Goal: Transaction & Acquisition: Purchase product/service

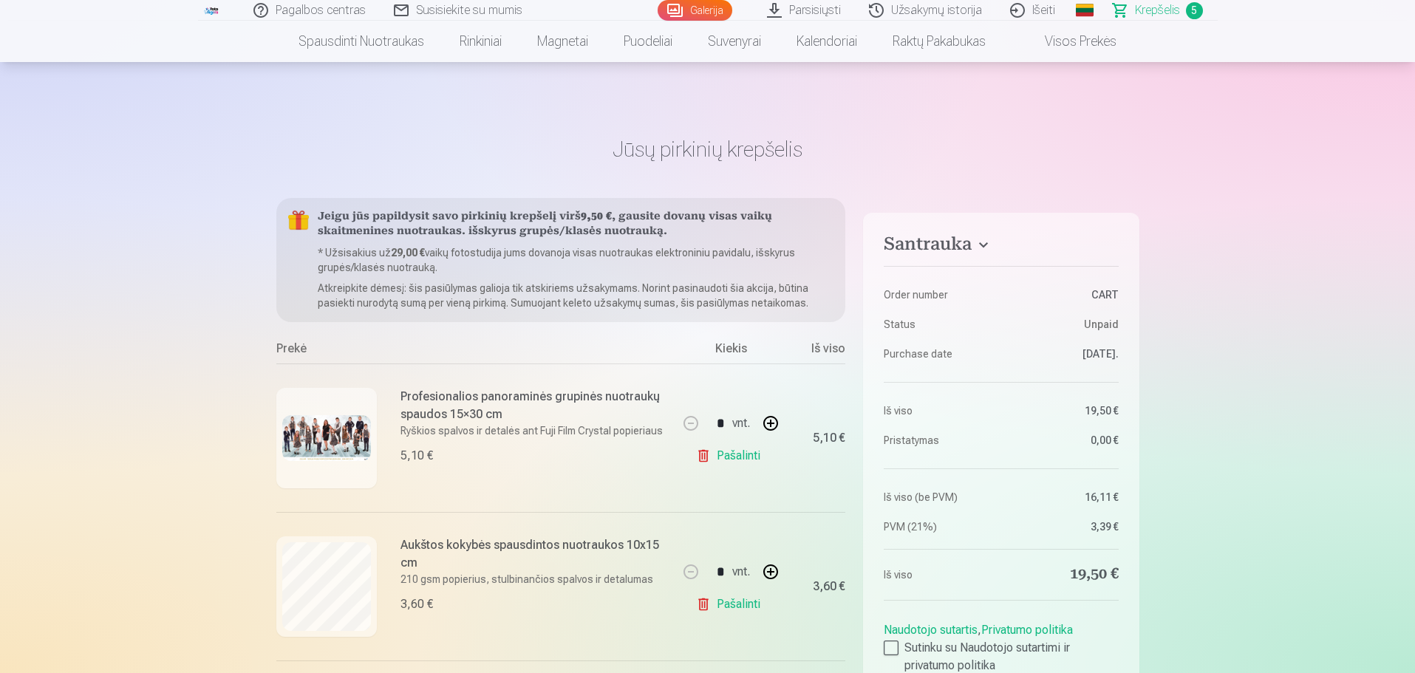
scroll to position [222, 0]
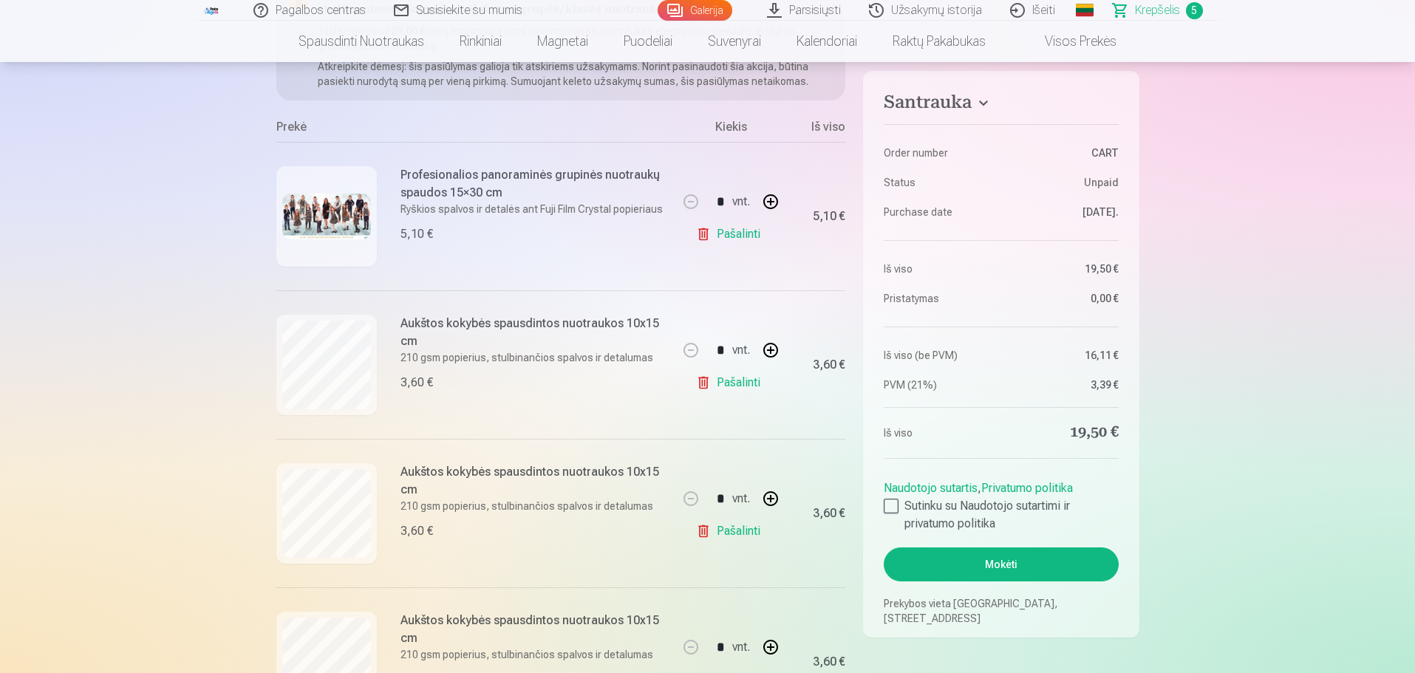
click at [703, 531] on link "Pašalinti" at bounding box center [731, 531] width 70 height 30
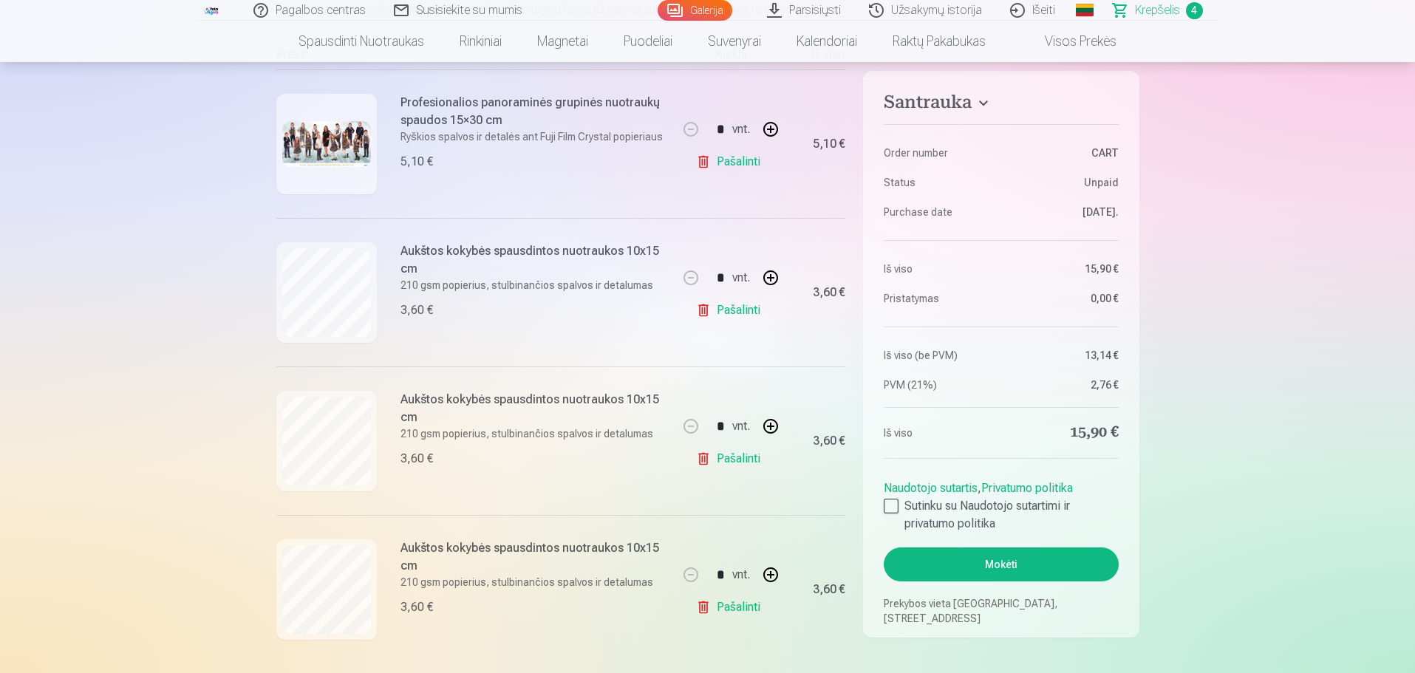
scroll to position [296, 0]
click at [712, 310] on link "Pašalinti" at bounding box center [731, 309] width 70 height 30
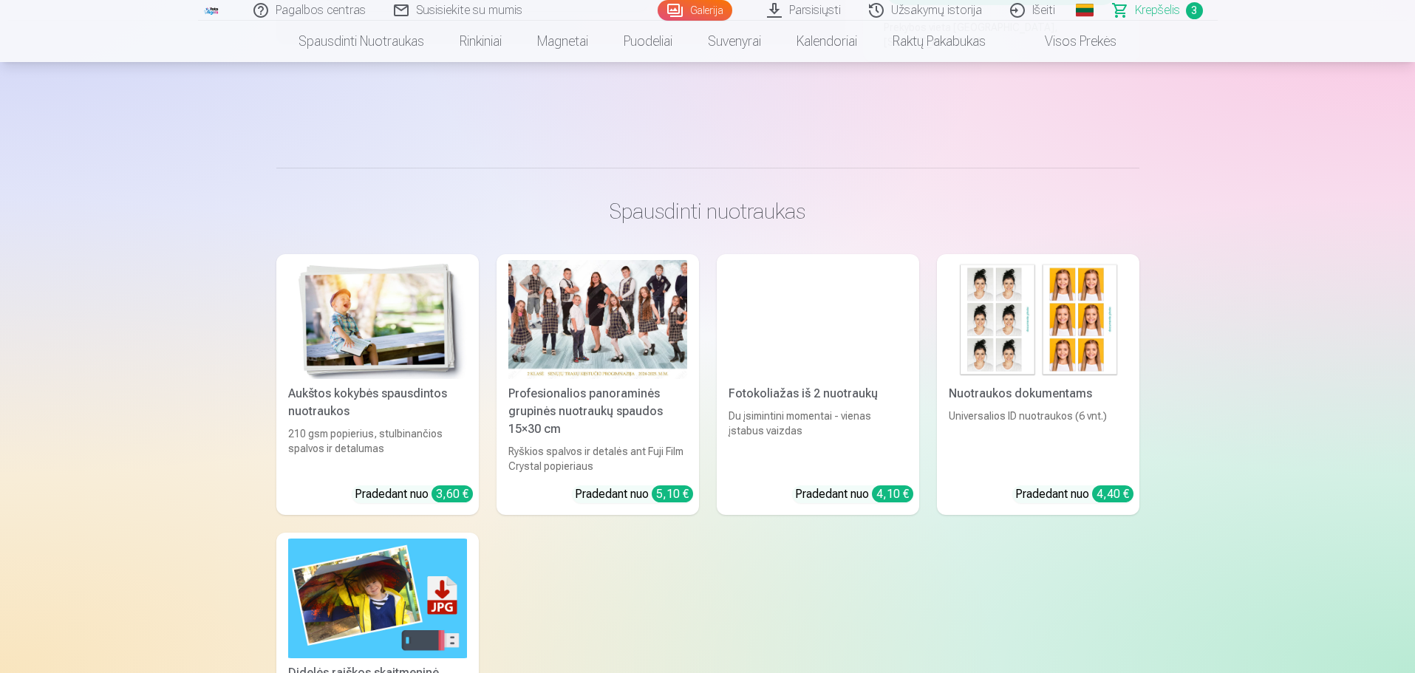
scroll to position [1626, 0]
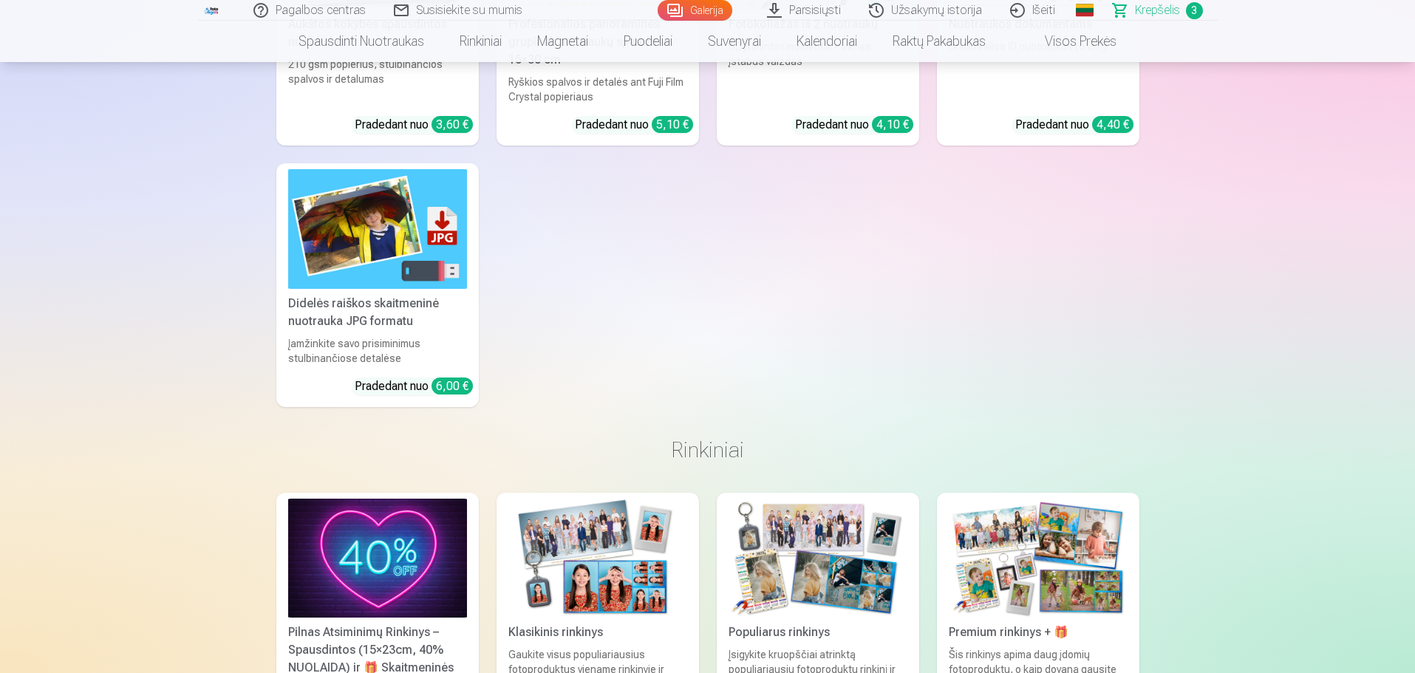
click at [393, 537] on img at bounding box center [377, 558] width 179 height 119
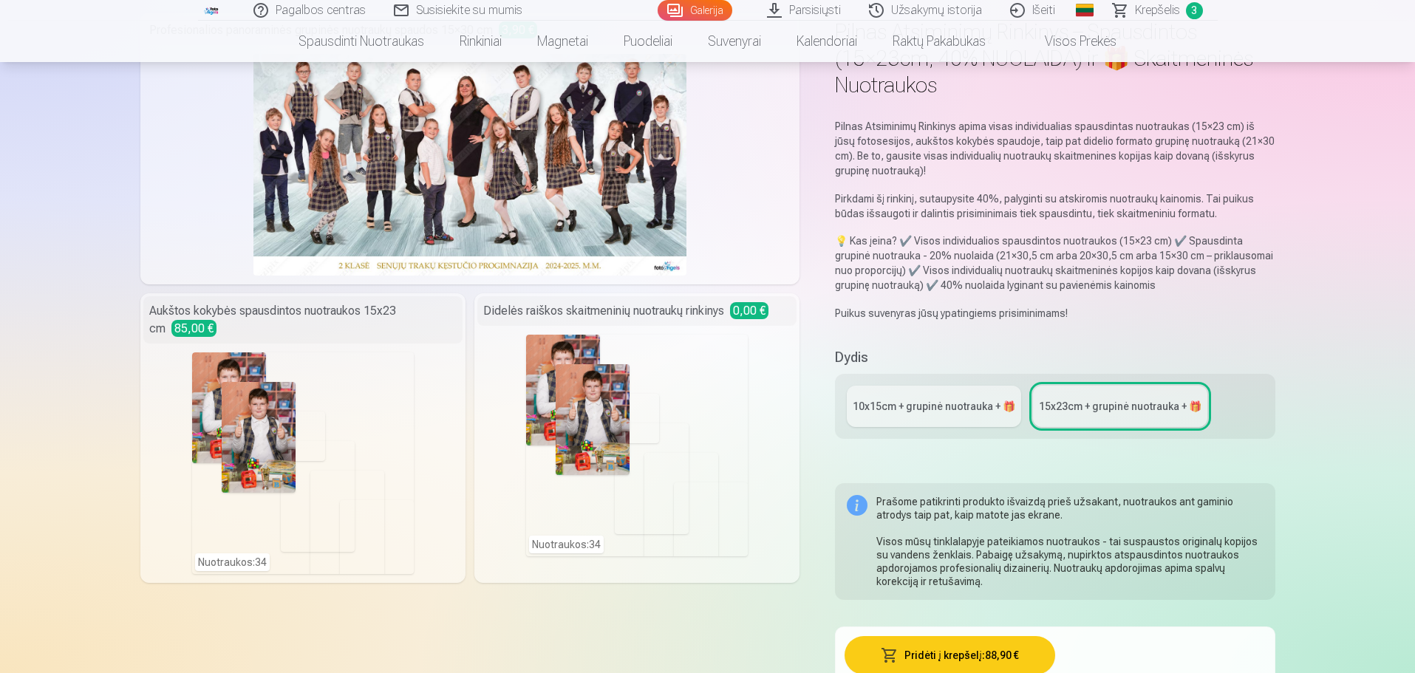
scroll to position [222, 0]
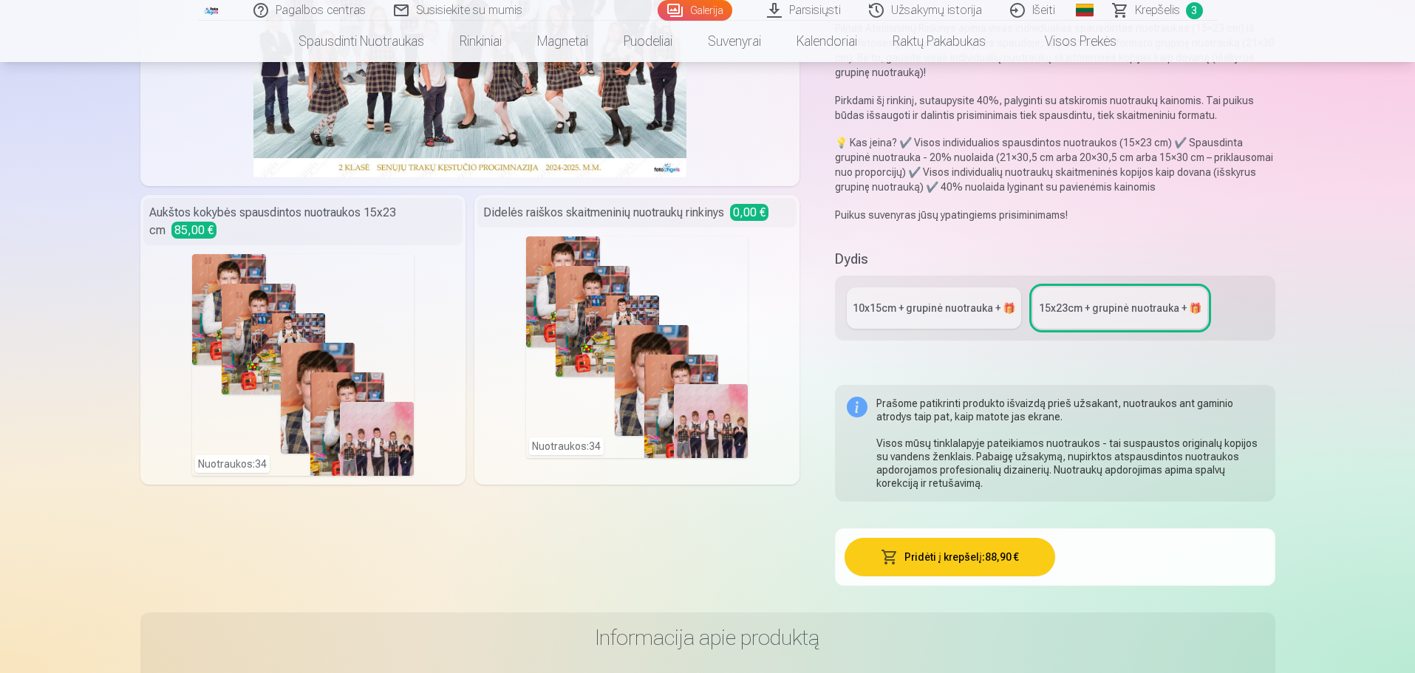
click at [960, 319] on link "10x15сm + grupinė nuotrauka + 🎁" at bounding box center [934, 307] width 174 height 41
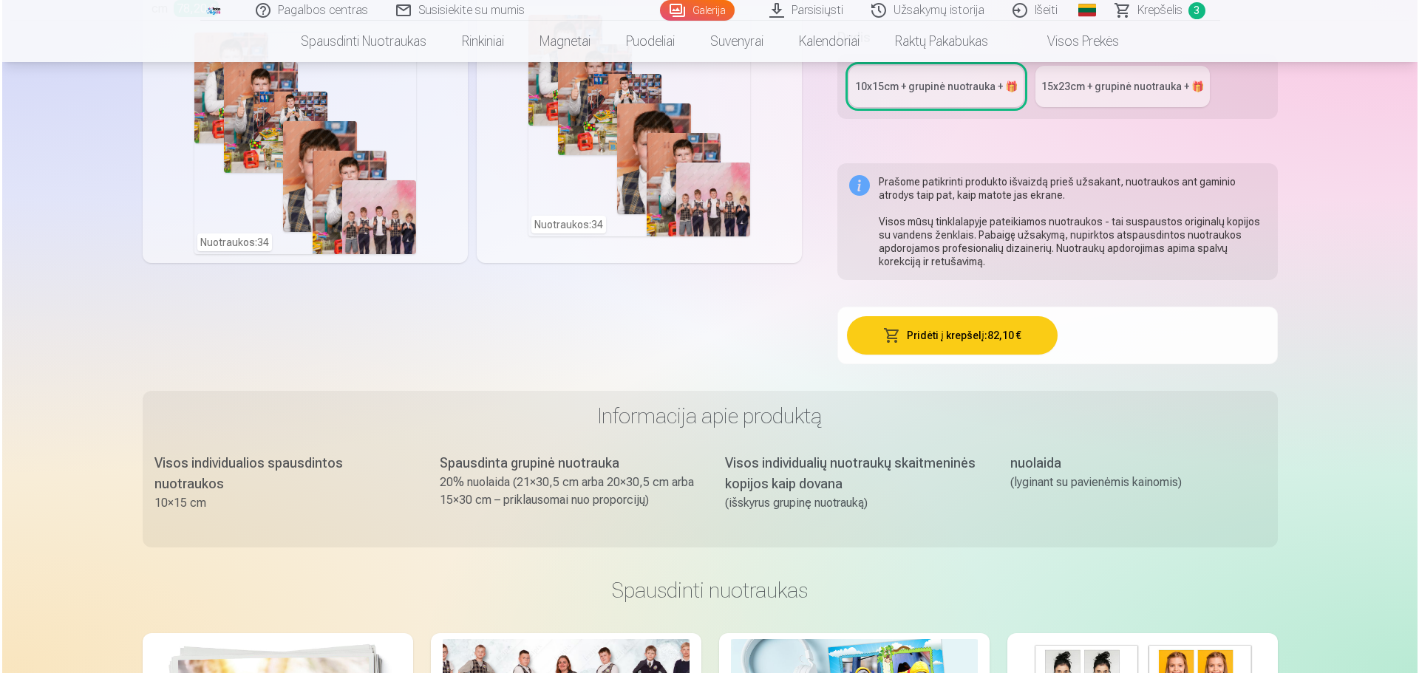
scroll to position [74, 0]
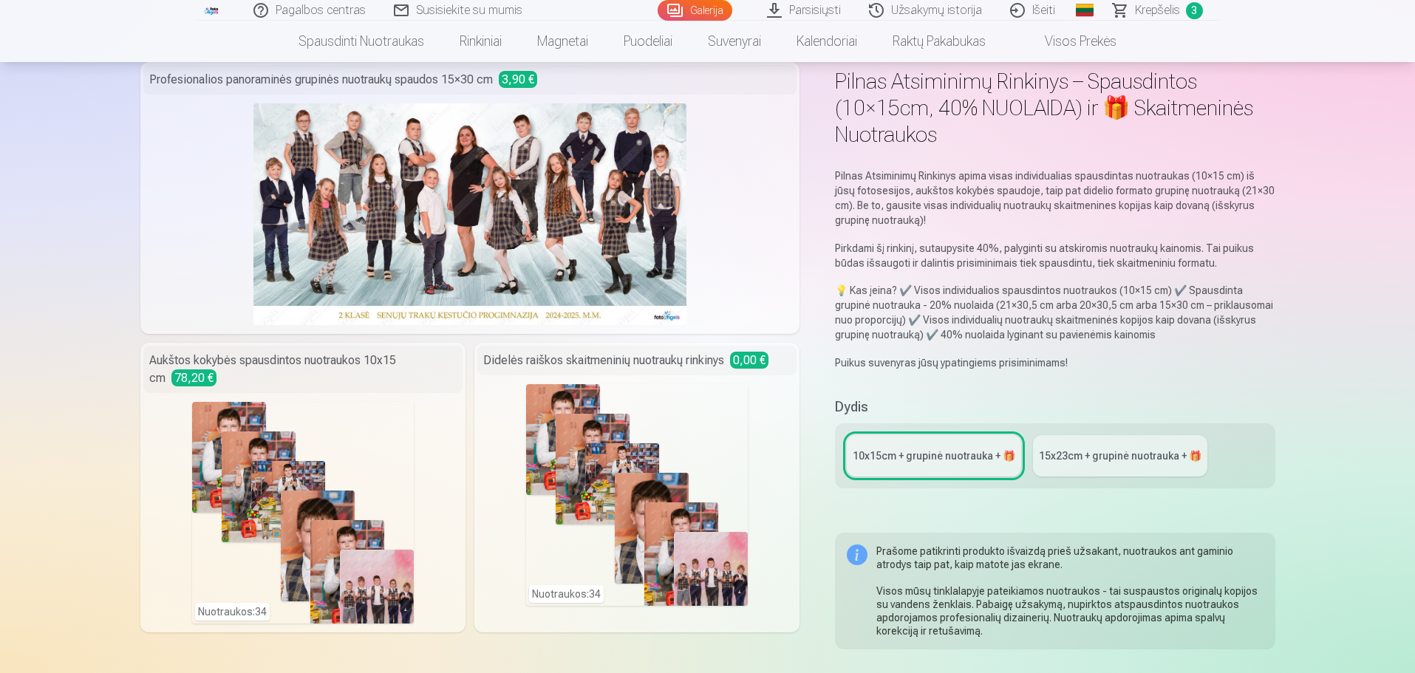
click at [319, 454] on div "Nuotraukos : 34" at bounding box center [303, 513] width 222 height 222
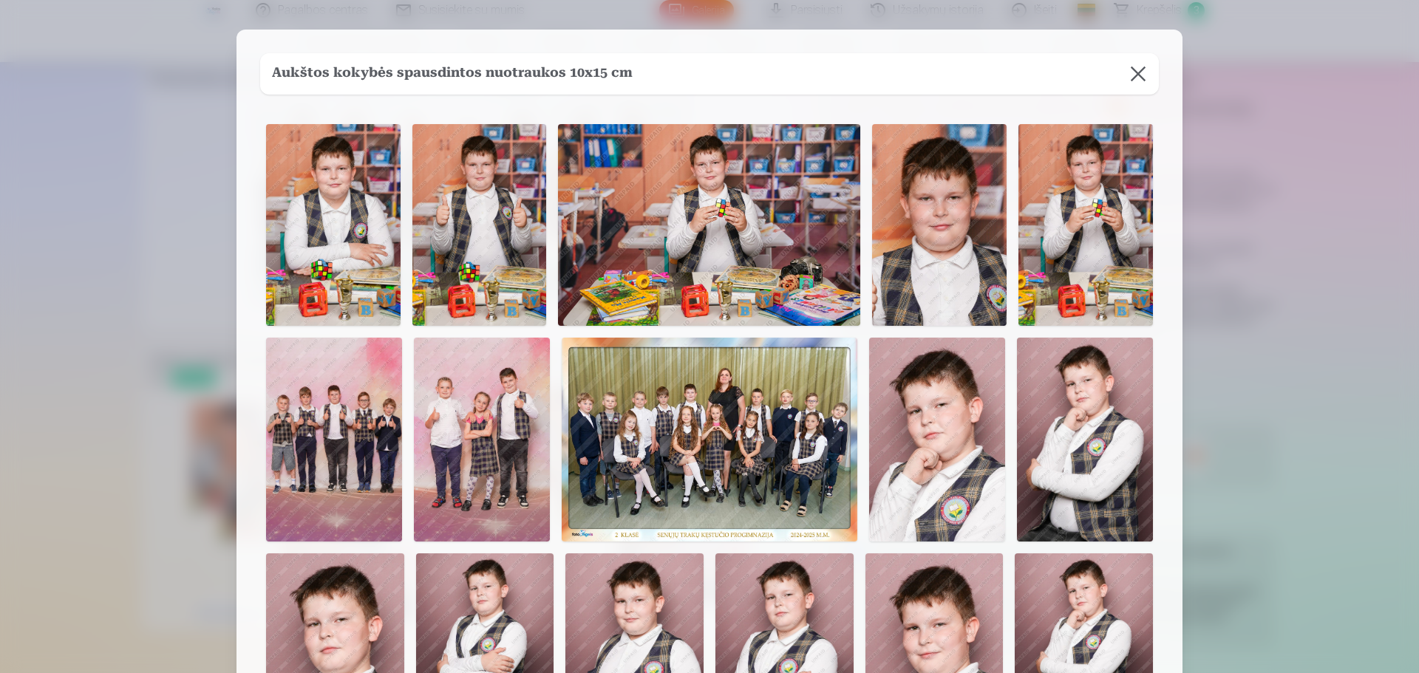
click at [1119, 440] on img at bounding box center [1085, 440] width 136 height 204
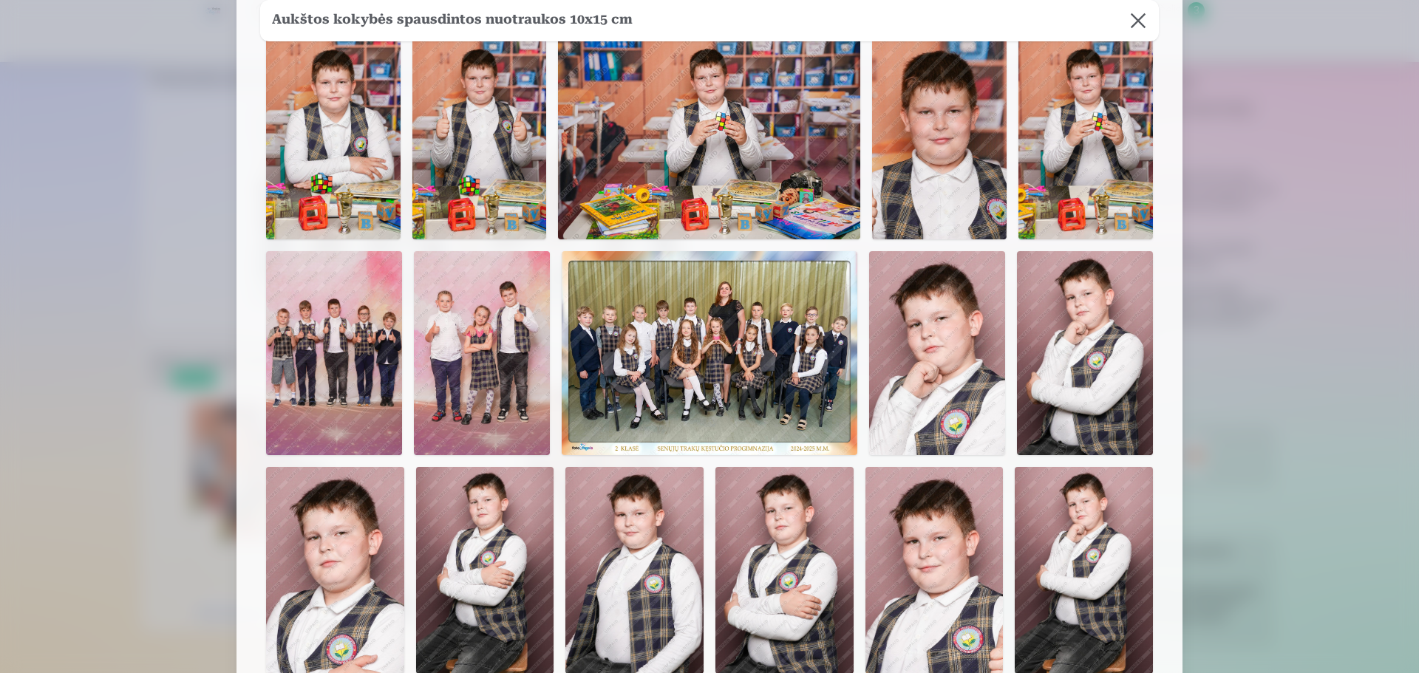
scroll to position [222, 0]
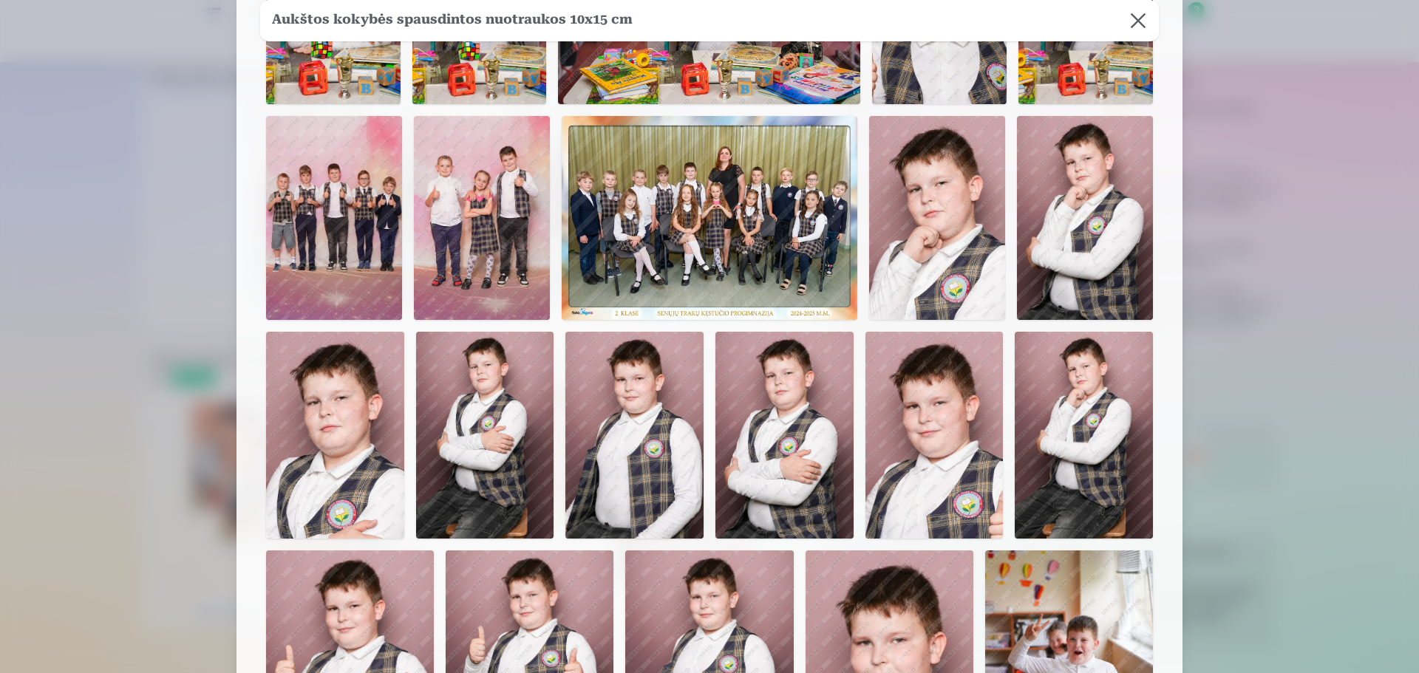
click at [1088, 236] on img at bounding box center [1085, 218] width 136 height 204
click at [369, 221] on img at bounding box center [334, 218] width 136 height 204
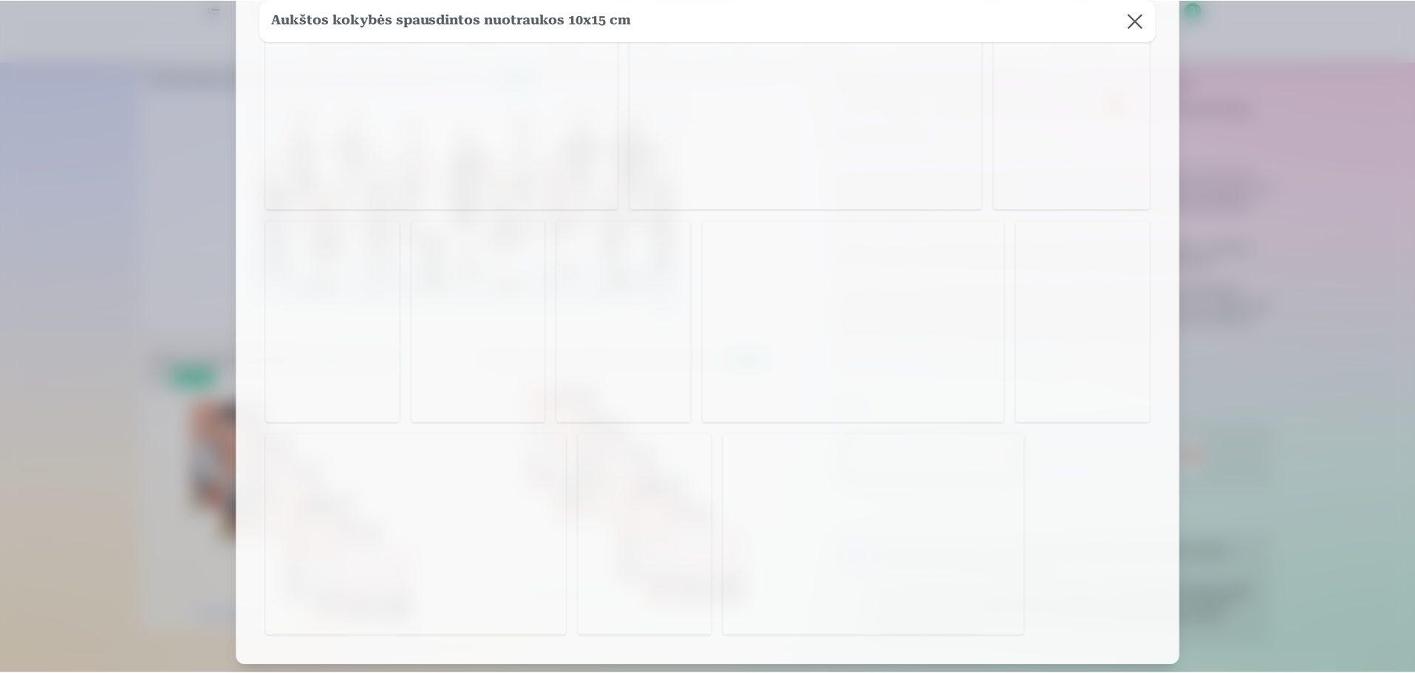
scroll to position [1476, 0]
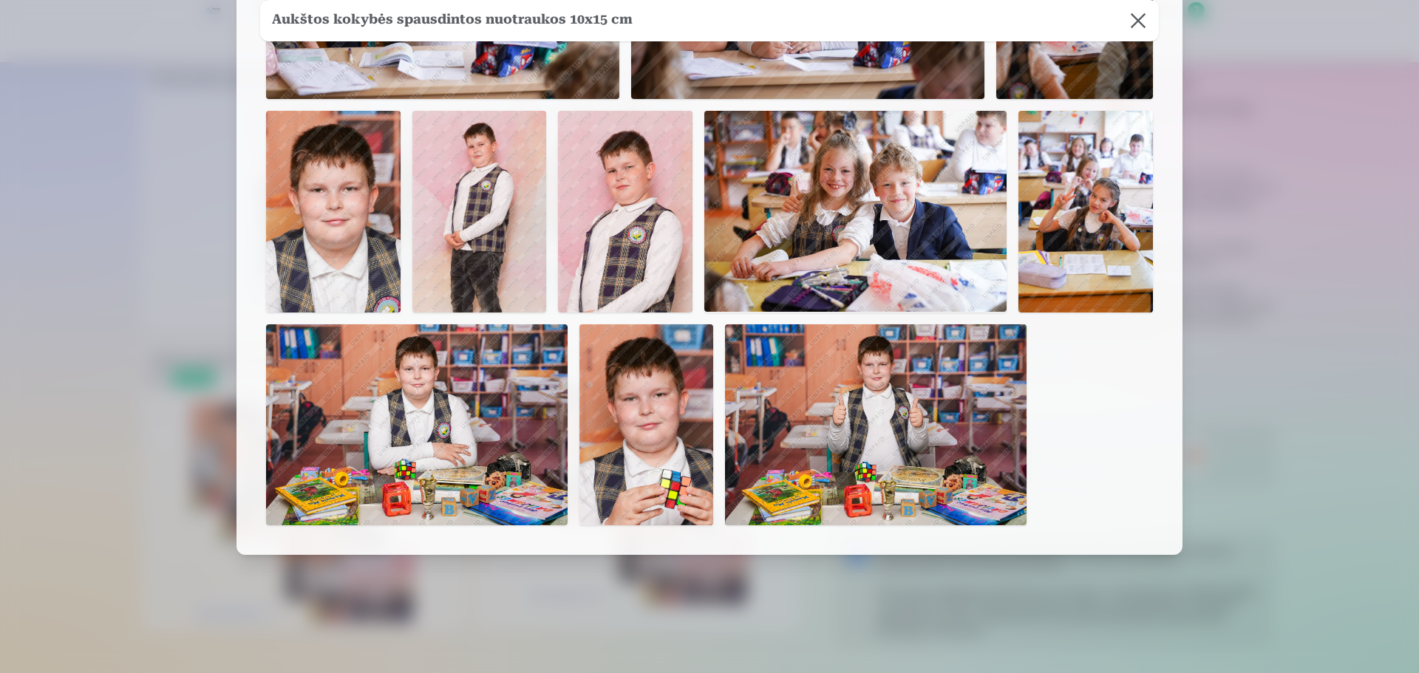
click at [621, 424] on img at bounding box center [646, 424] width 134 height 201
click at [1229, 273] on div at bounding box center [709, 336] width 1419 height 673
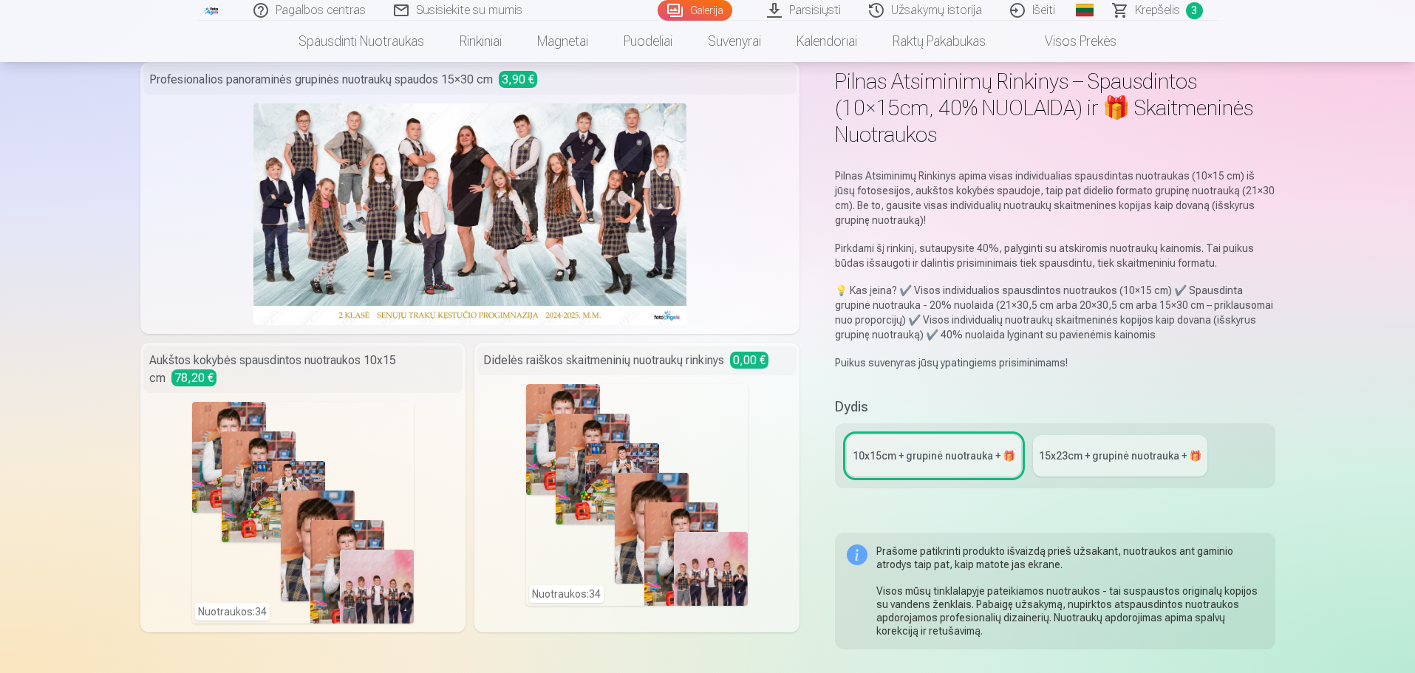
scroll to position [0, 0]
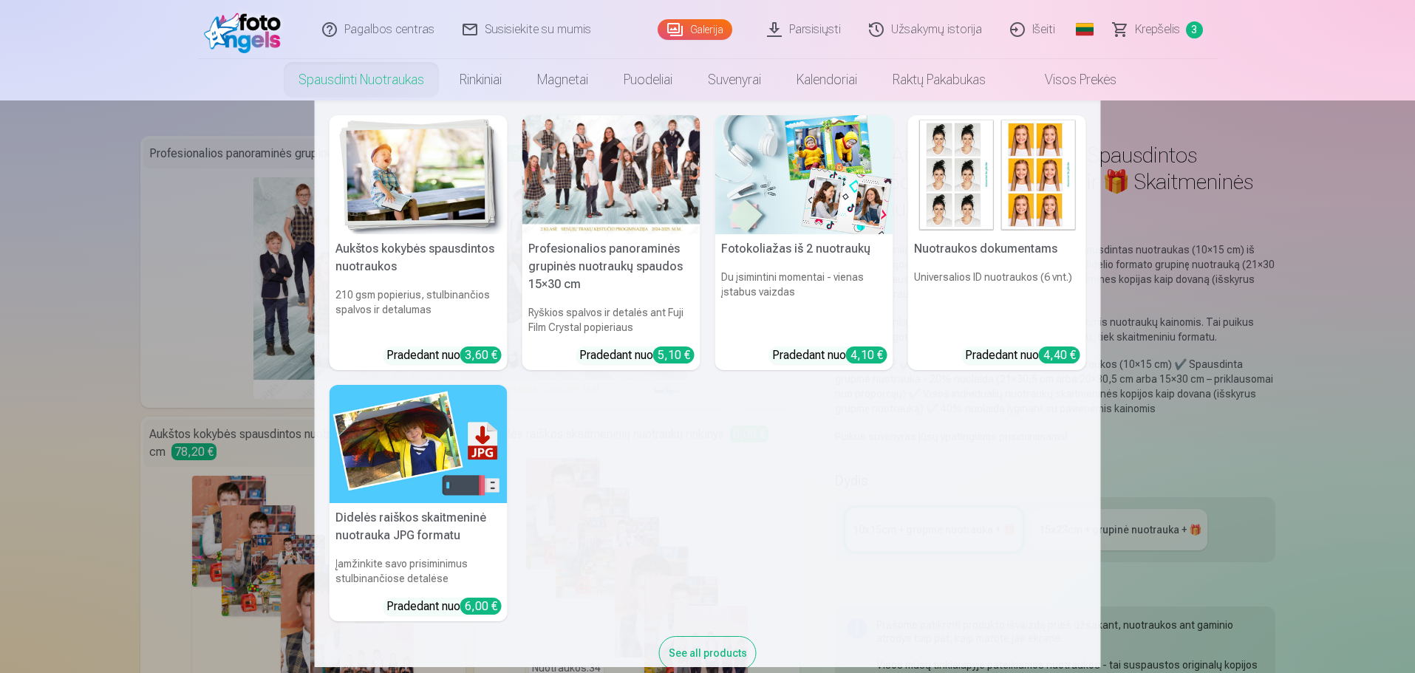
click at [375, 82] on link "Spausdinti nuotraukas" at bounding box center [361, 79] width 161 height 41
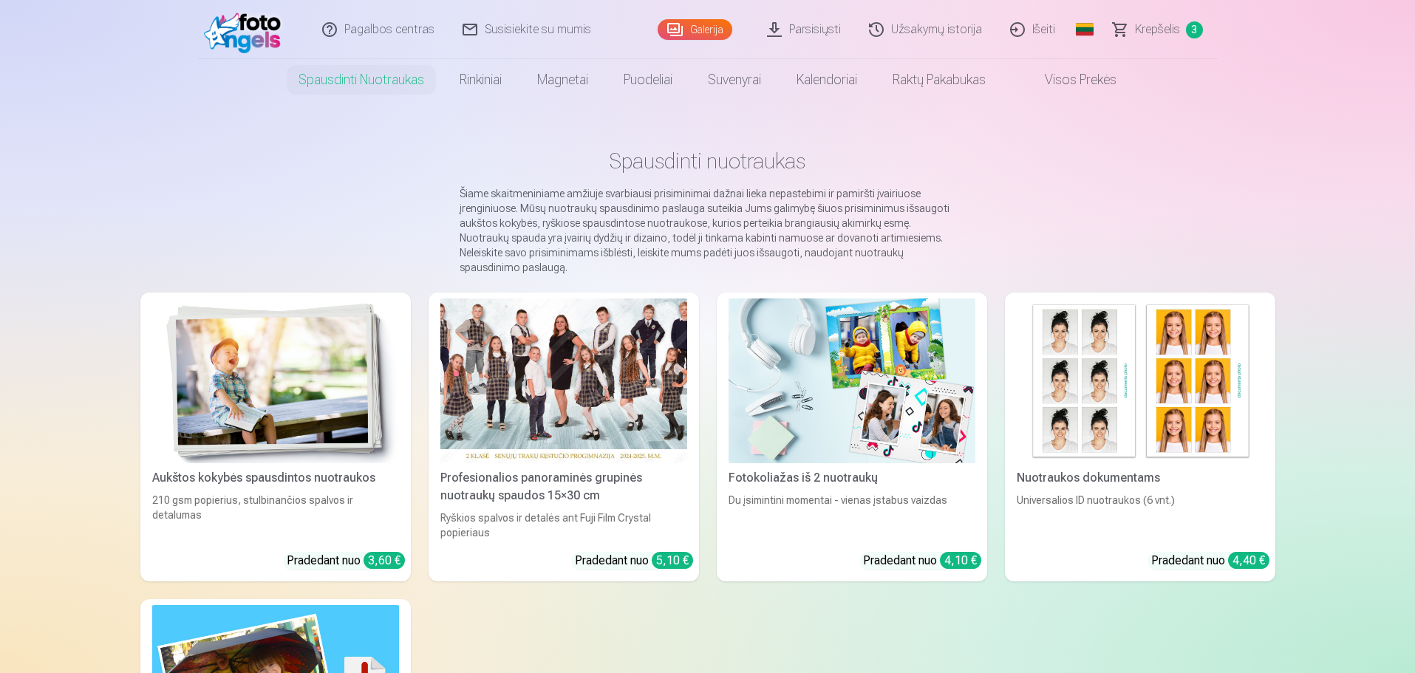
click at [369, 364] on img at bounding box center [275, 381] width 247 height 165
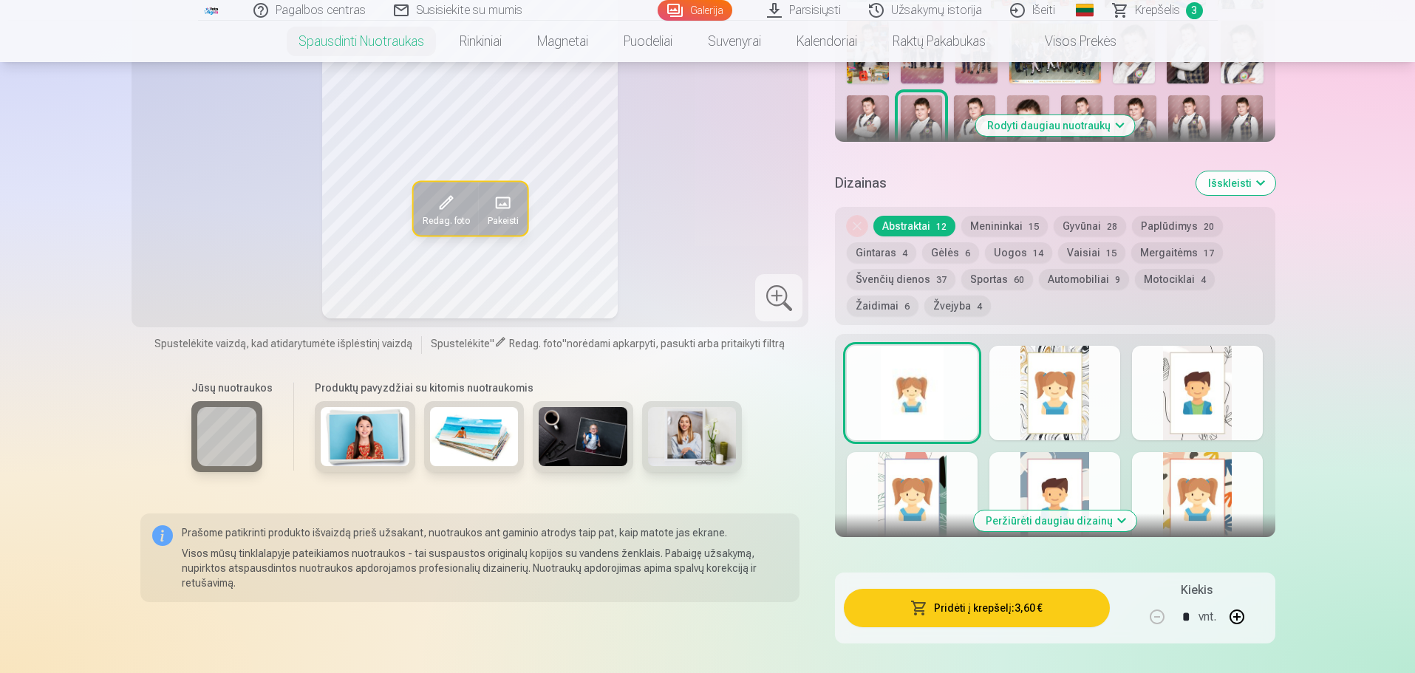
scroll to position [222, 0]
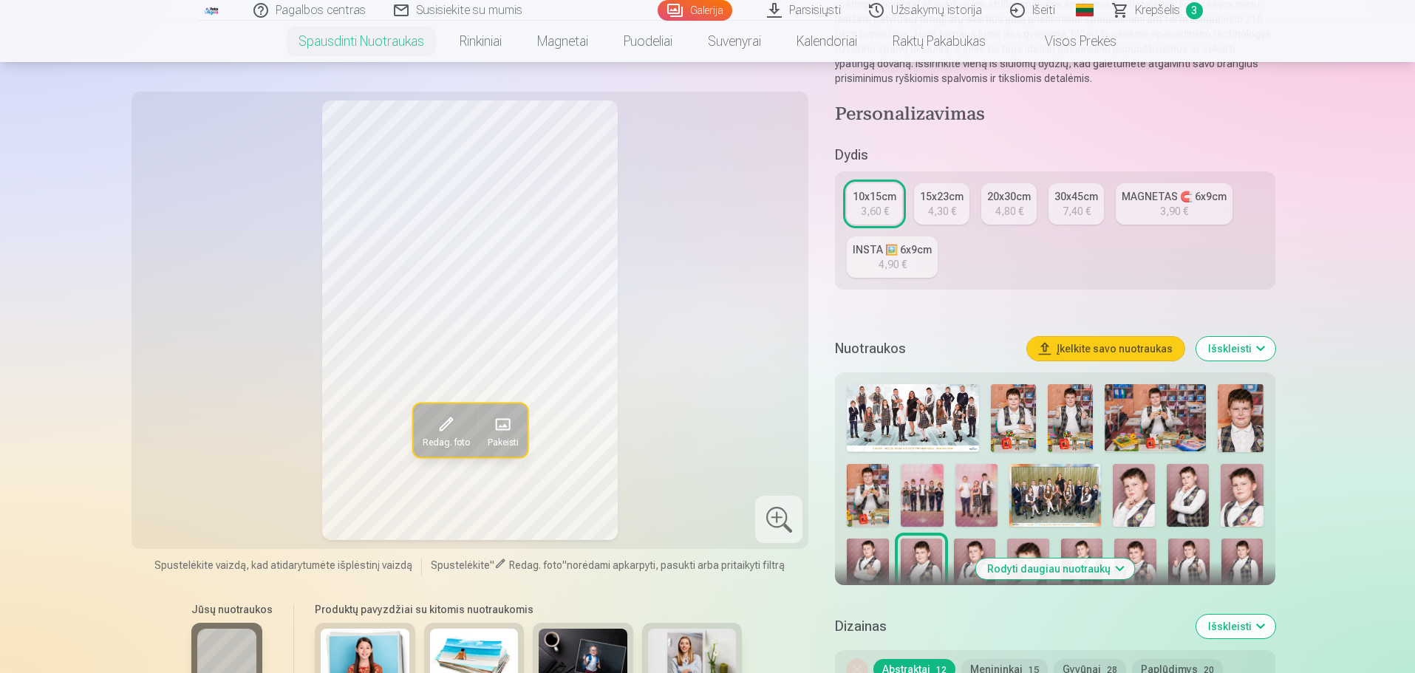
click at [914, 419] on img at bounding box center [913, 417] width 132 height 67
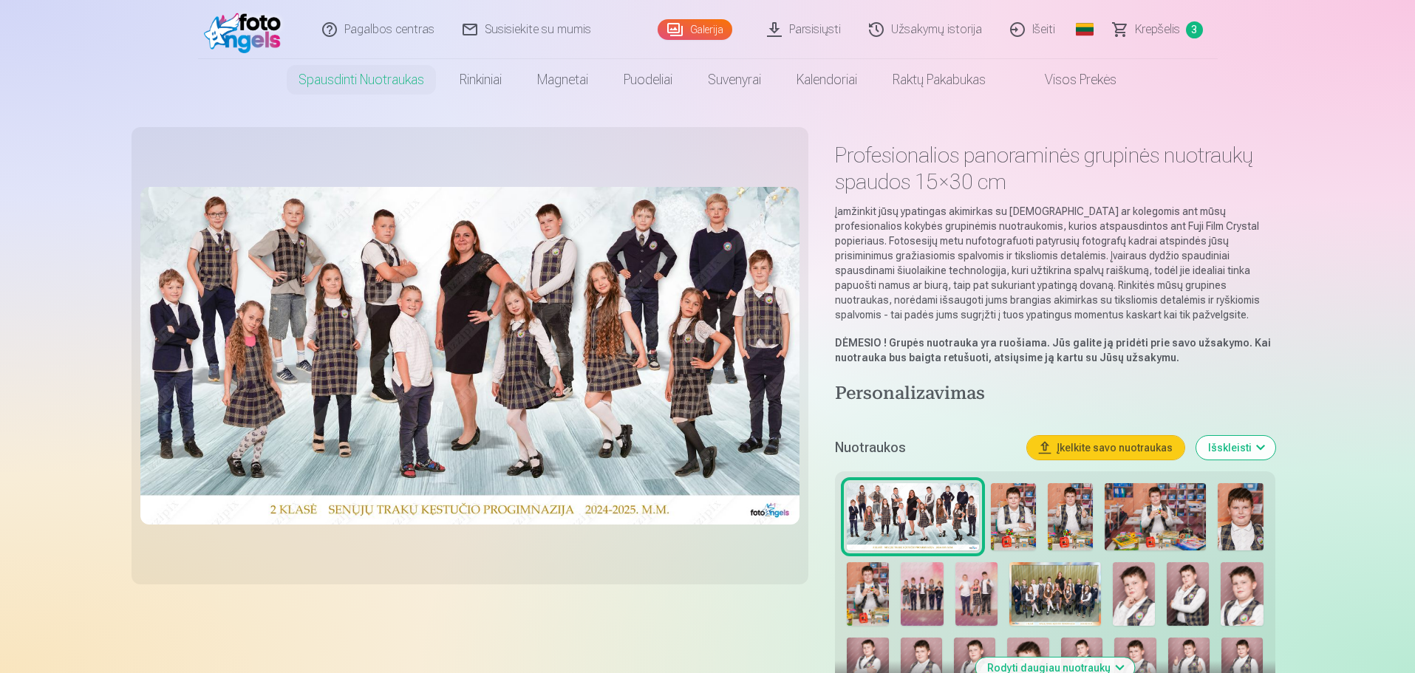
click at [1011, 491] on img at bounding box center [1013, 517] width 45 height 68
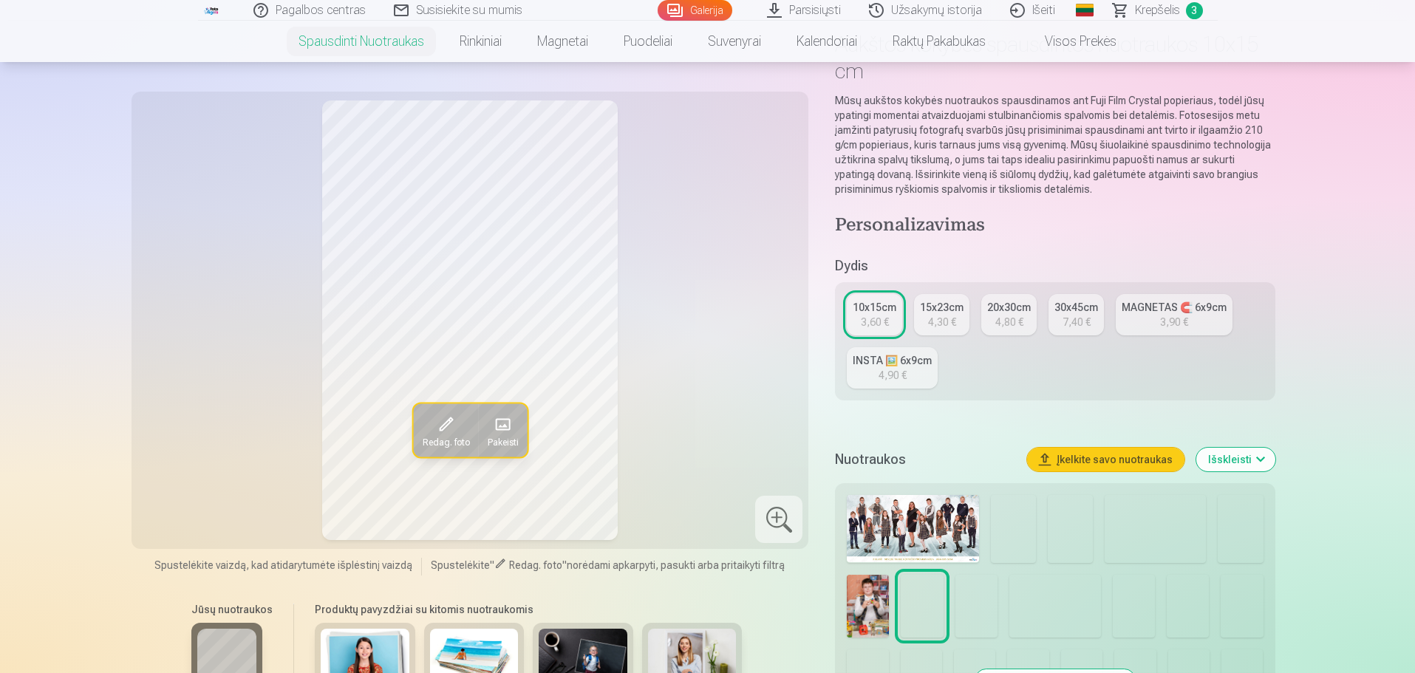
scroll to position [222, 0]
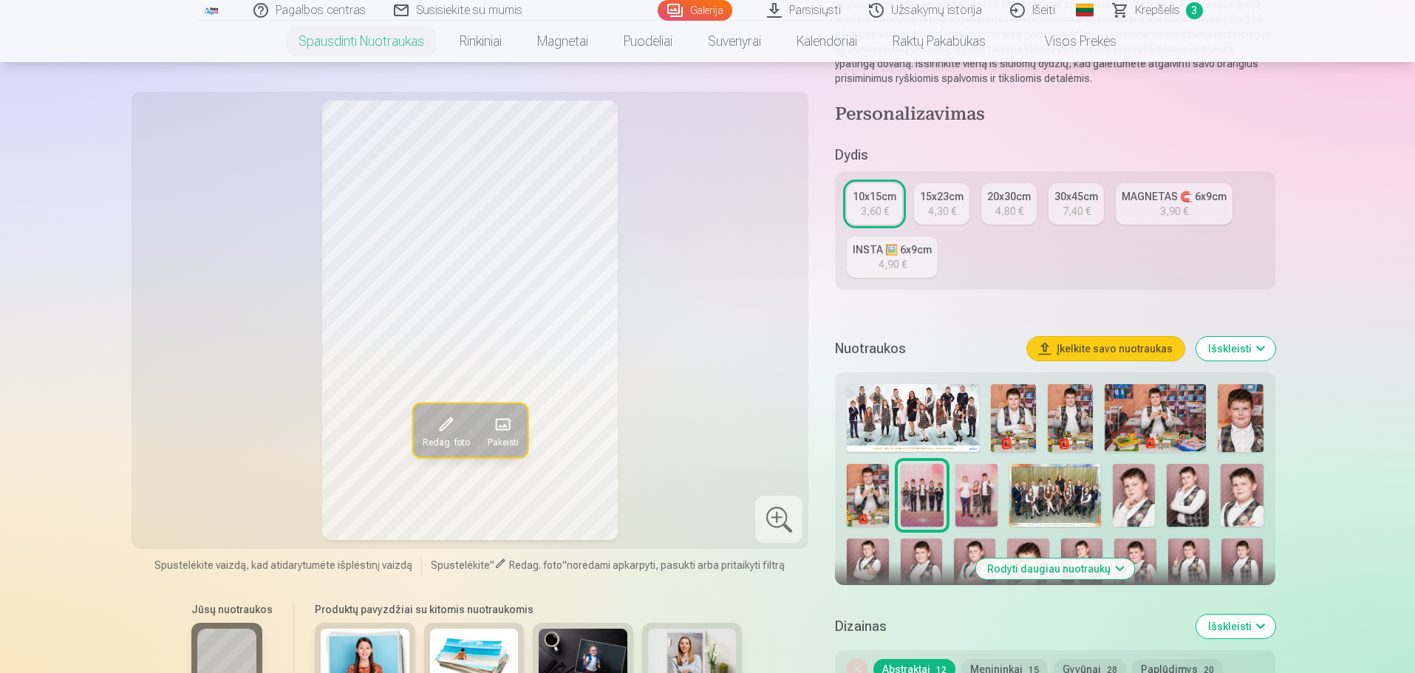
click at [1085, 407] on img at bounding box center [1070, 418] width 45 height 68
click at [986, 479] on img at bounding box center [976, 496] width 42 height 64
click at [873, 481] on img at bounding box center [868, 496] width 42 height 64
click at [1203, 410] on img at bounding box center [1155, 417] width 101 height 67
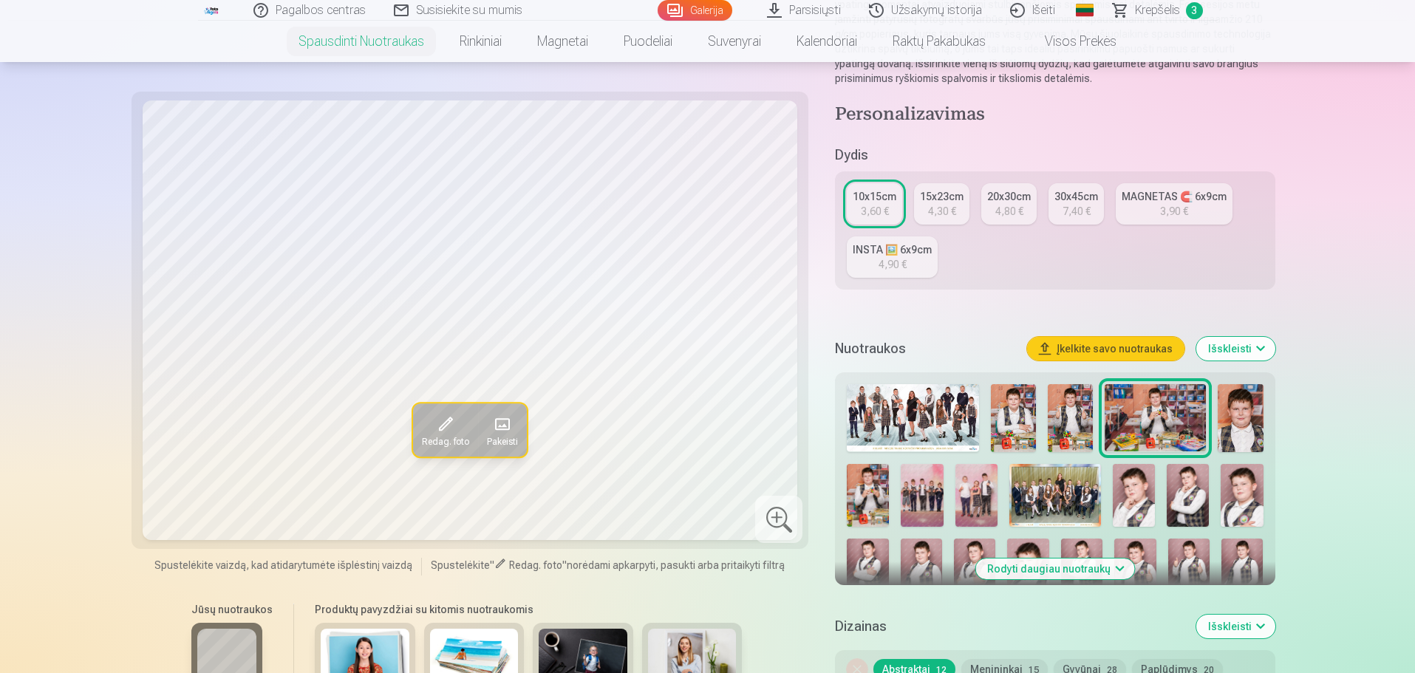
click at [1148, 493] on img at bounding box center [1134, 496] width 42 height 64
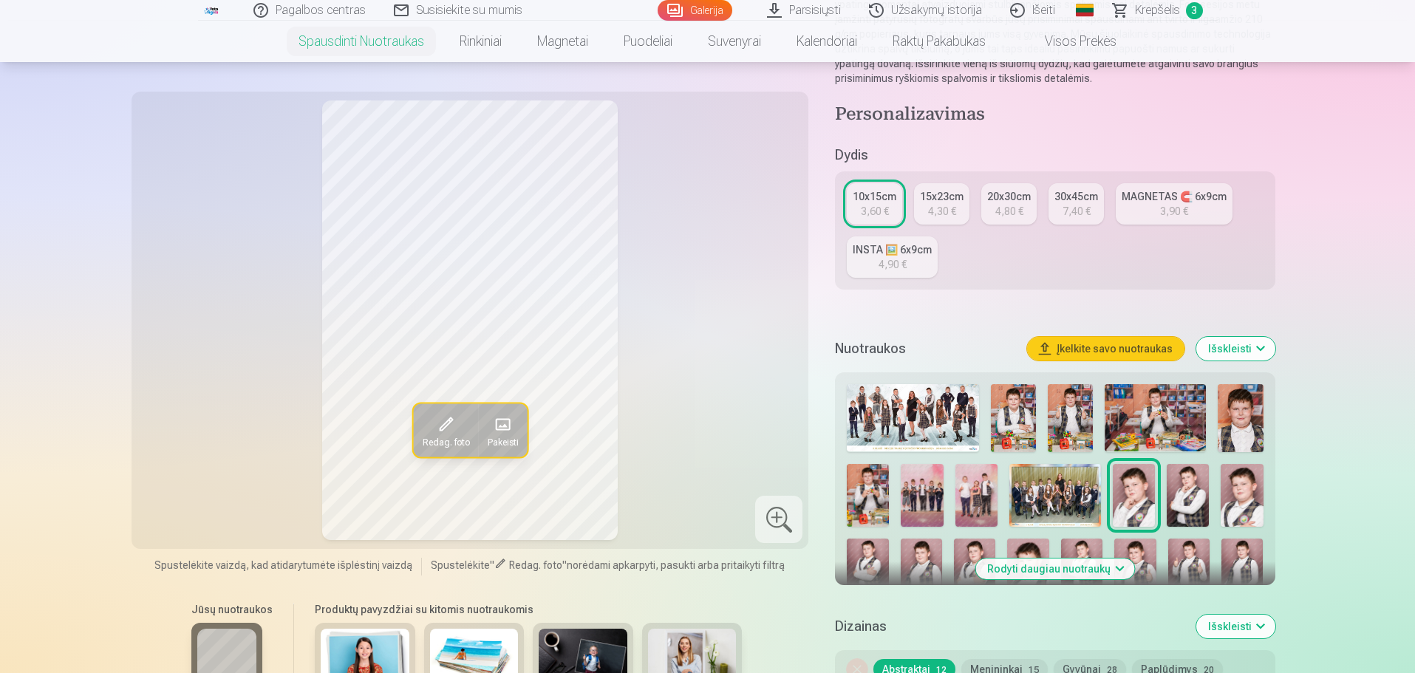
click at [1185, 487] on img at bounding box center [1188, 496] width 42 height 64
click at [1244, 494] on img at bounding box center [1242, 496] width 42 height 64
click at [1205, 495] on img at bounding box center [1188, 496] width 42 height 64
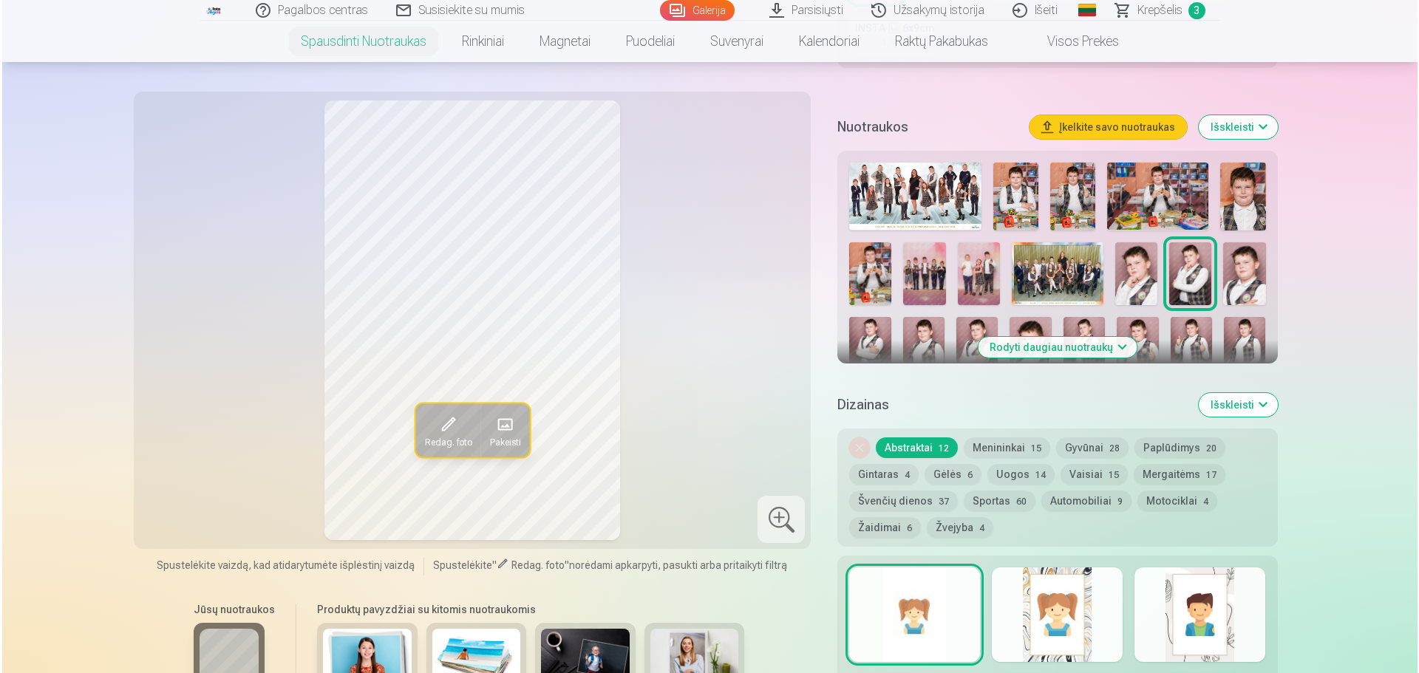
scroll to position [739, 0]
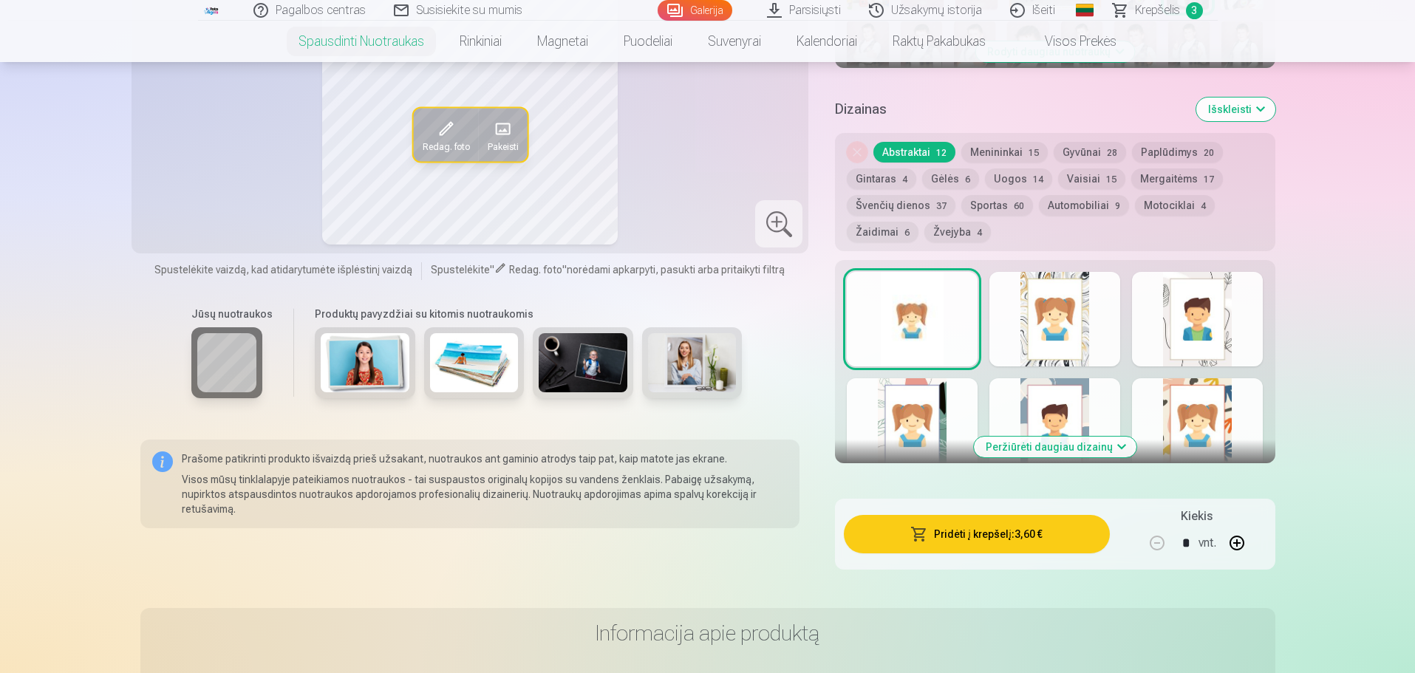
click at [1017, 525] on button "Pridėti į krepšelį : 3,60 €" at bounding box center [976, 534] width 265 height 38
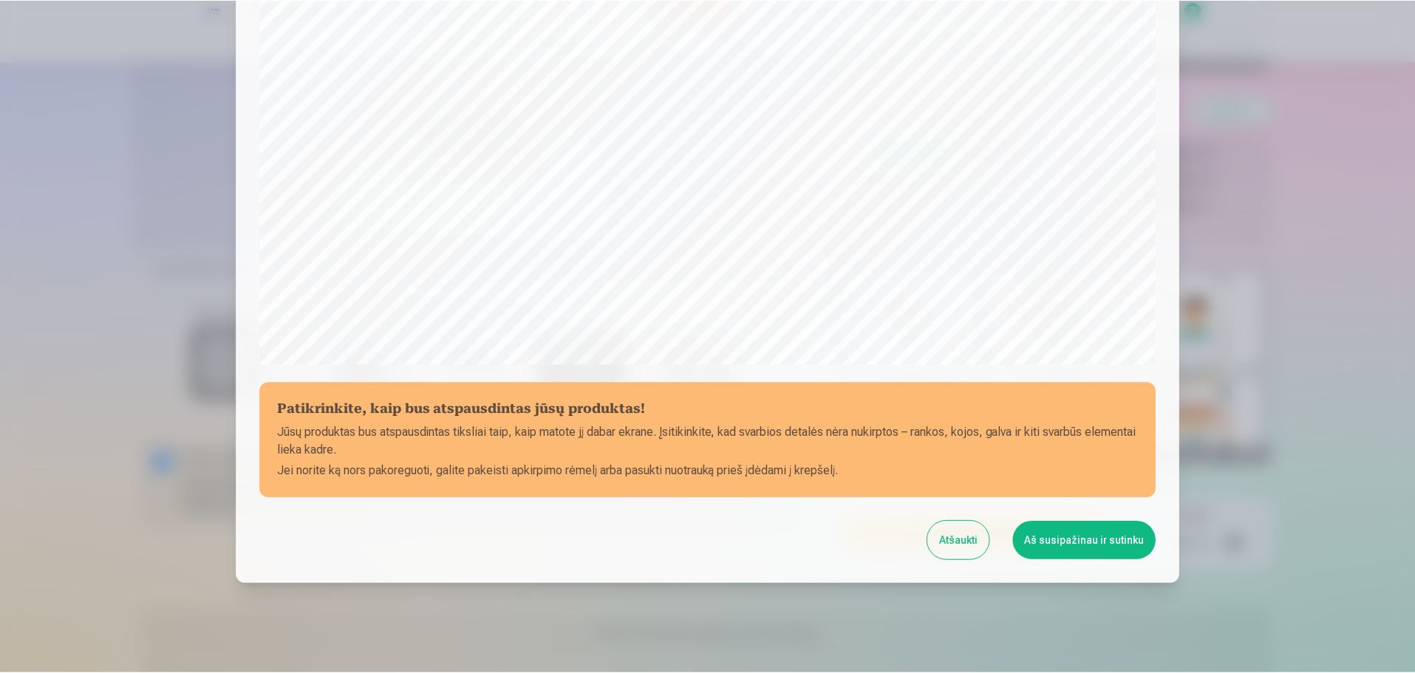
scroll to position [391, 0]
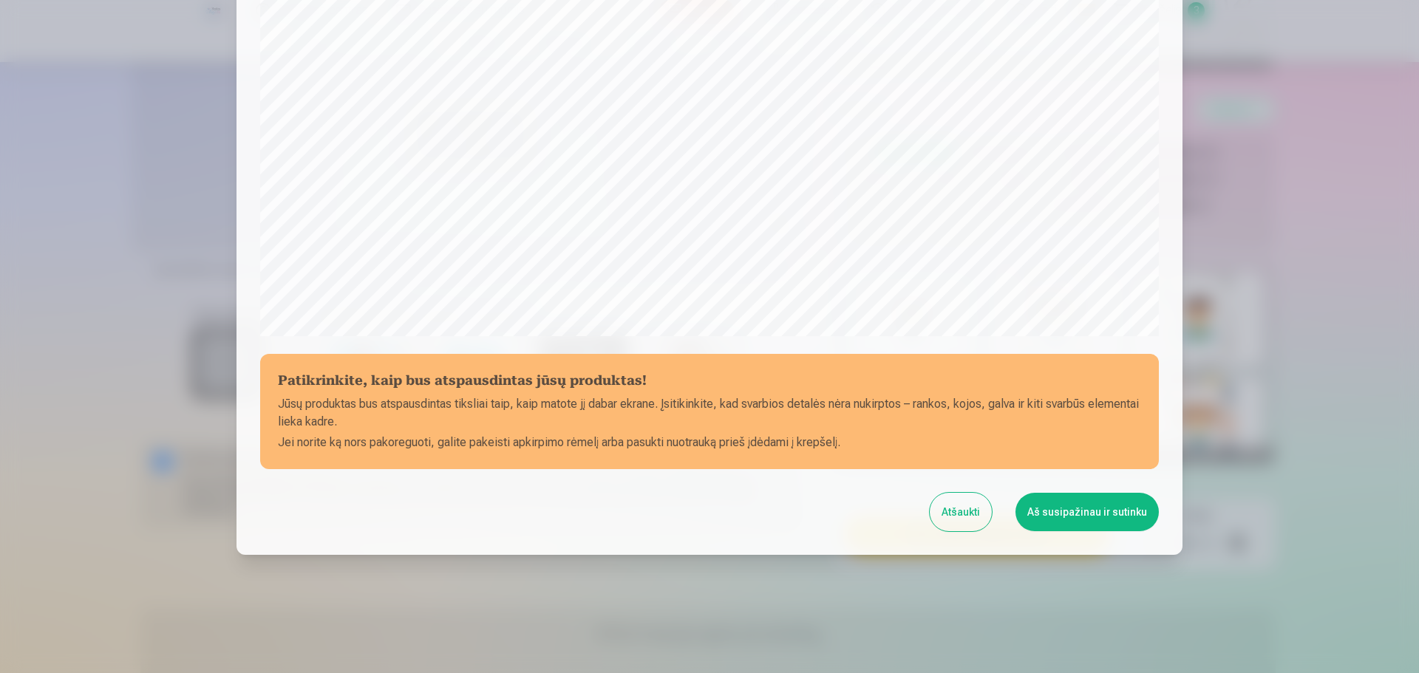
click at [1119, 519] on button "Aš susipažinau ir sutinku" at bounding box center [1086, 512] width 143 height 38
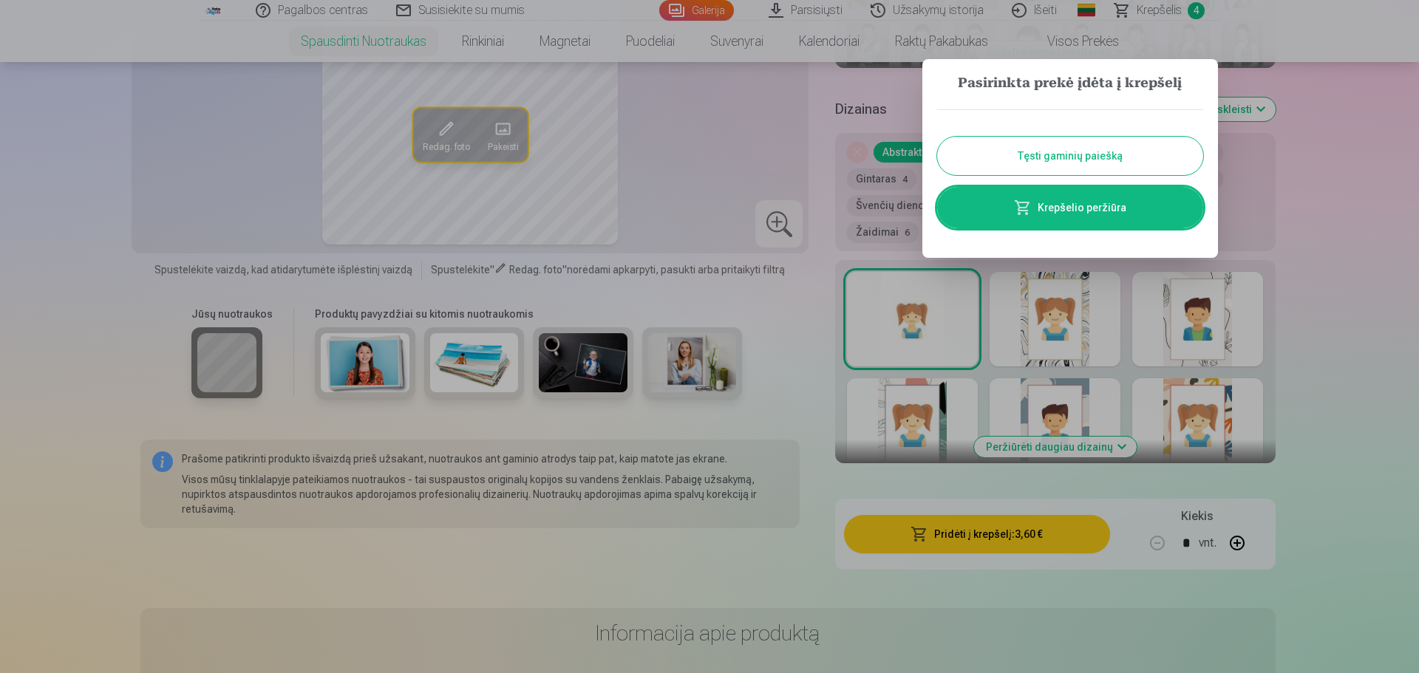
click at [1310, 181] on div at bounding box center [709, 336] width 1419 height 673
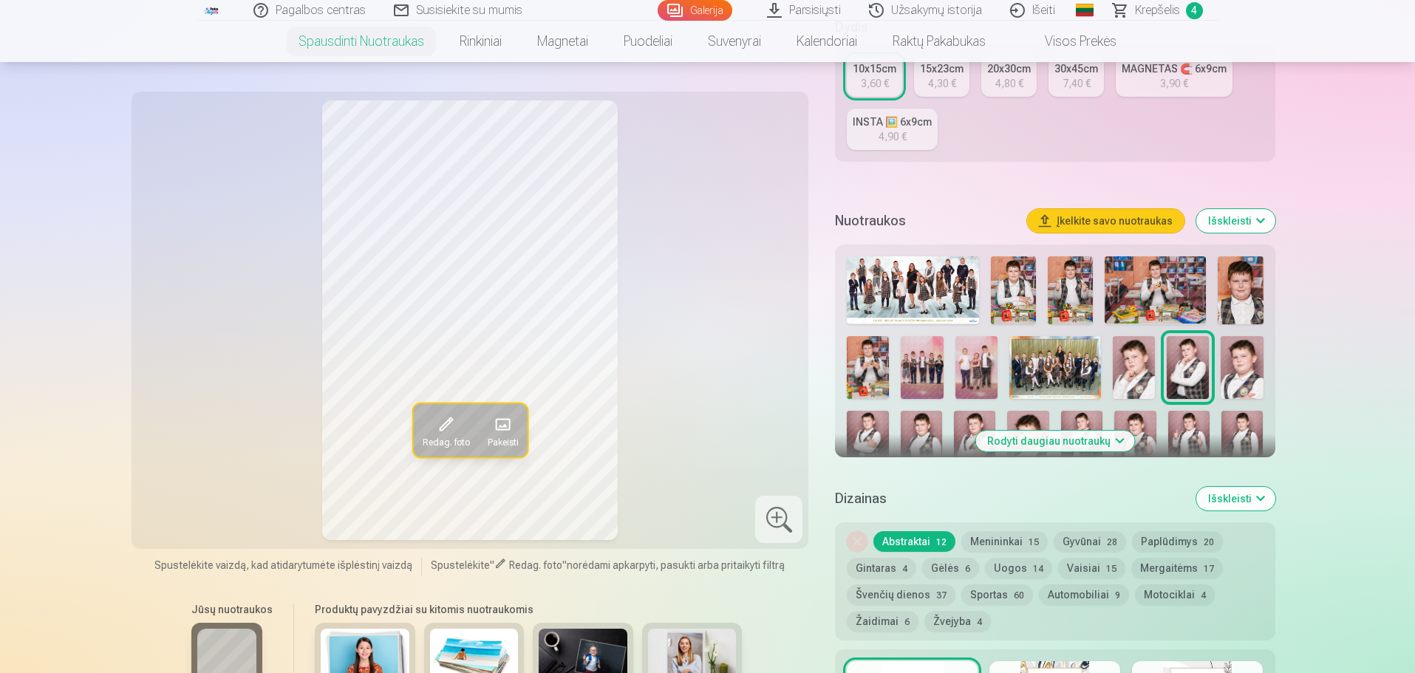
scroll to position [148, 0]
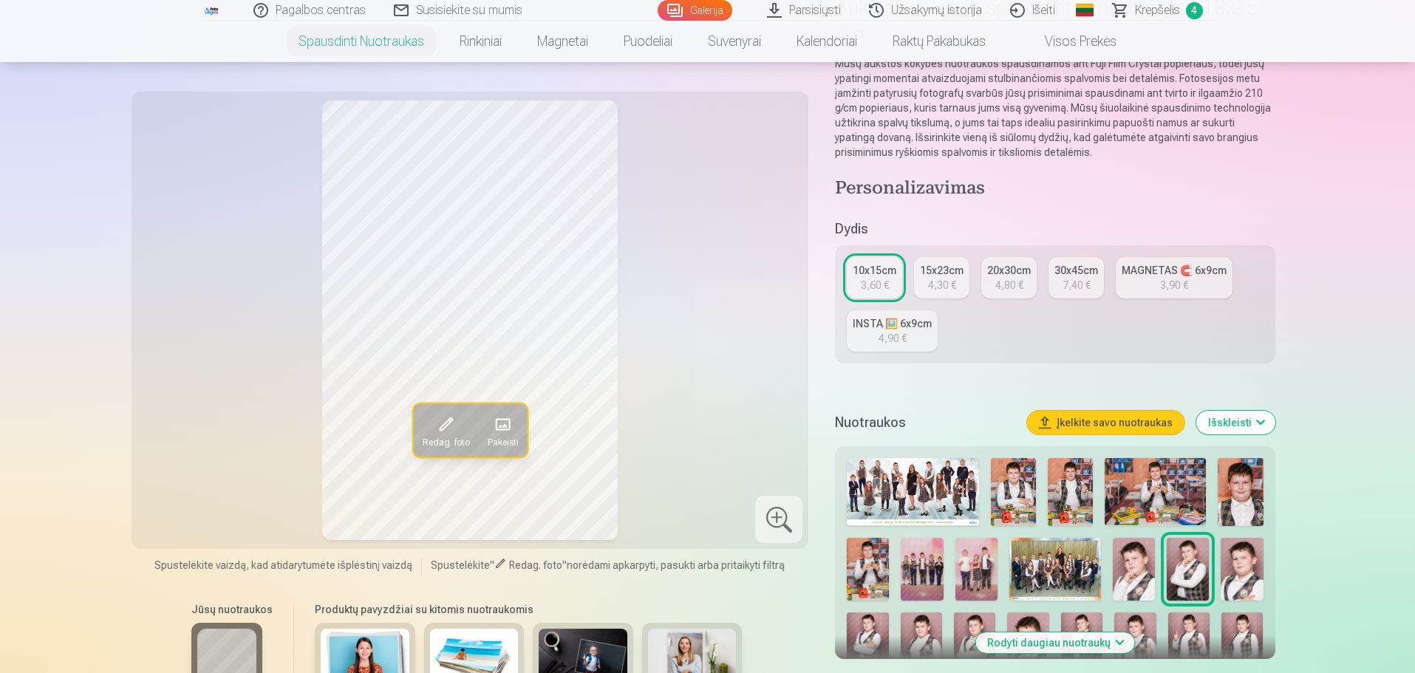
click at [1232, 570] on img at bounding box center [1242, 570] width 42 height 64
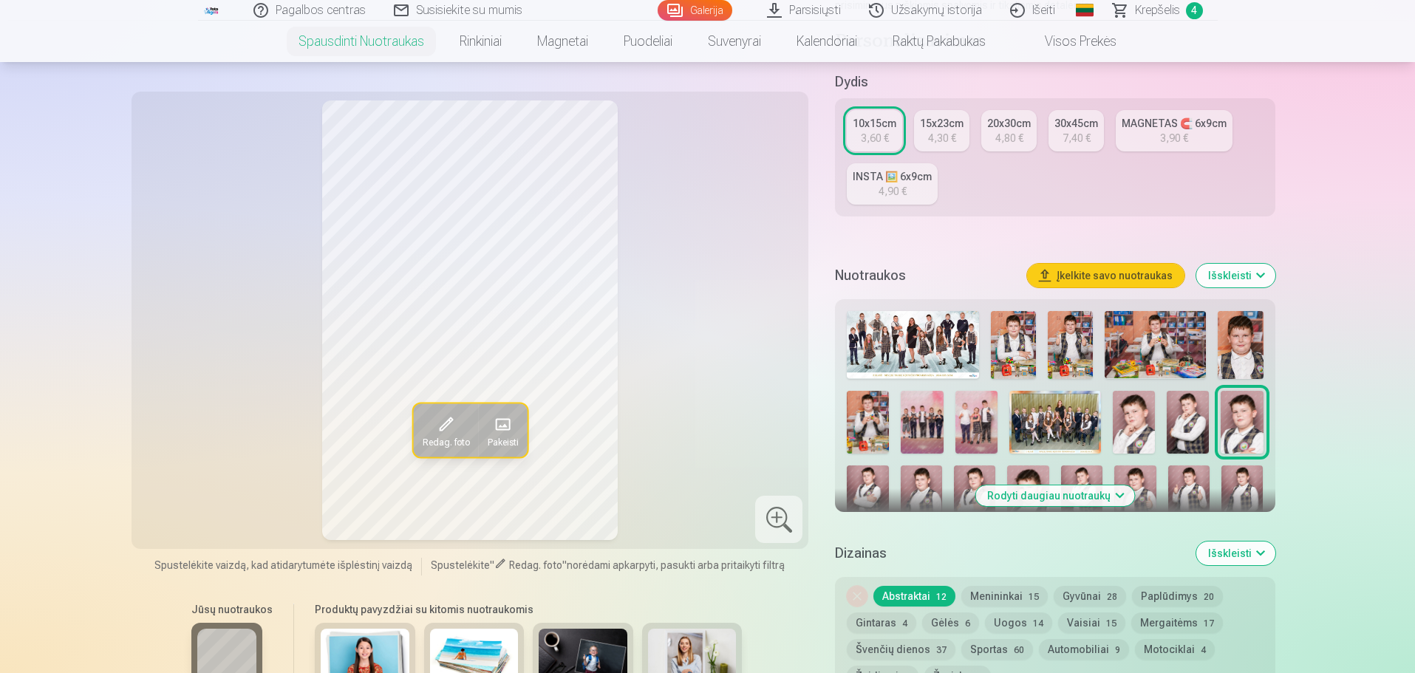
scroll to position [296, 0]
click at [870, 482] on img at bounding box center [867, 496] width 41 height 63
click at [935, 482] on img at bounding box center [921, 496] width 41 height 63
click at [966, 466] on img at bounding box center [974, 496] width 41 height 63
click at [1025, 469] on img at bounding box center [1027, 496] width 41 height 63
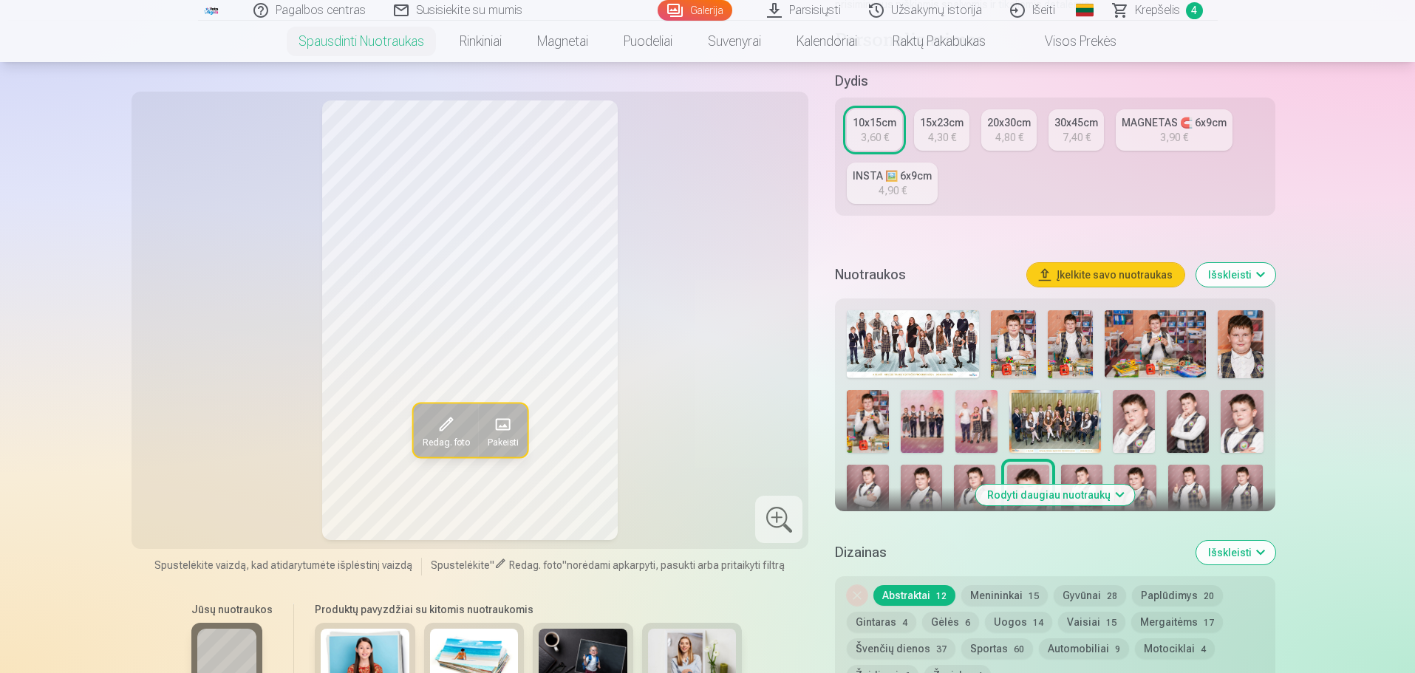
click at [1094, 497] on button "Rodyti daugiau nuotraukų" at bounding box center [1054, 495] width 159 height 21
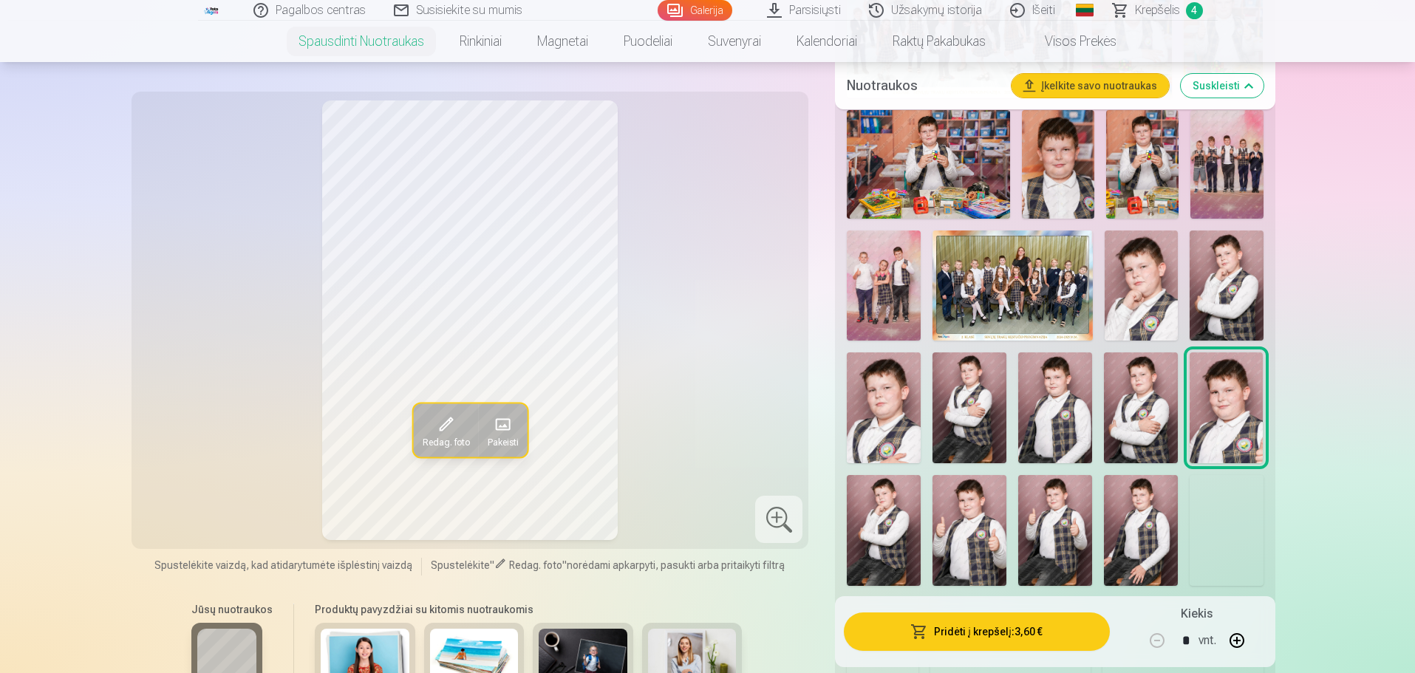
scroll to position [739, 0]
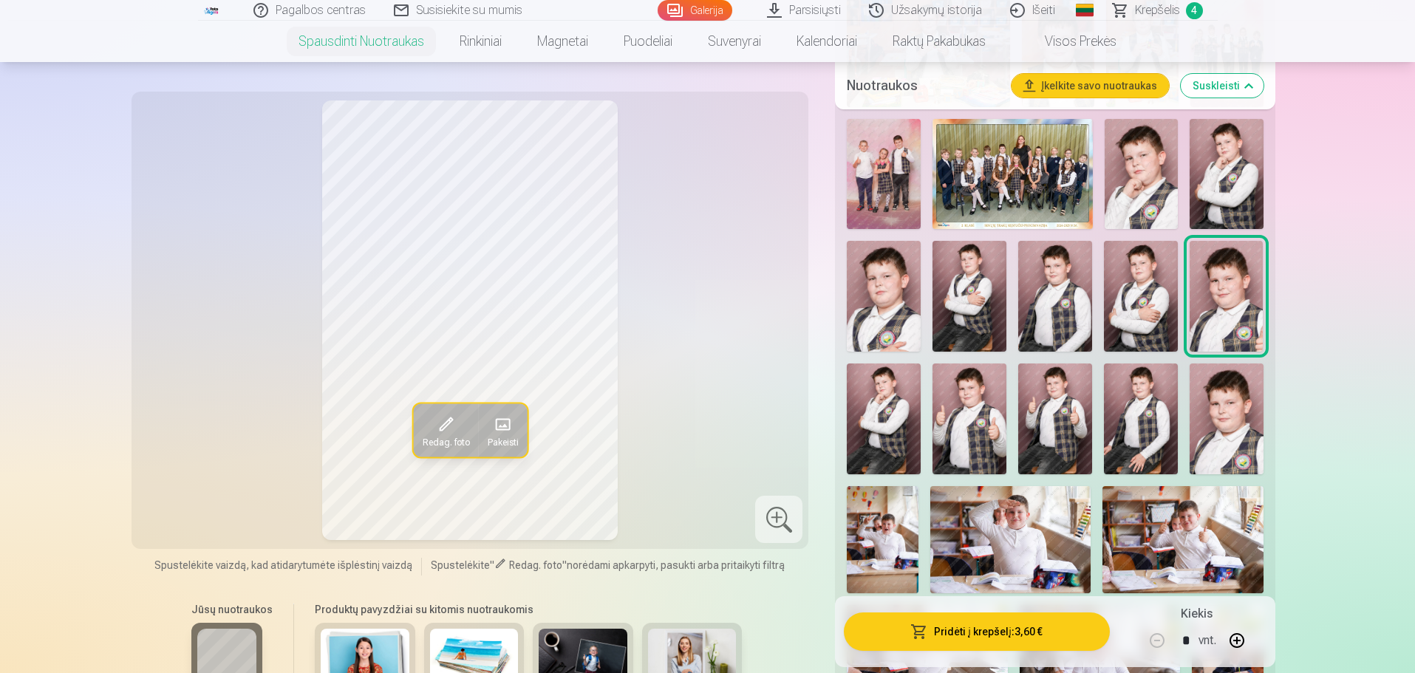
click at [1079, 316] on img at bounding box center [1055, 296] width 74 height 111
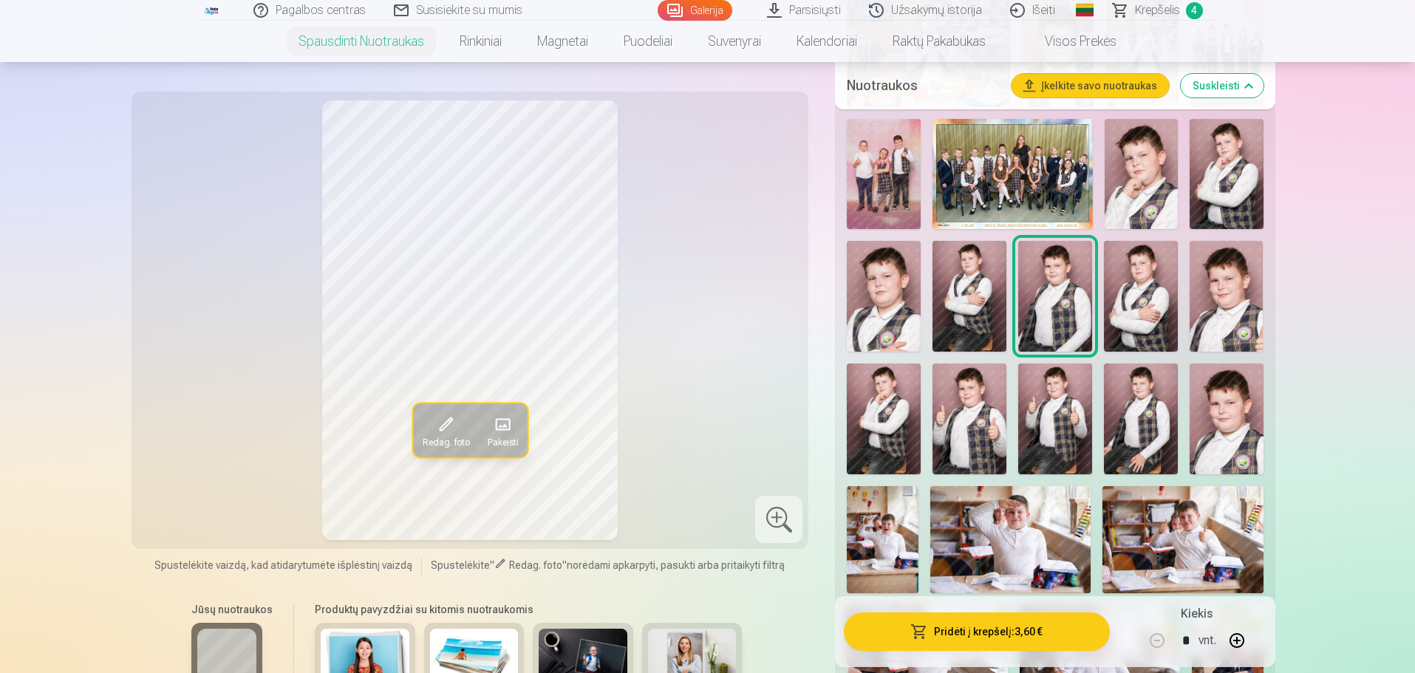
click at [1126, 304] on img at bounding box center [1141, 296] width 74 height 111
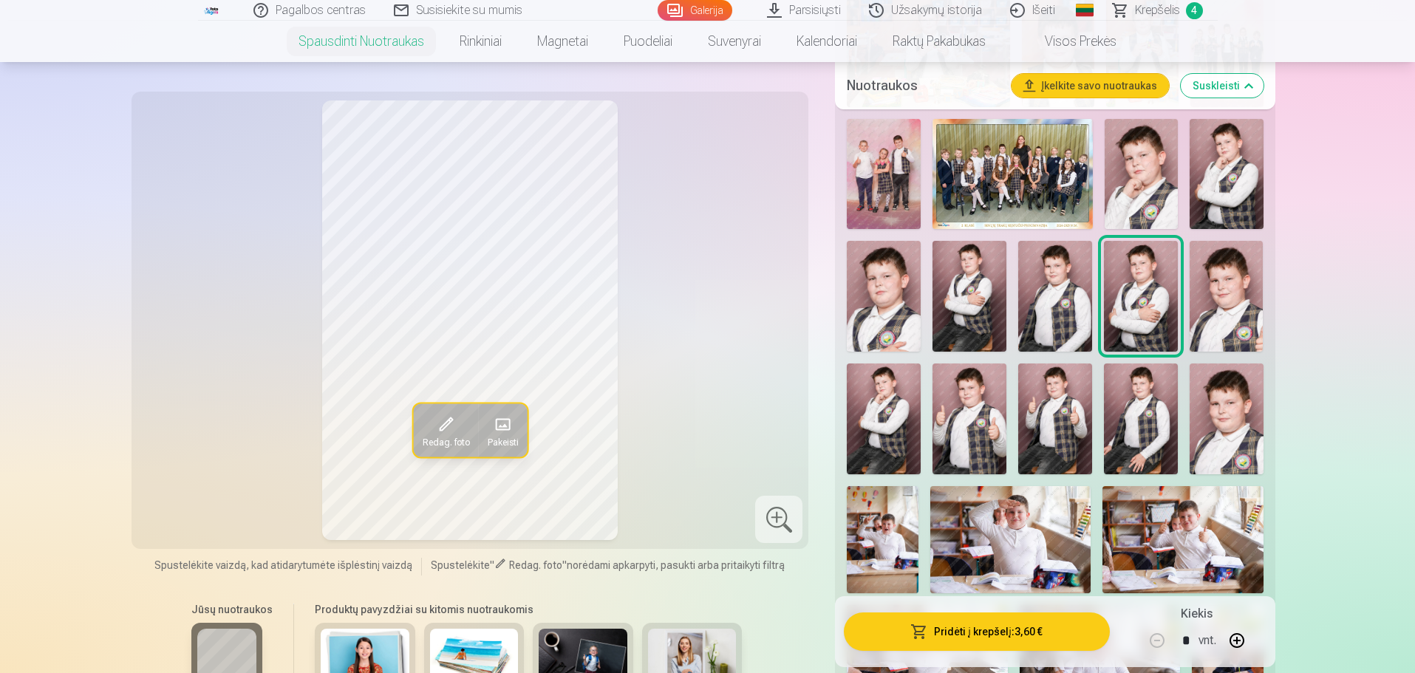
click at [1215, 287] on img at bounding box center [1227, 296] width 74 height 111
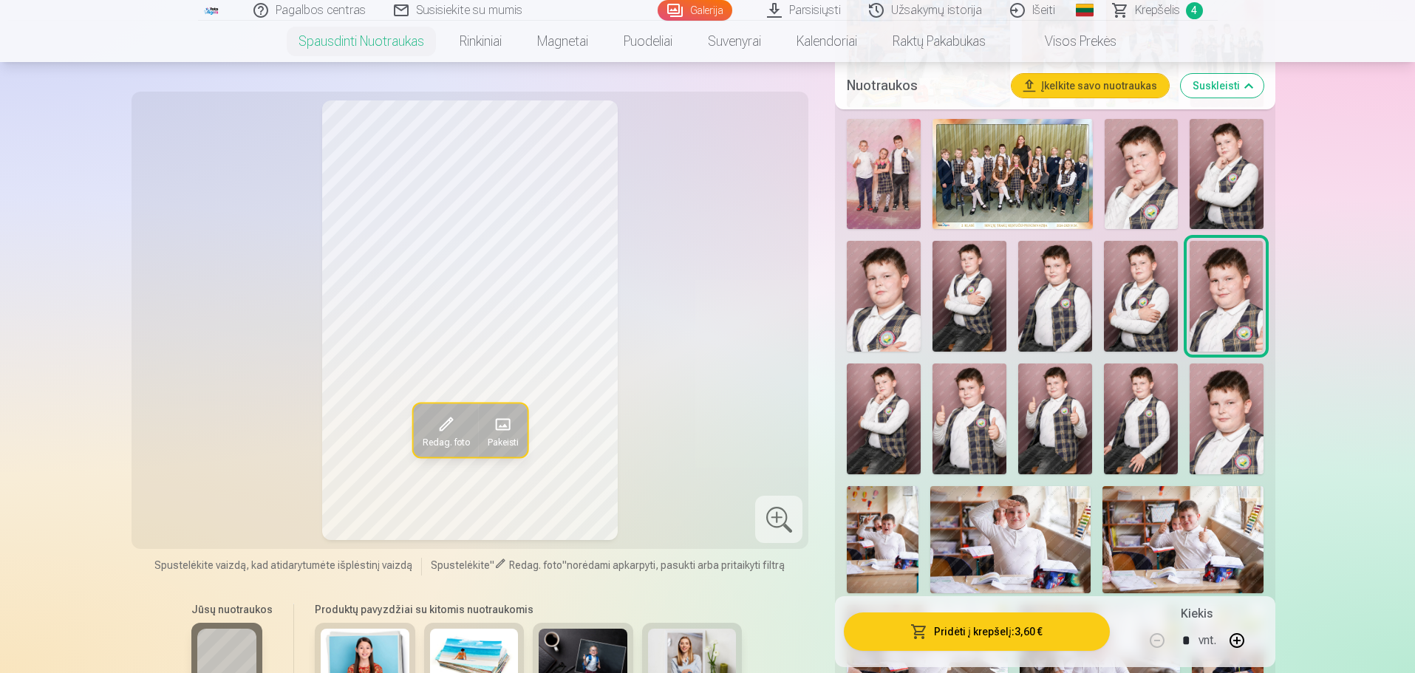
click at [893, 408] on img at bounding box center [884, 419] width 74 height 111
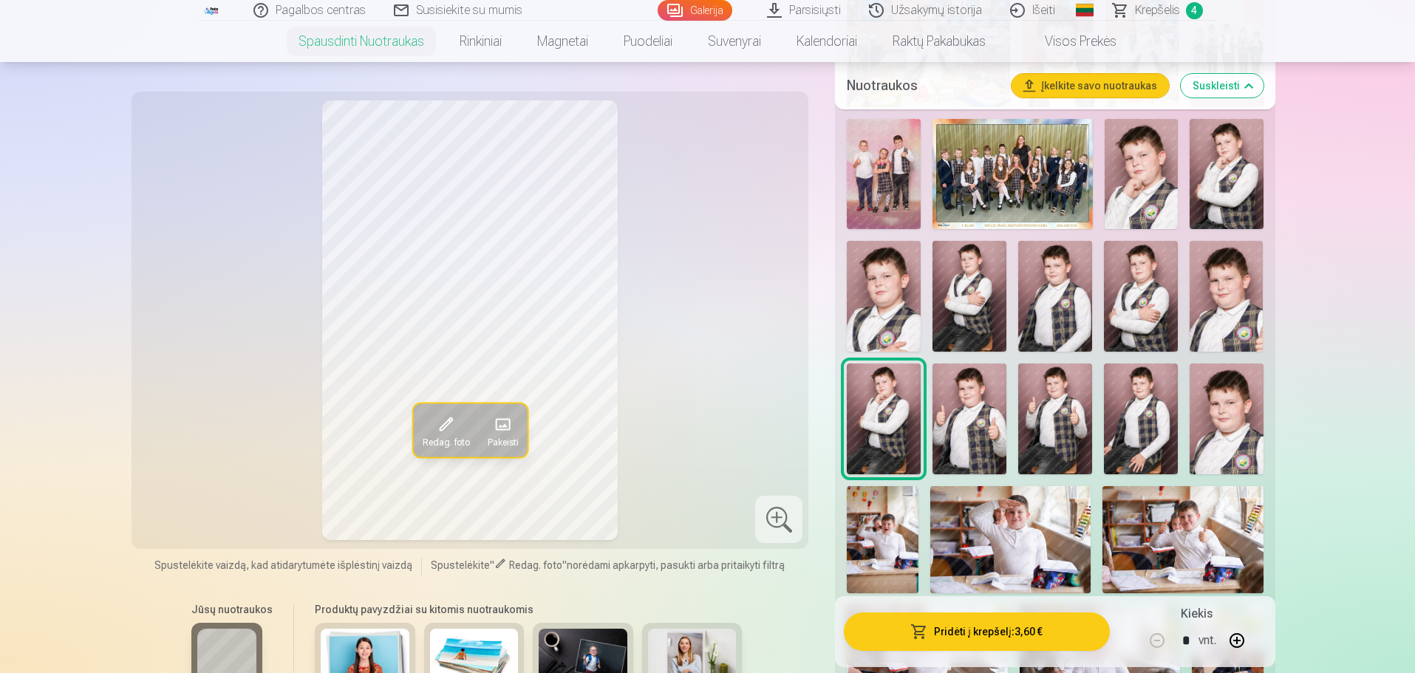
click at [919, 413] on img at bounding box center [884, 419] width 74 height 111
click at [955, 411] on img at bounding box center [969, 419] width 74 height 111
click at [1063, 383] on img at bounding box center [1055, 419] width 74 height 111
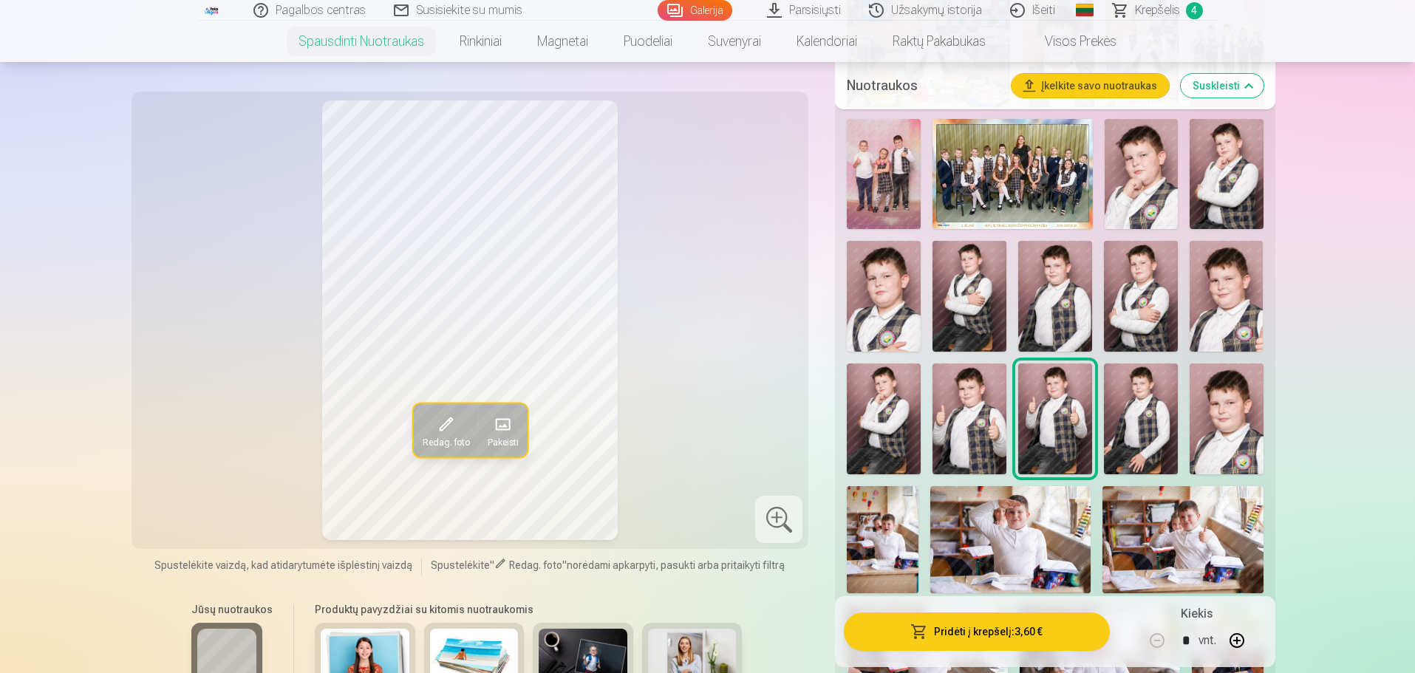
click at [1138, 401] on img at bounding box center [1141, 419] width 74 height 111
click at [1207, 395] on img at bounding box center [1227, 419] width 74 height 111
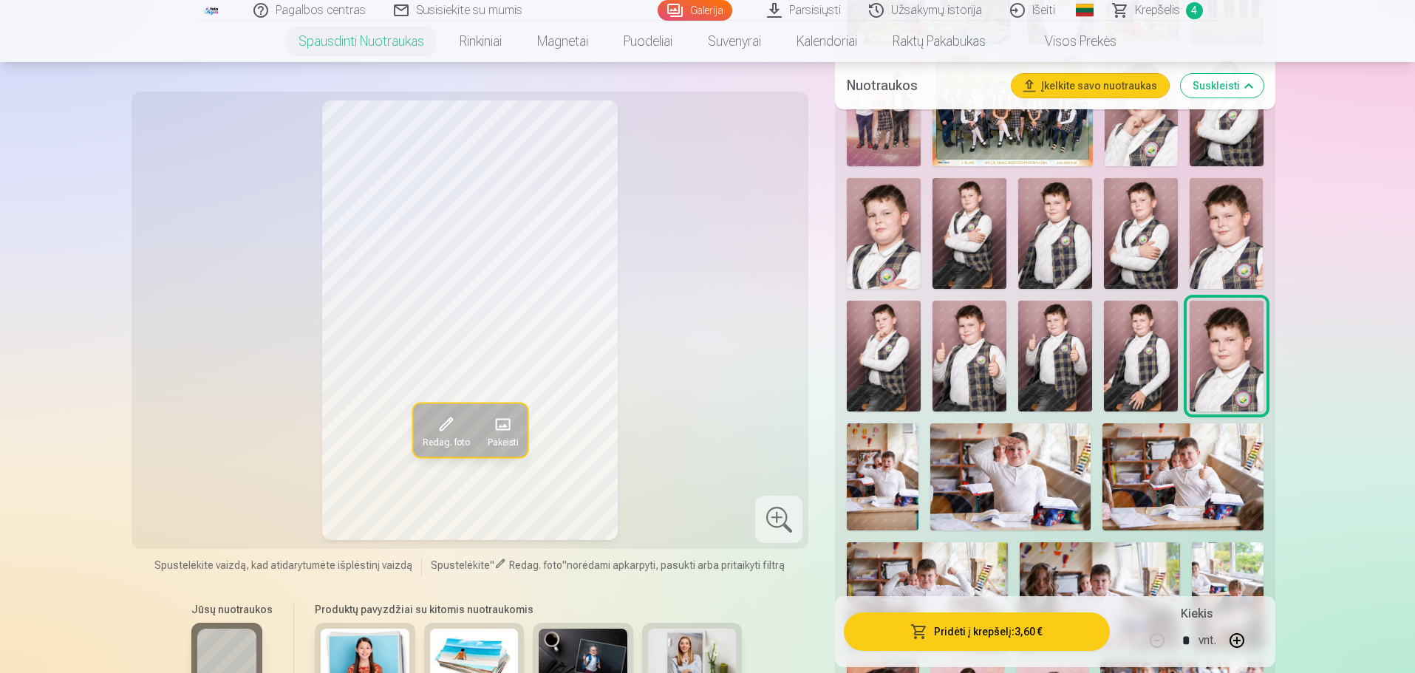
scroll to position [887, 0]
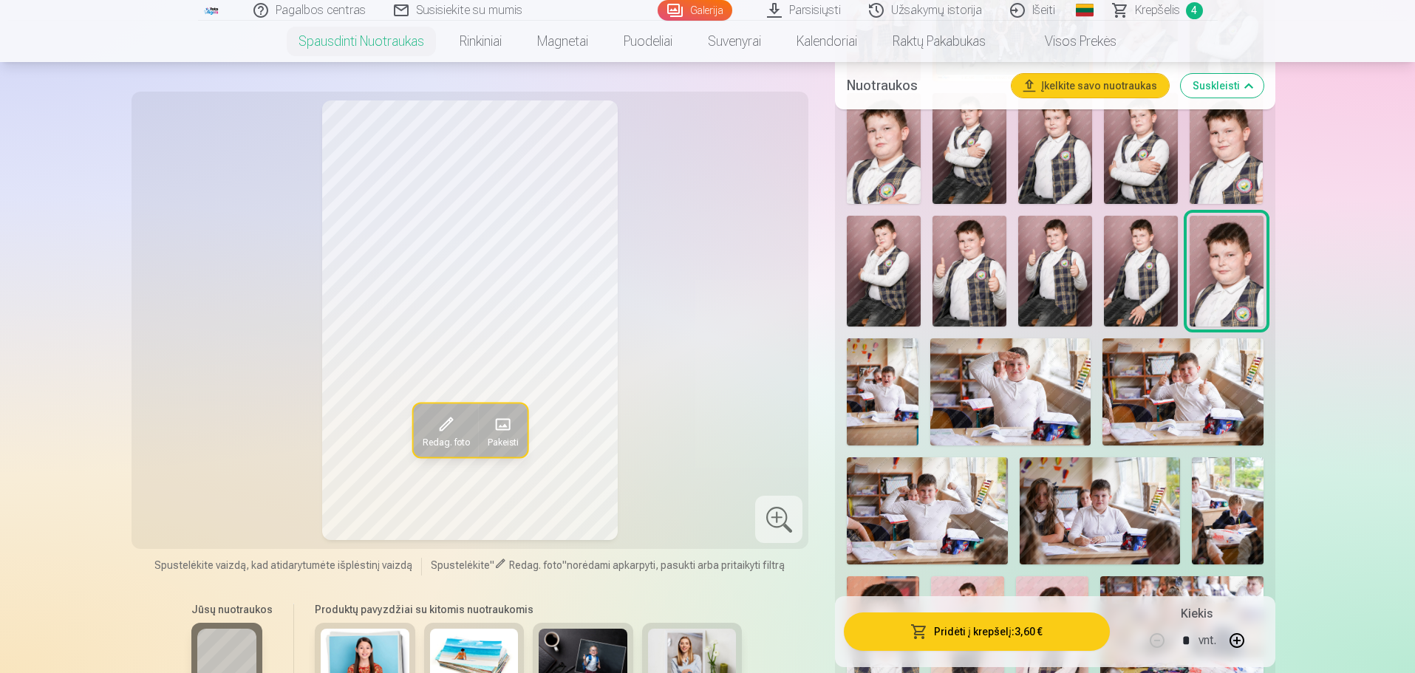
click at [910, 398] on img at bounding box center [883, 391] width 72 height 107
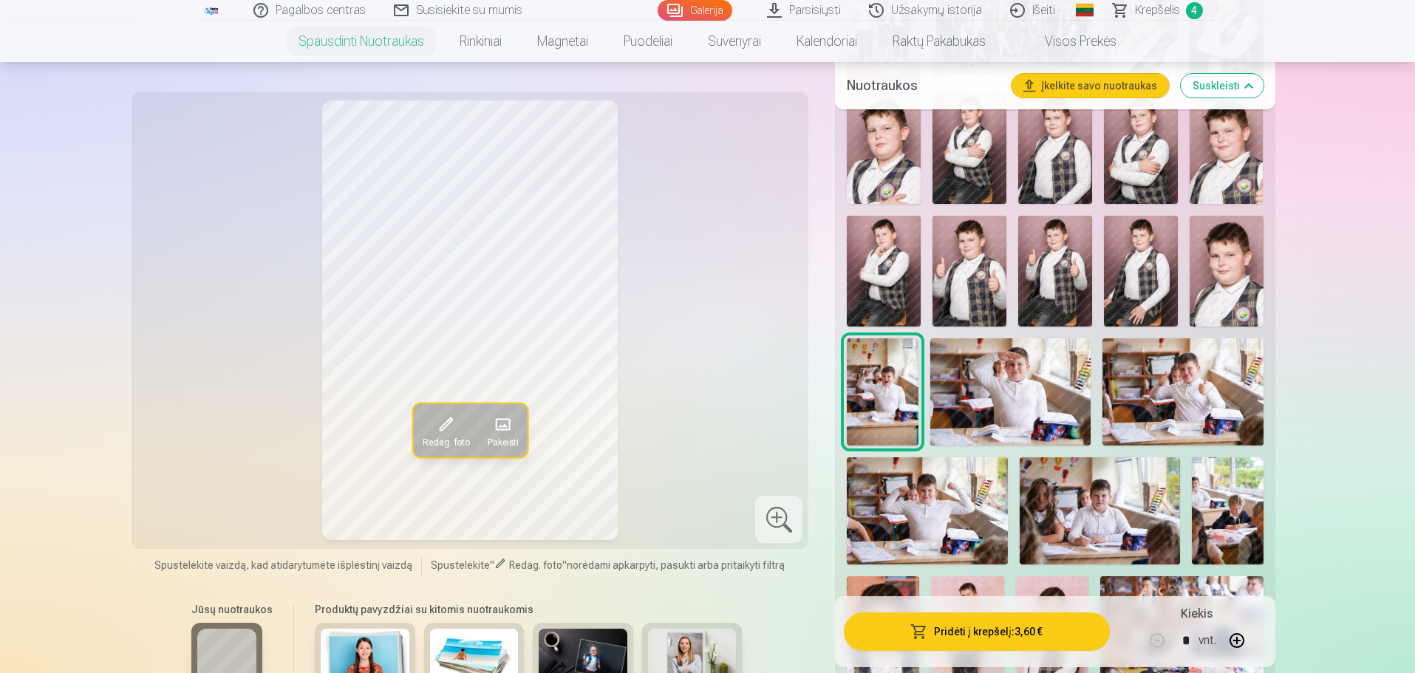
click at [1019, 376] on img at bounding box center [1010, 391] width 160 height 107
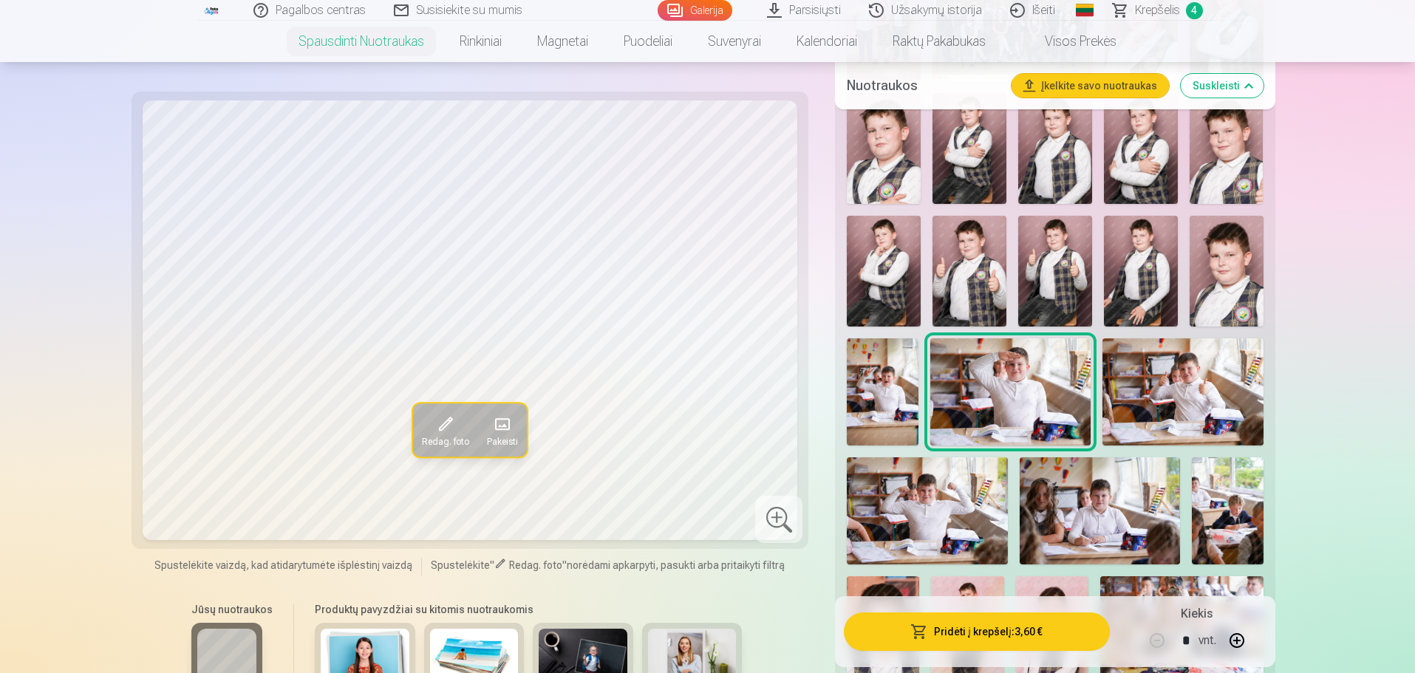
click at [1167, 340] on img at bounding box center [1182, 391] width 160 height 107
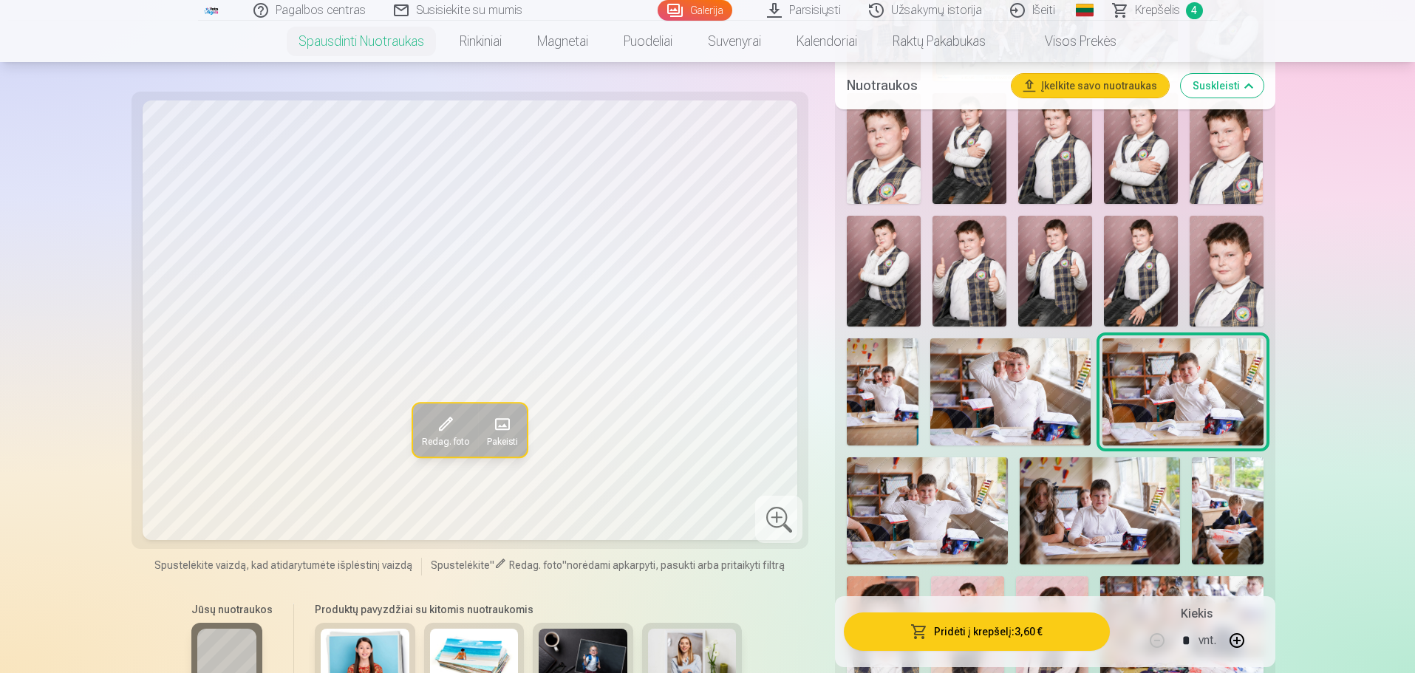
click at [937, 496] on img at bounding box center [927, 510] width 160 height 107
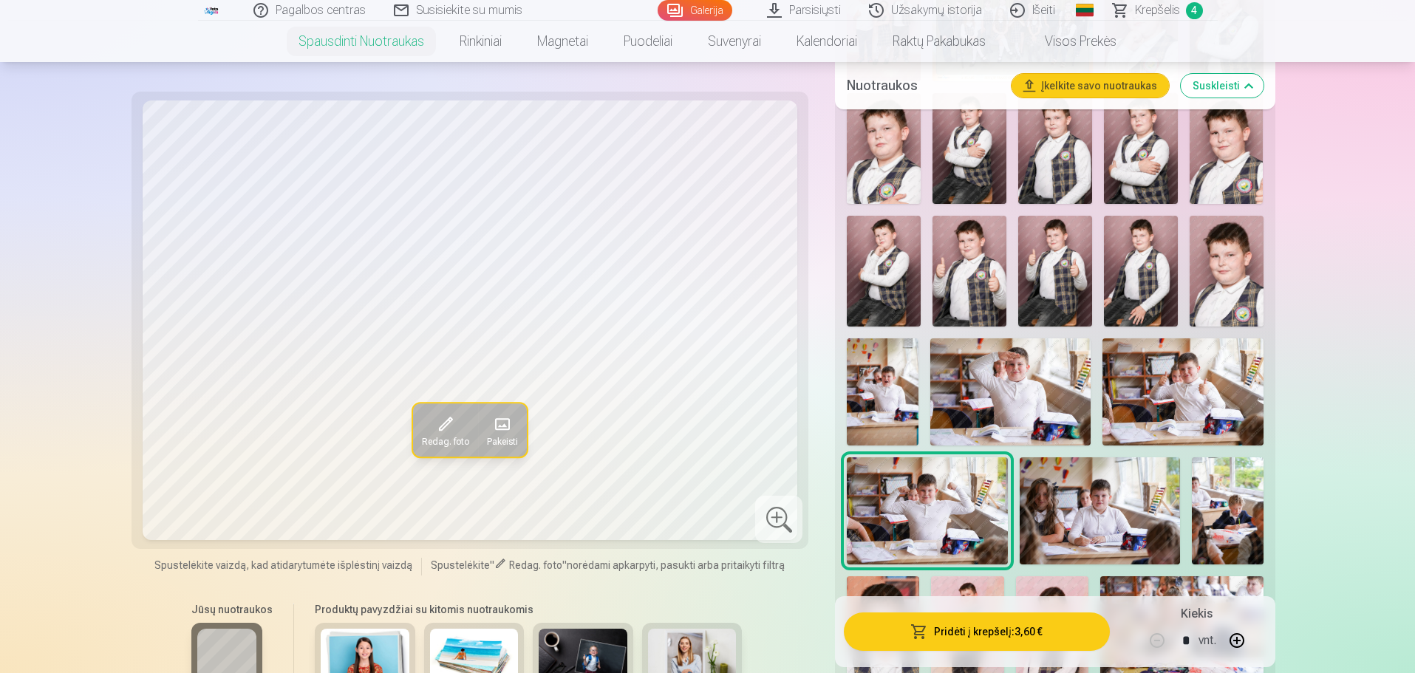
click at [1107, 485] on img at bounding box center [1100, 510] width 160 height 107
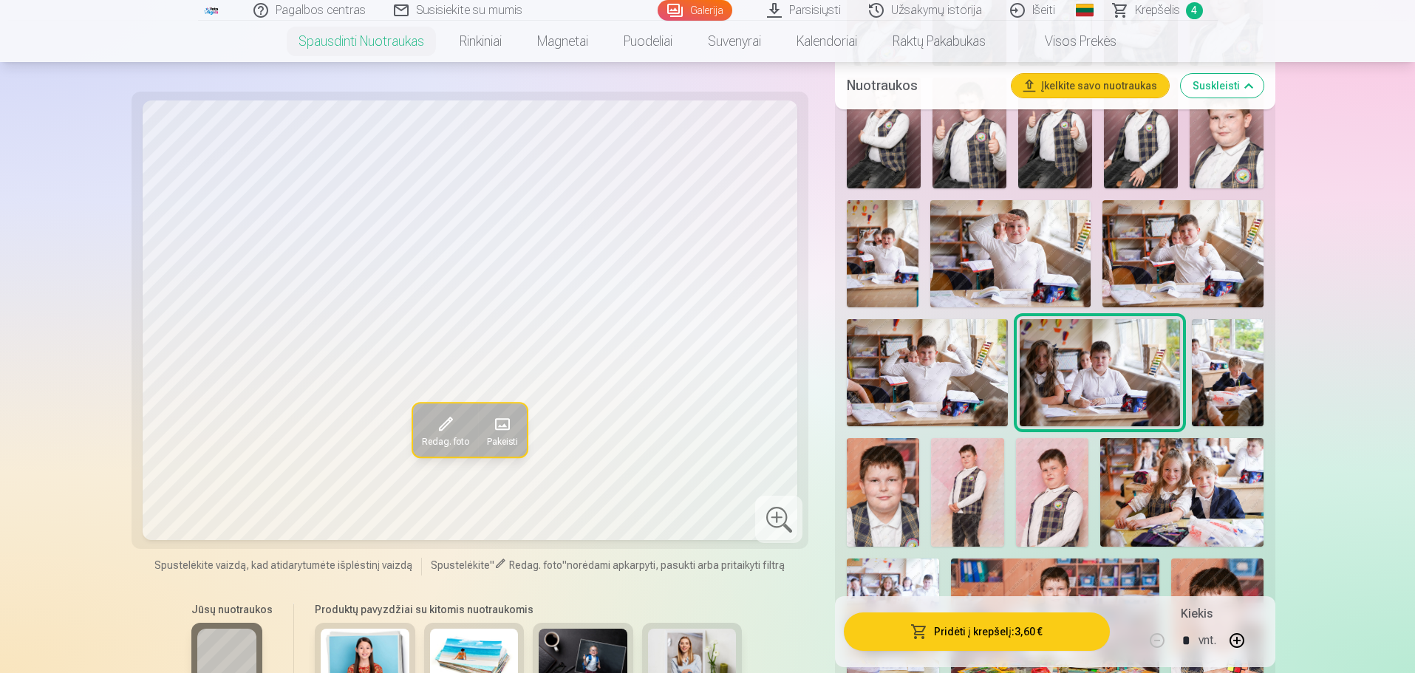
scroll to position [1034, 0]
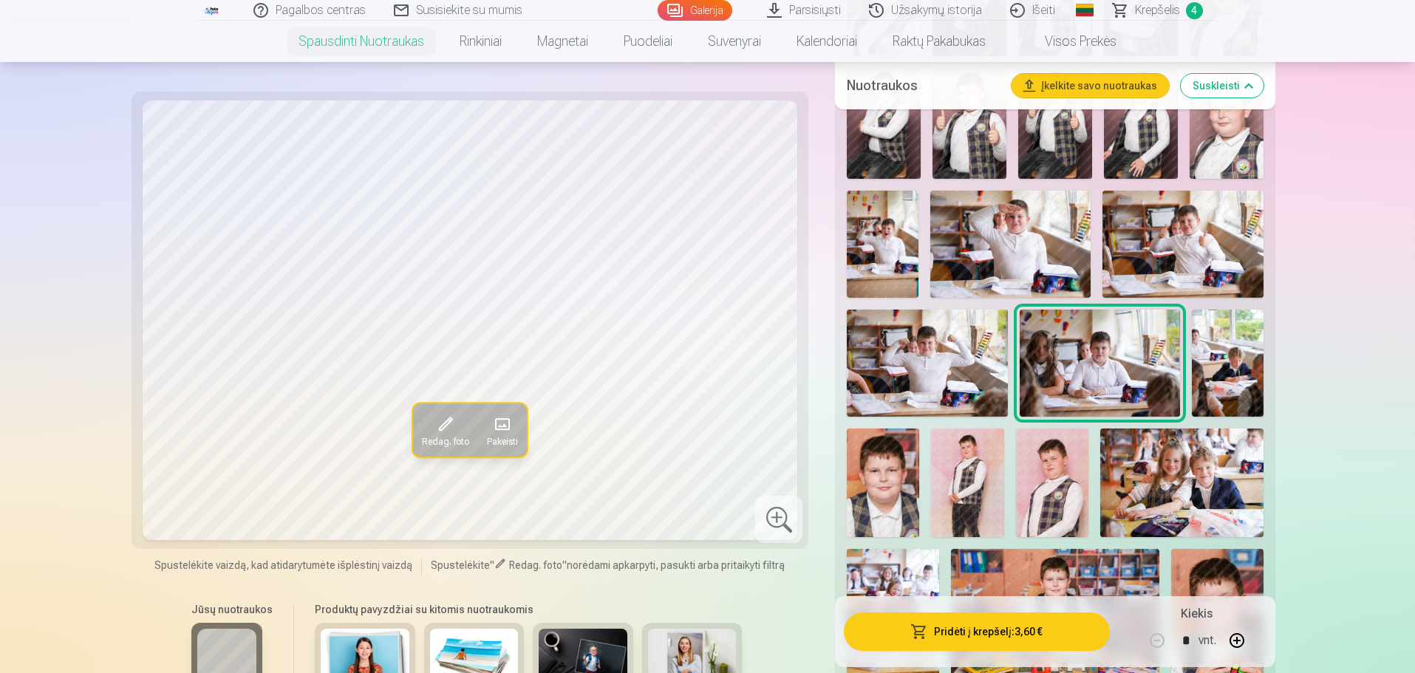
click at [1212, 364] on img at bounding box center [1228, 363] width 72 height 107
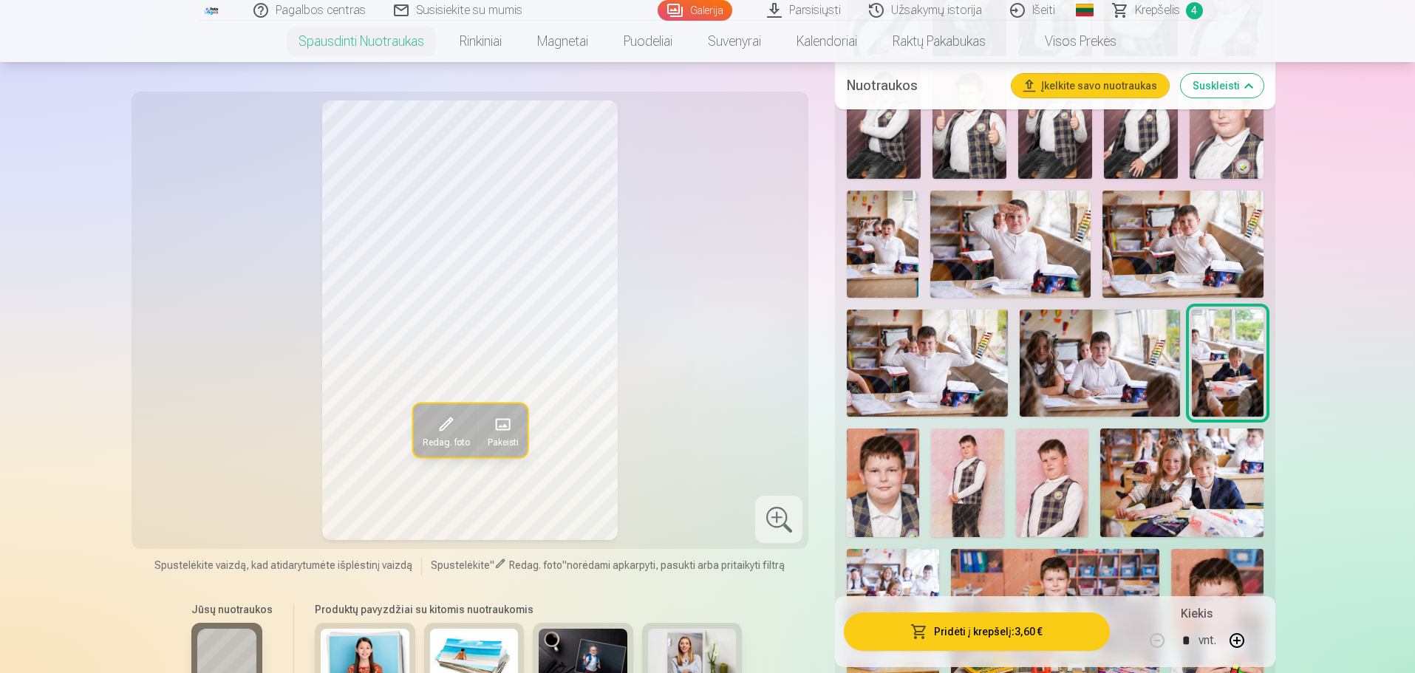
click at [901, 468] on img at bounding box center [883, 483] width 72 height 109
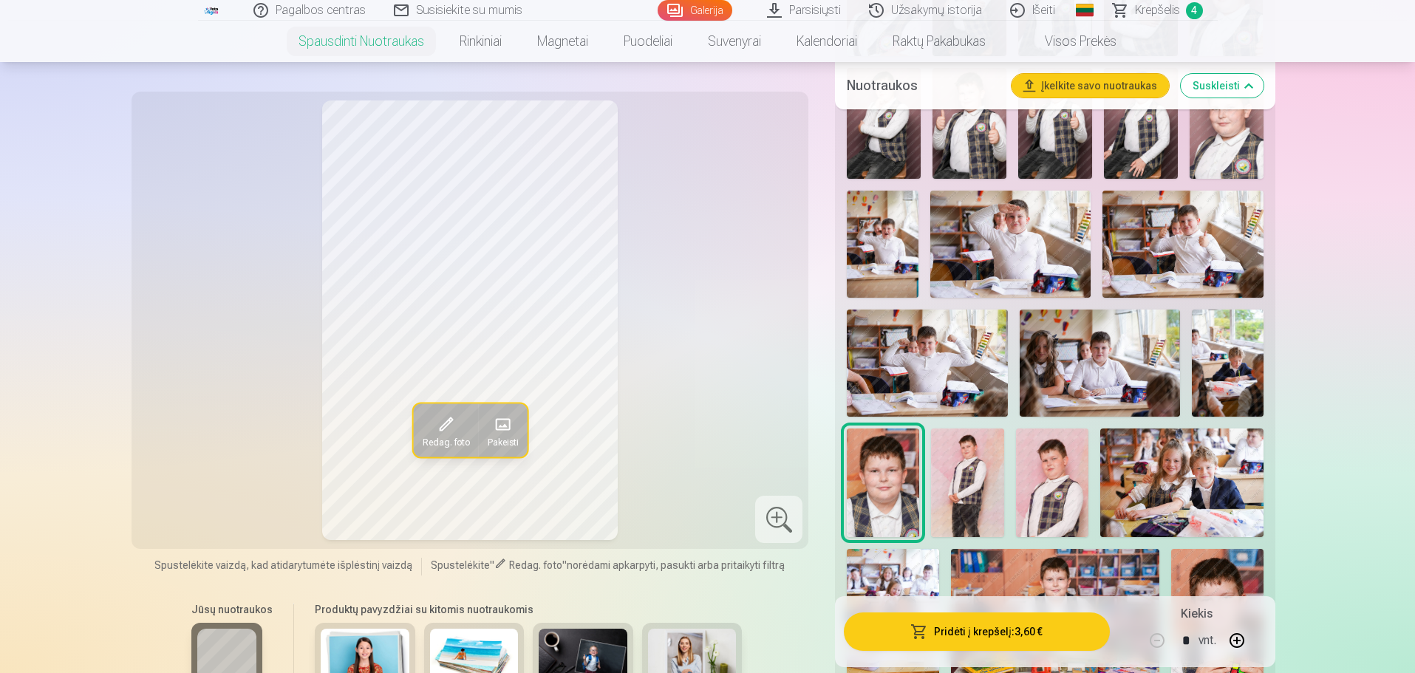
click at [997, 457] on img at bounding box center [967, 483] width 72 height 109
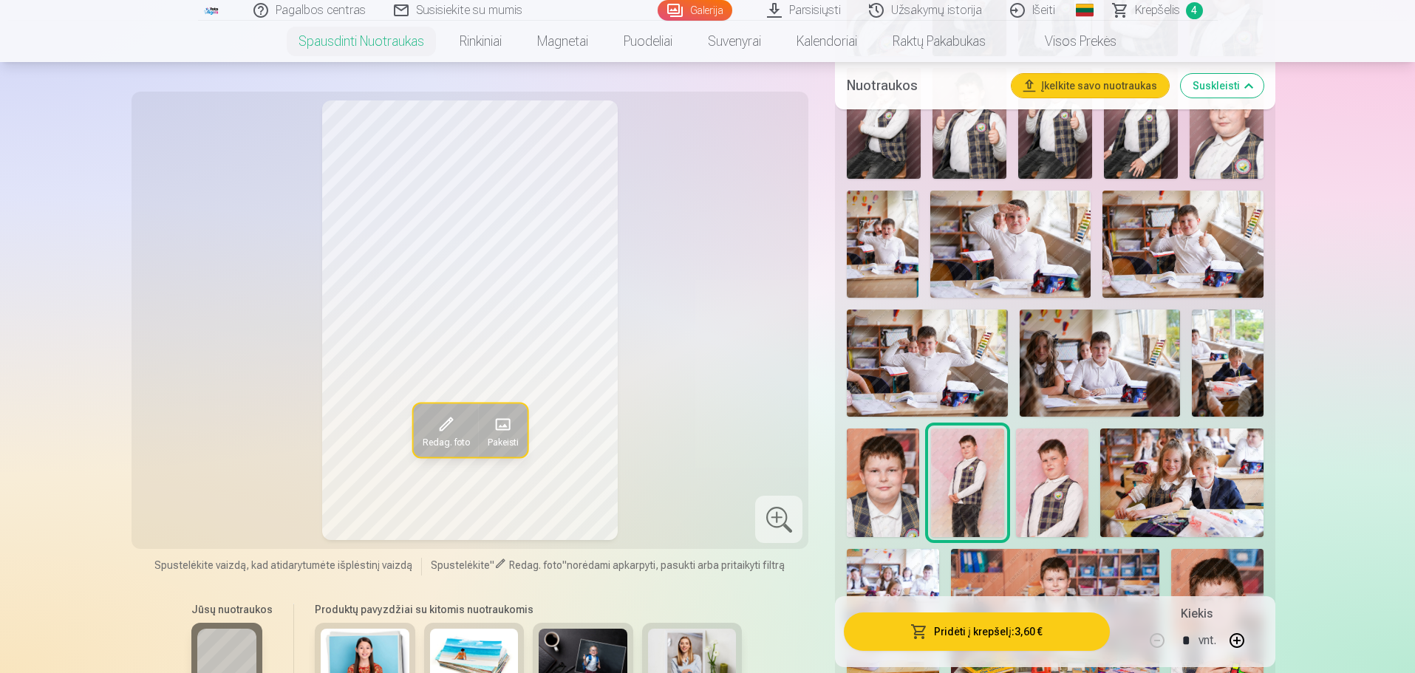
click at [1069, 454] on img at bounding box center [1052, 483] width 72 height 109
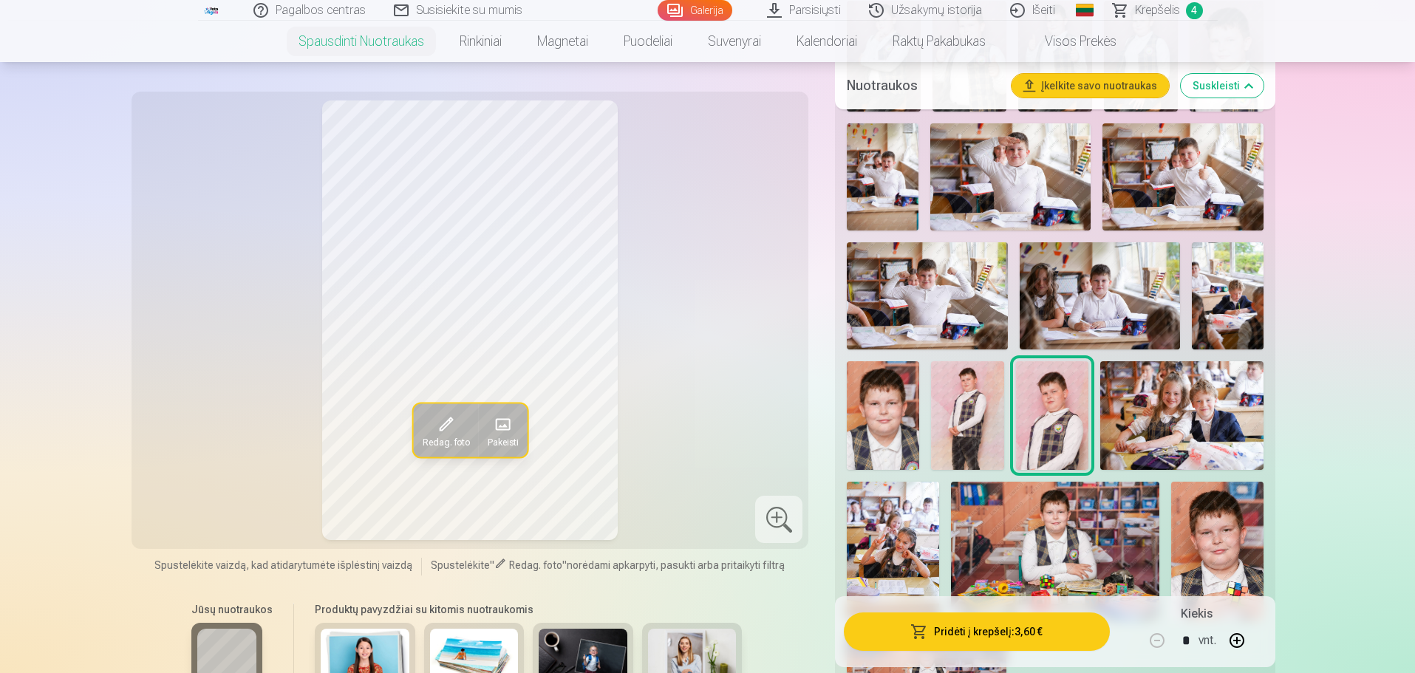
scroll to position [1182, 0]
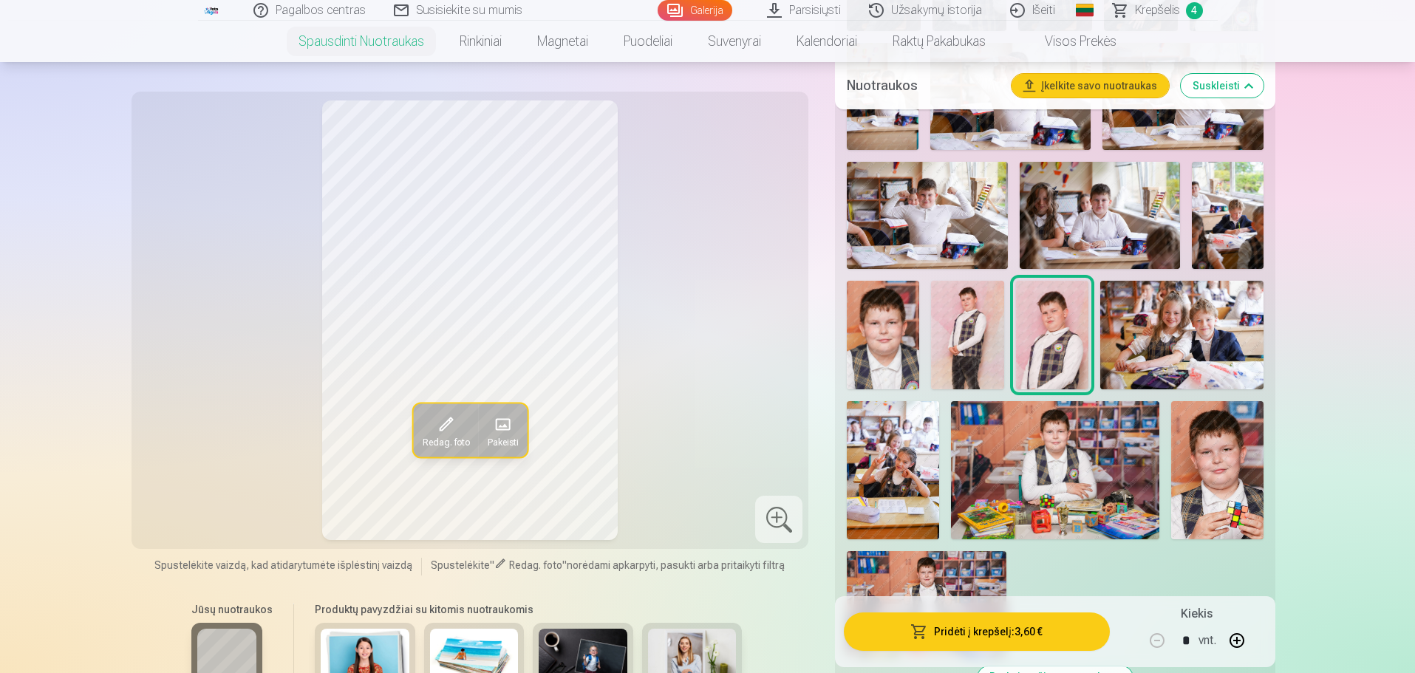
click at [1153, 340] on img at bounding box center [1181, 335] width 163 height 109
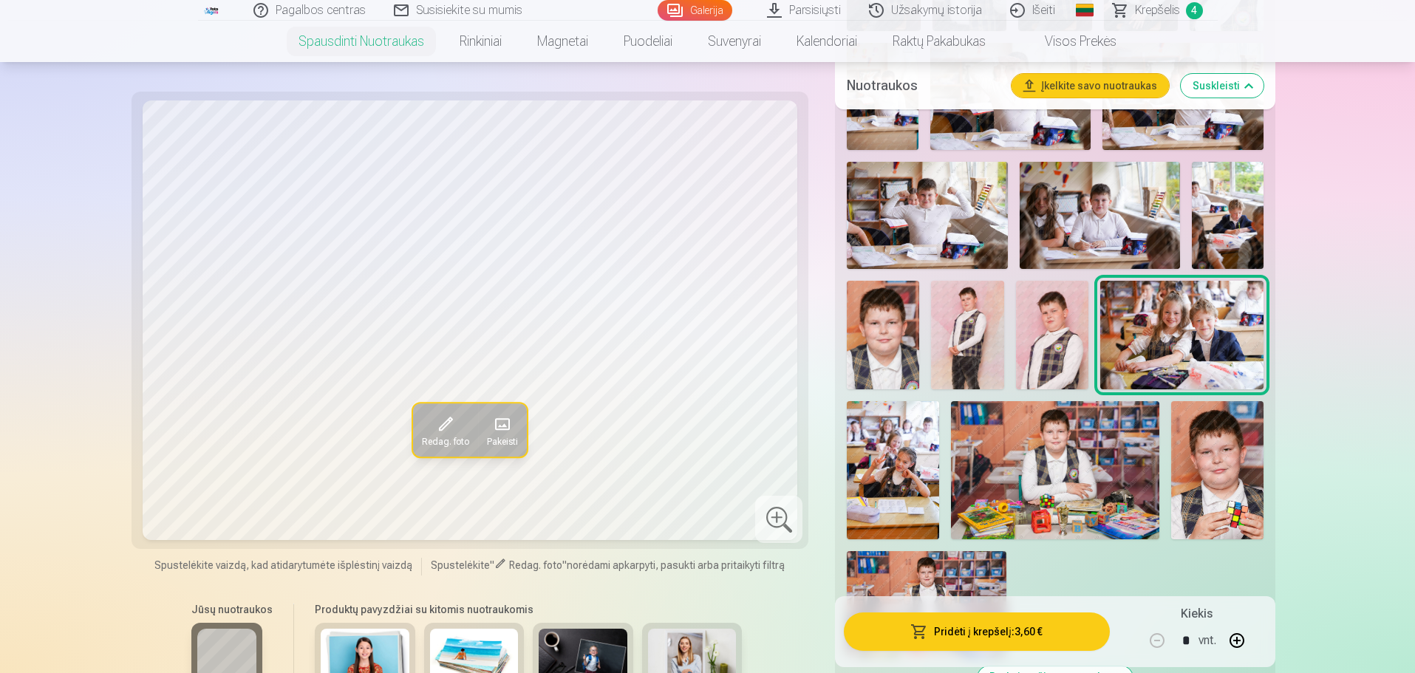
click at [881, 440] on img at bounding box center [893, 470] width 92 height 139
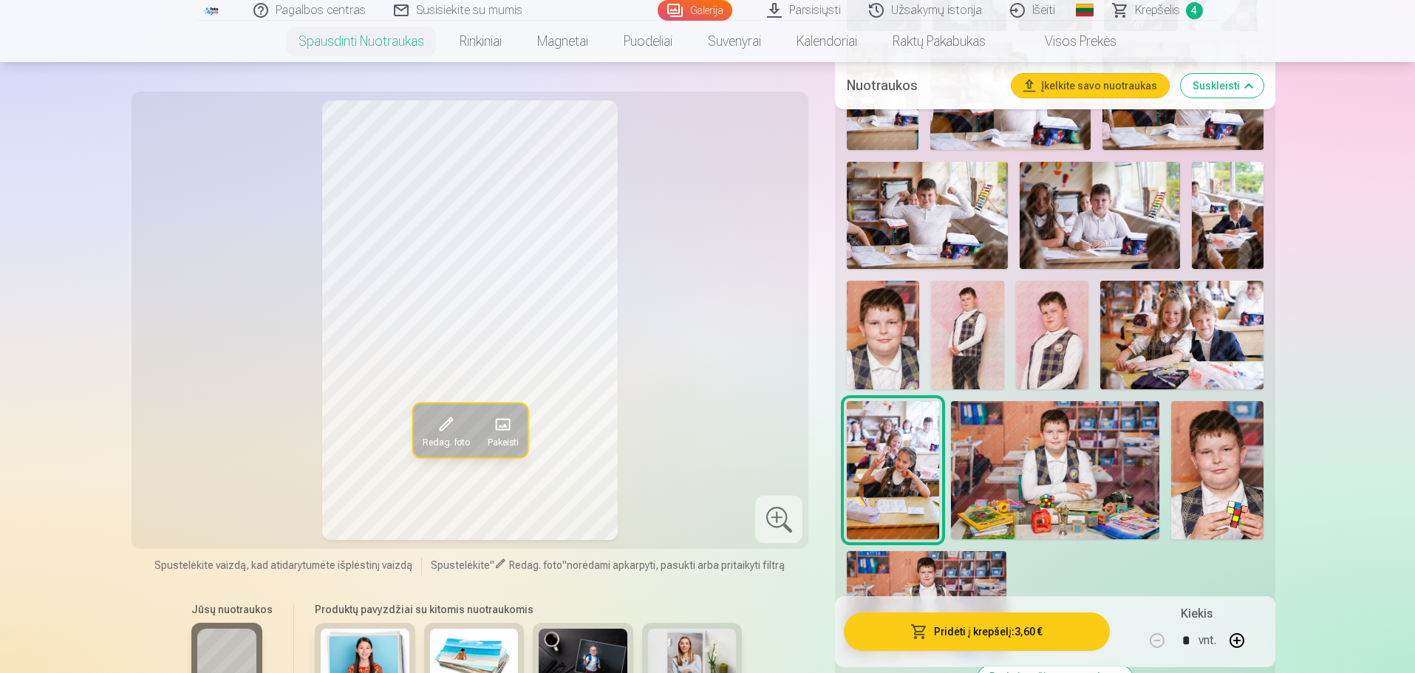
click at [1001, 444] on img at bounding box center [1055, 470] width 208 height 138
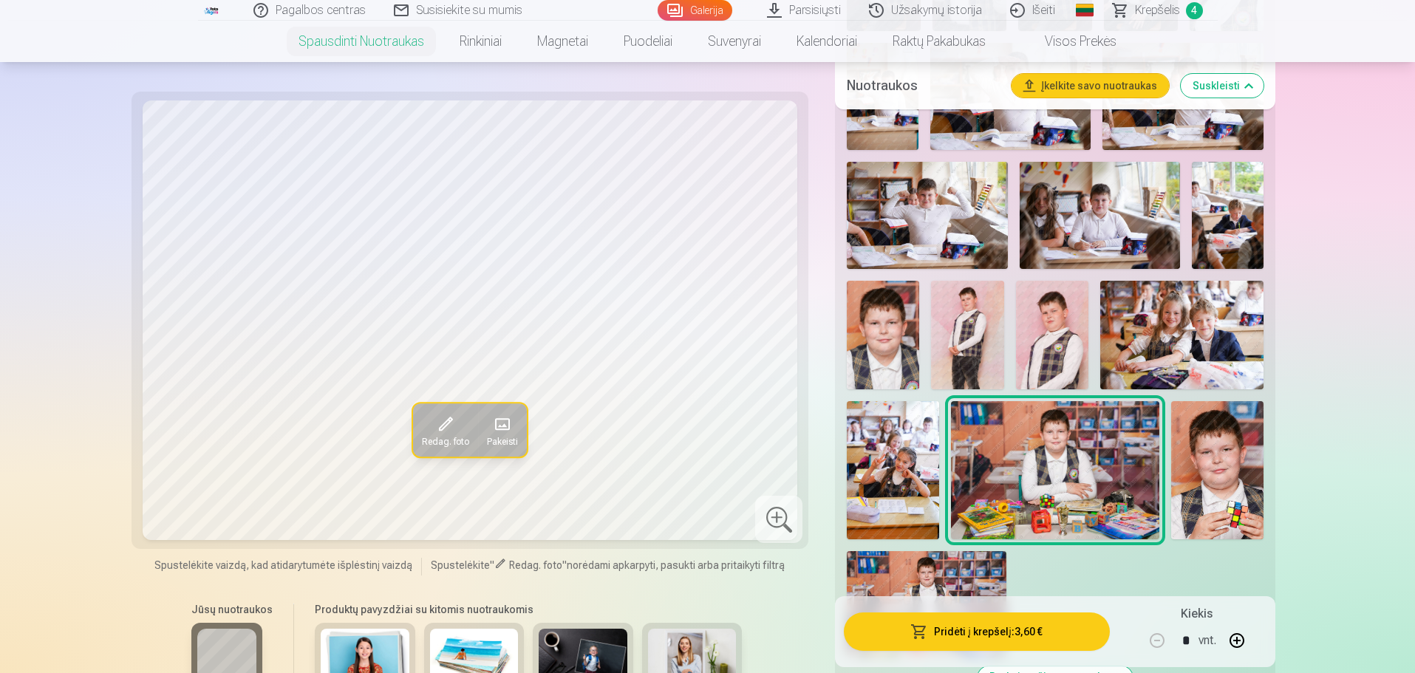
click at [1215, 415] on img at bounding box center [1217, 470] width 92 height 139
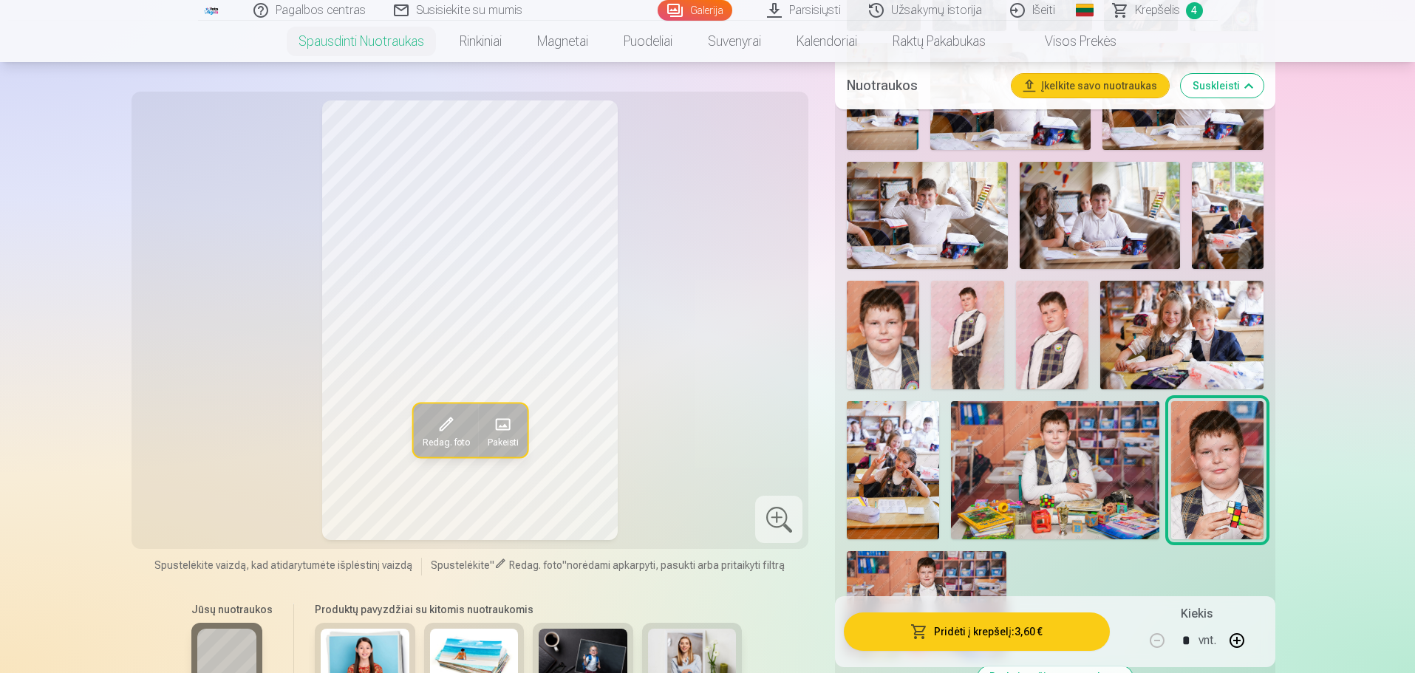
scroll to position [1404, 0]
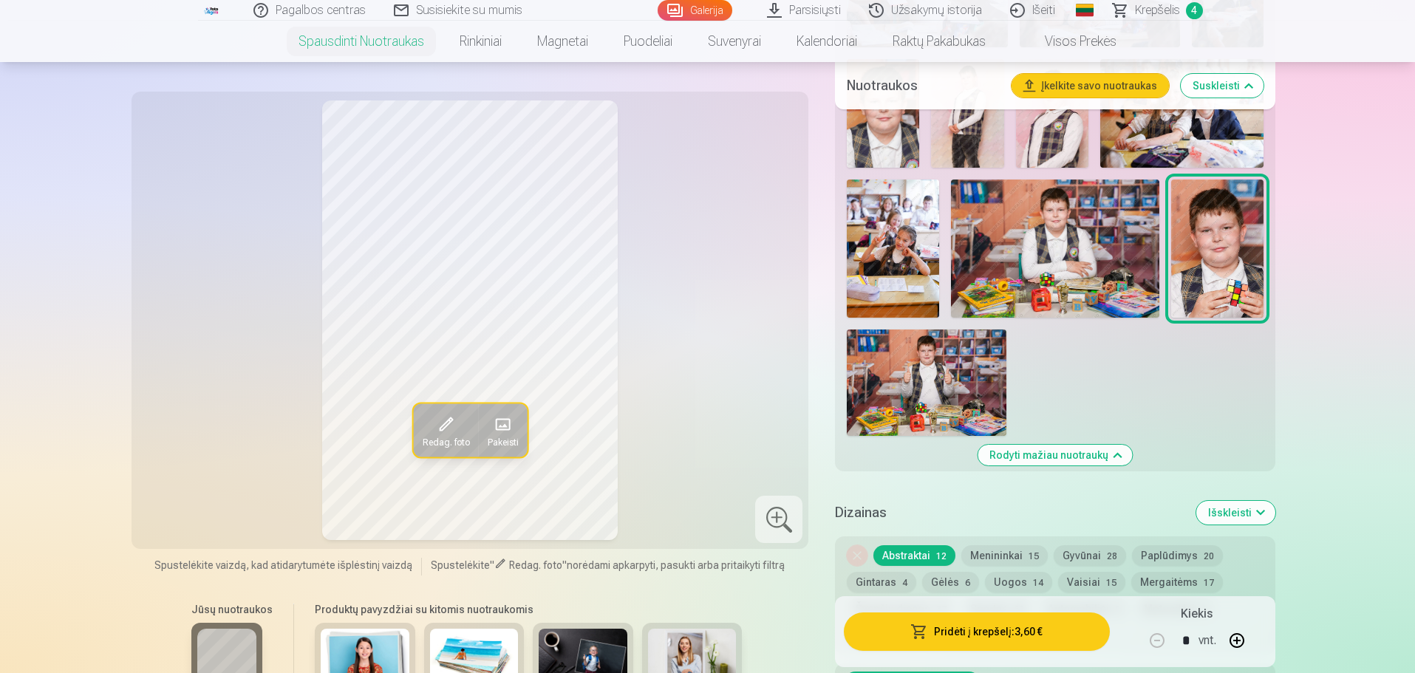
click at [1072, 264] on img at bounding box center [1055, 249] width 208 height 138
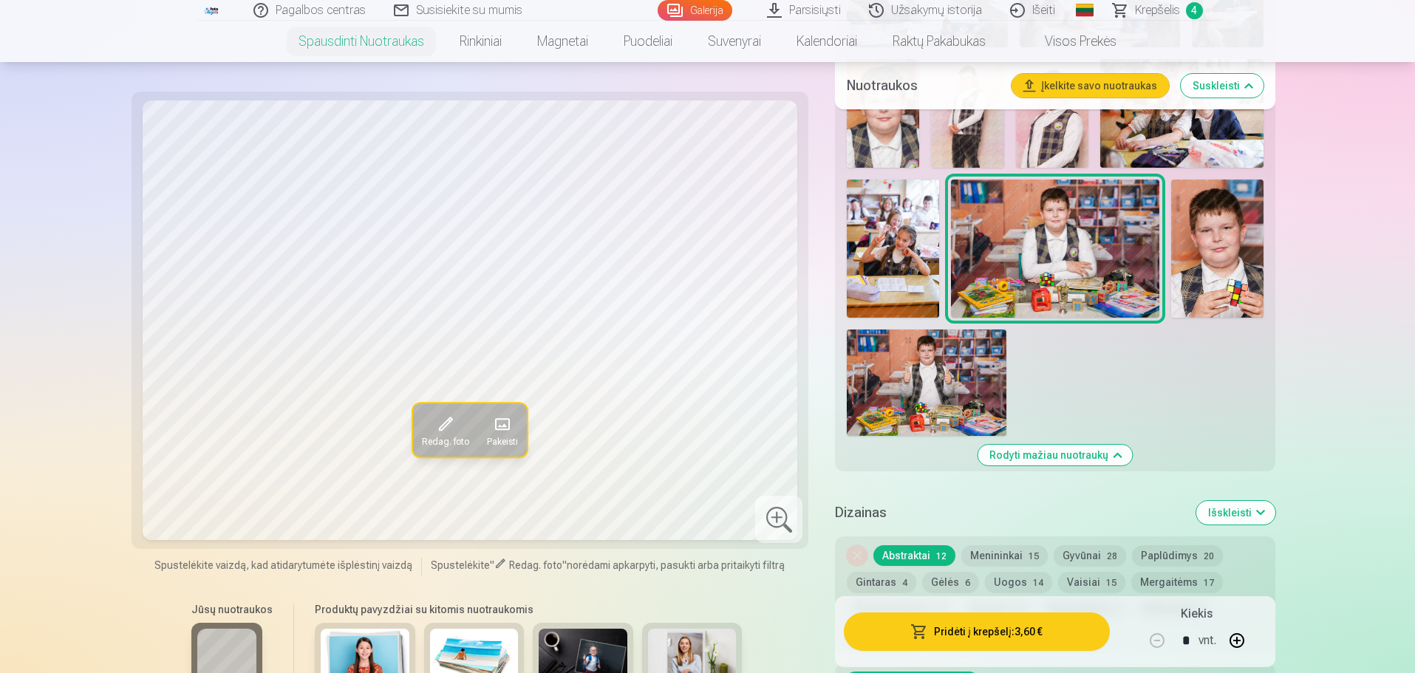
click at [968, 355] on img at bounding box center [927, 383] width 160 height 106
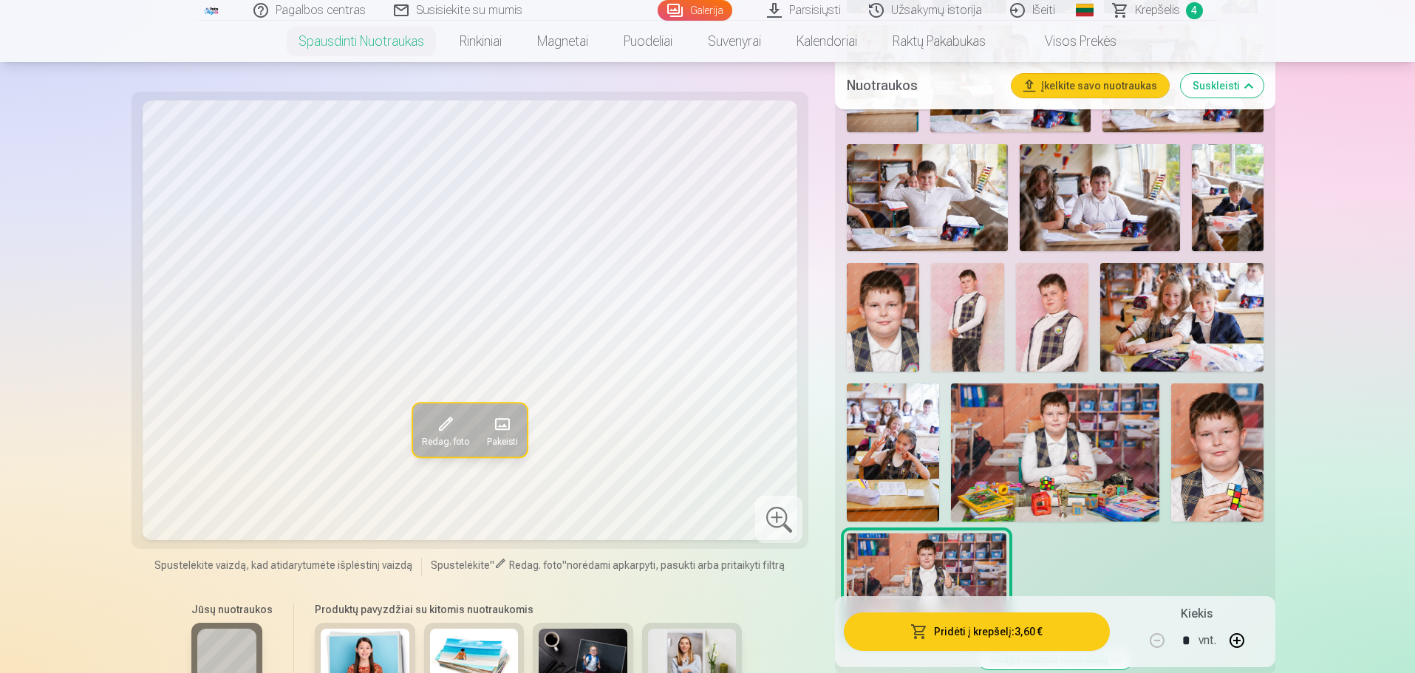
scroll to position [961, 0]
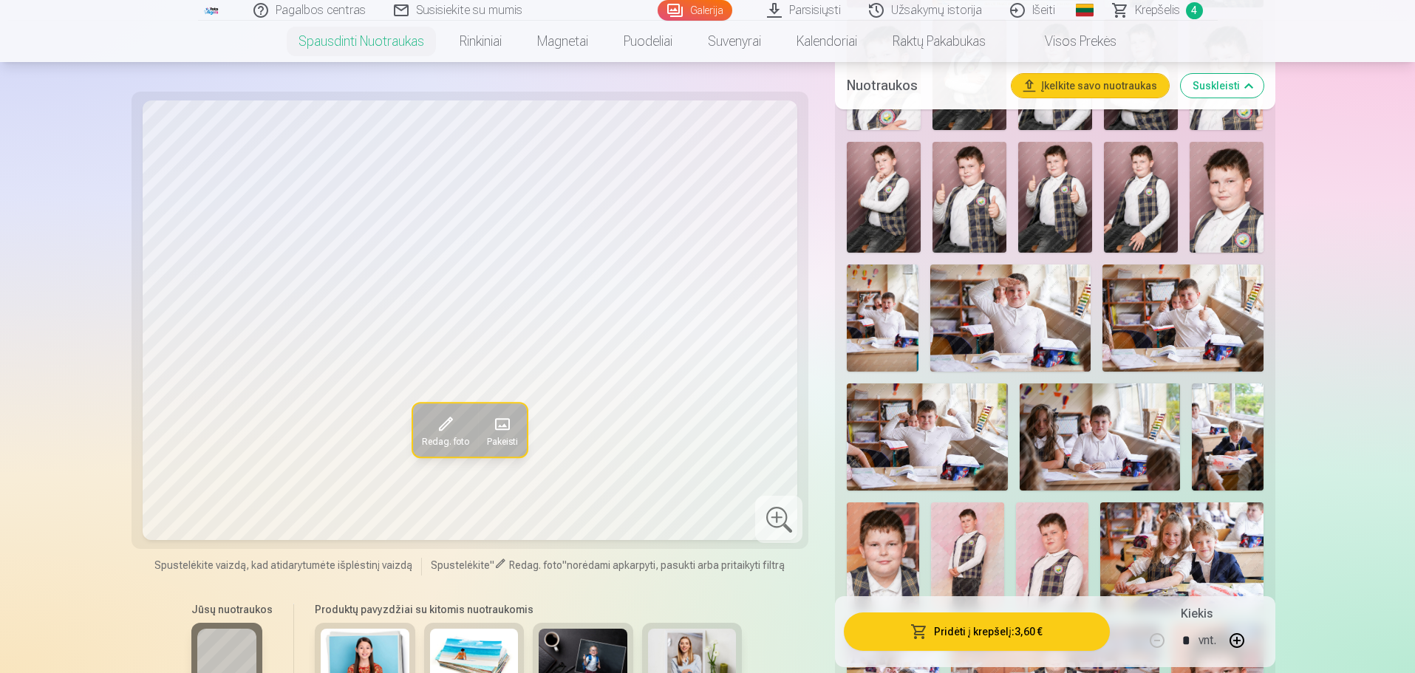
click at [1147, 16] on span "Krepšelis" at bounding box center [1157, 10] width 45 height 18
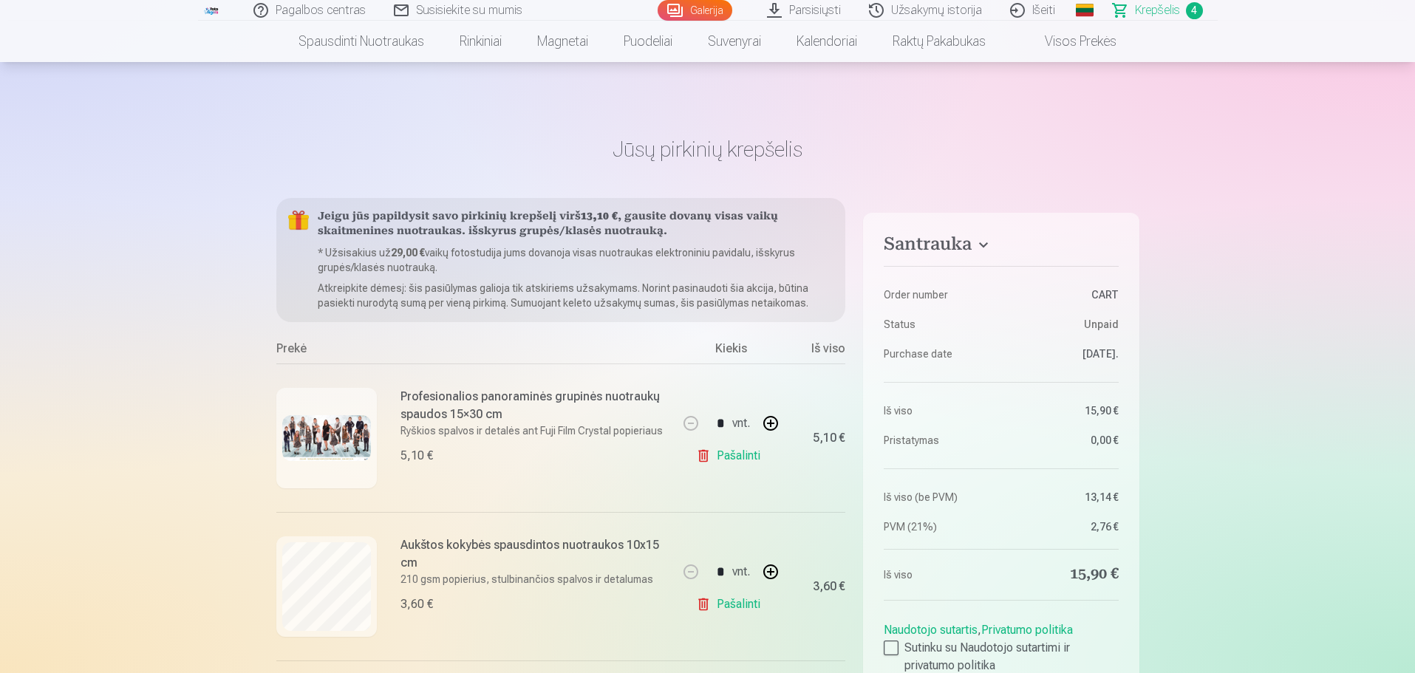
scroll to position [222, 0]
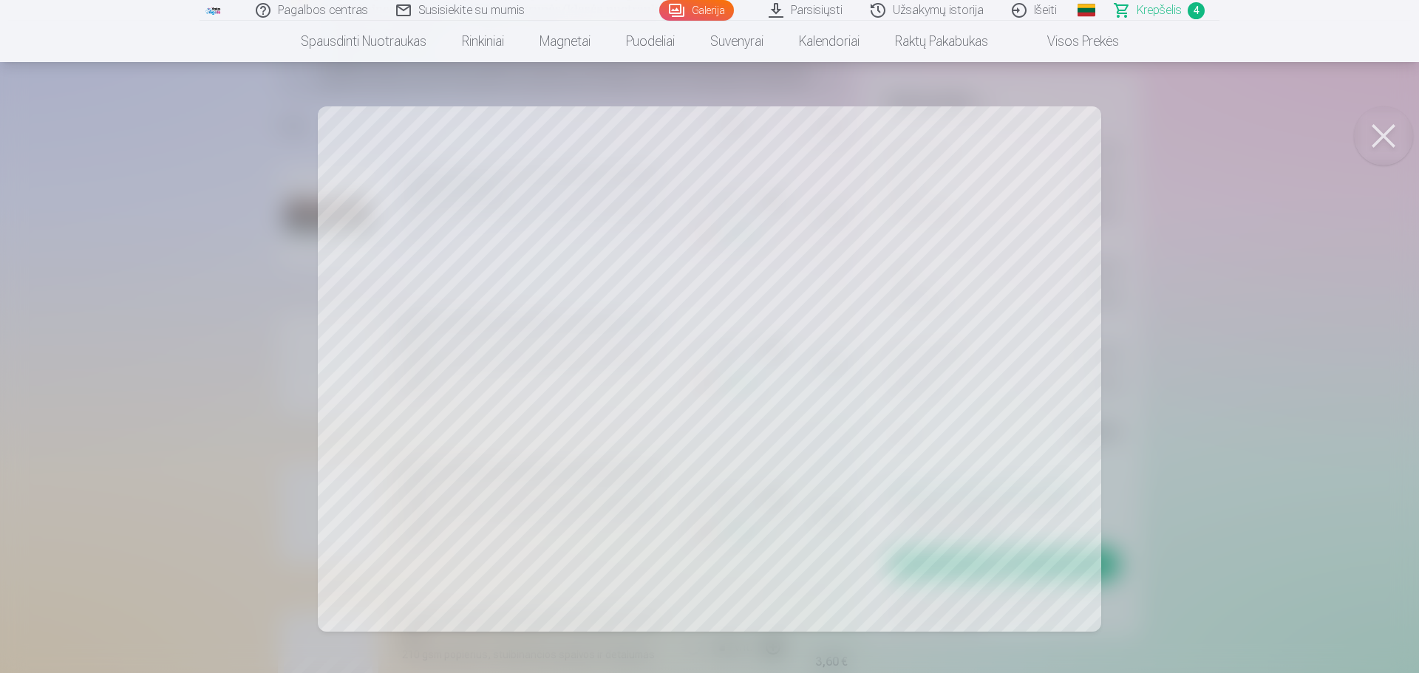
click at [1328, 190] on div at bounding box center [709, 336] width 1419 height 673
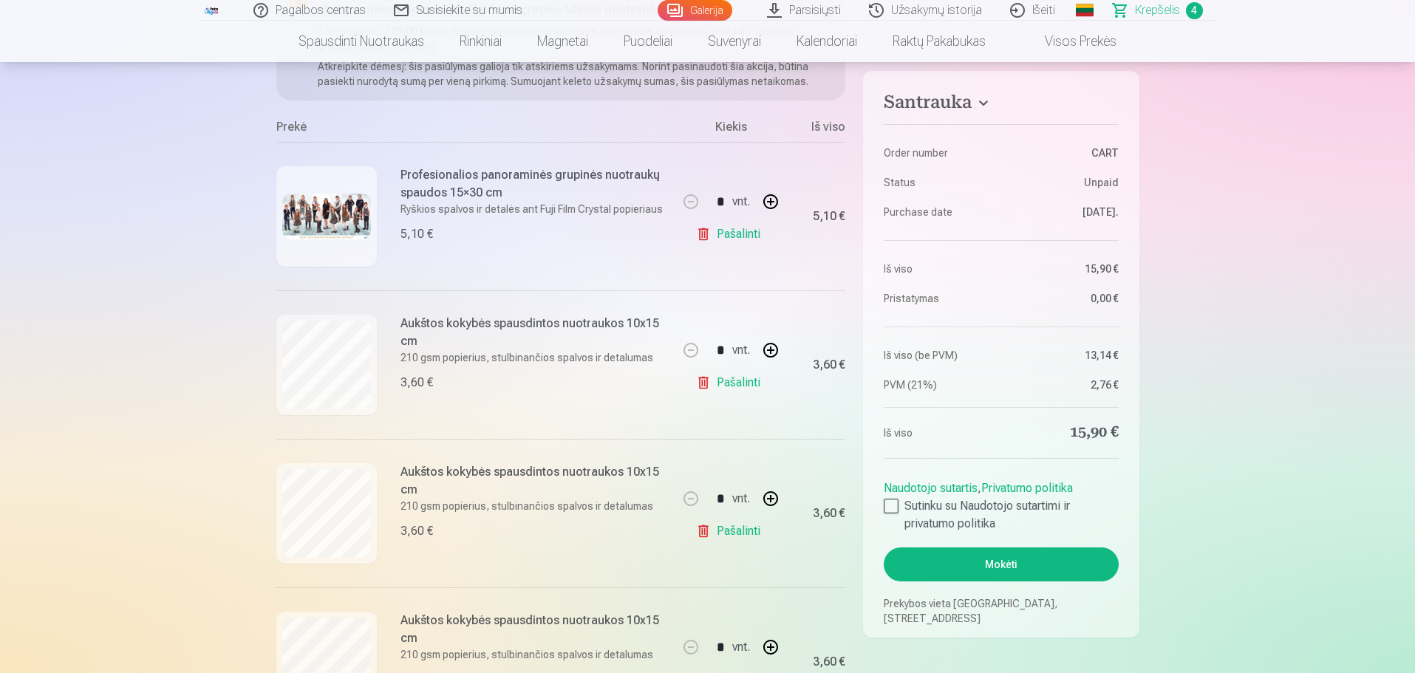
click at [738, 530] on link "Pašalinti" at bounding box center [731, 531] width 70 height 30
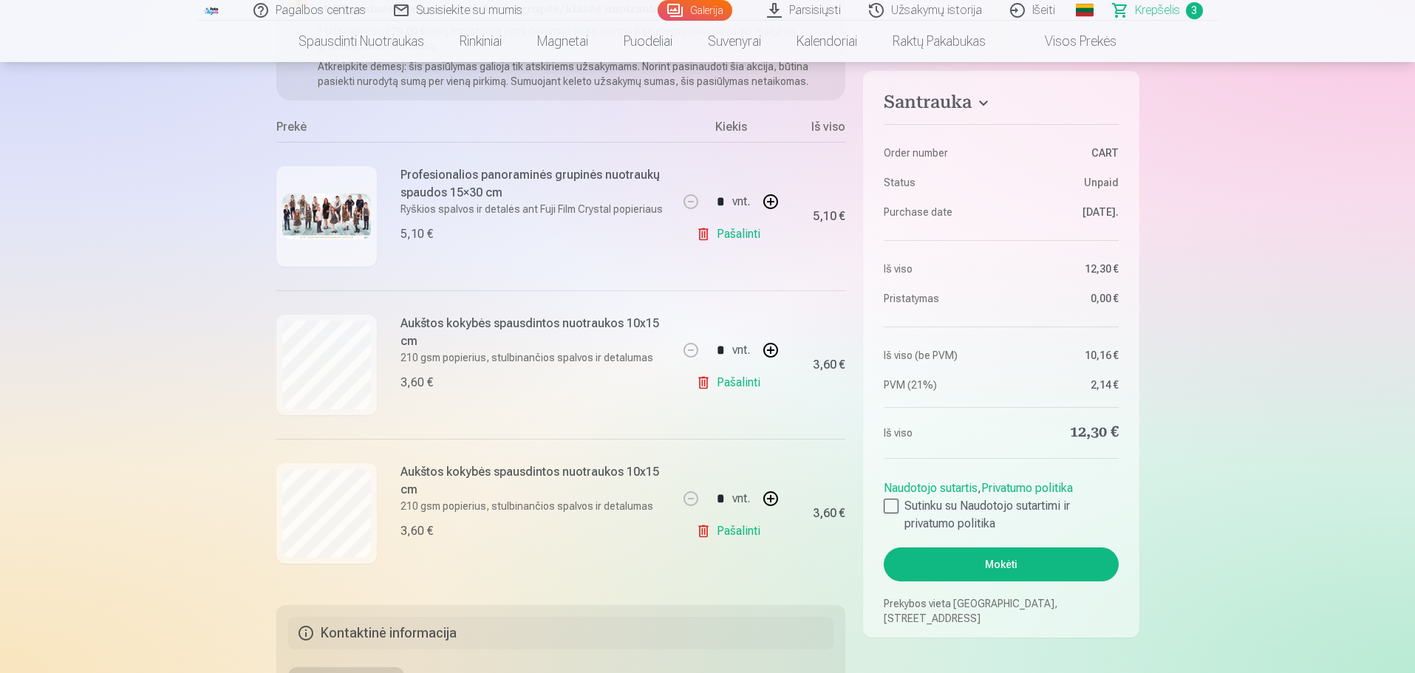
click at [1099, 558] on button "Mokėti" at bounding box center [1001, 565] width 234 height 34
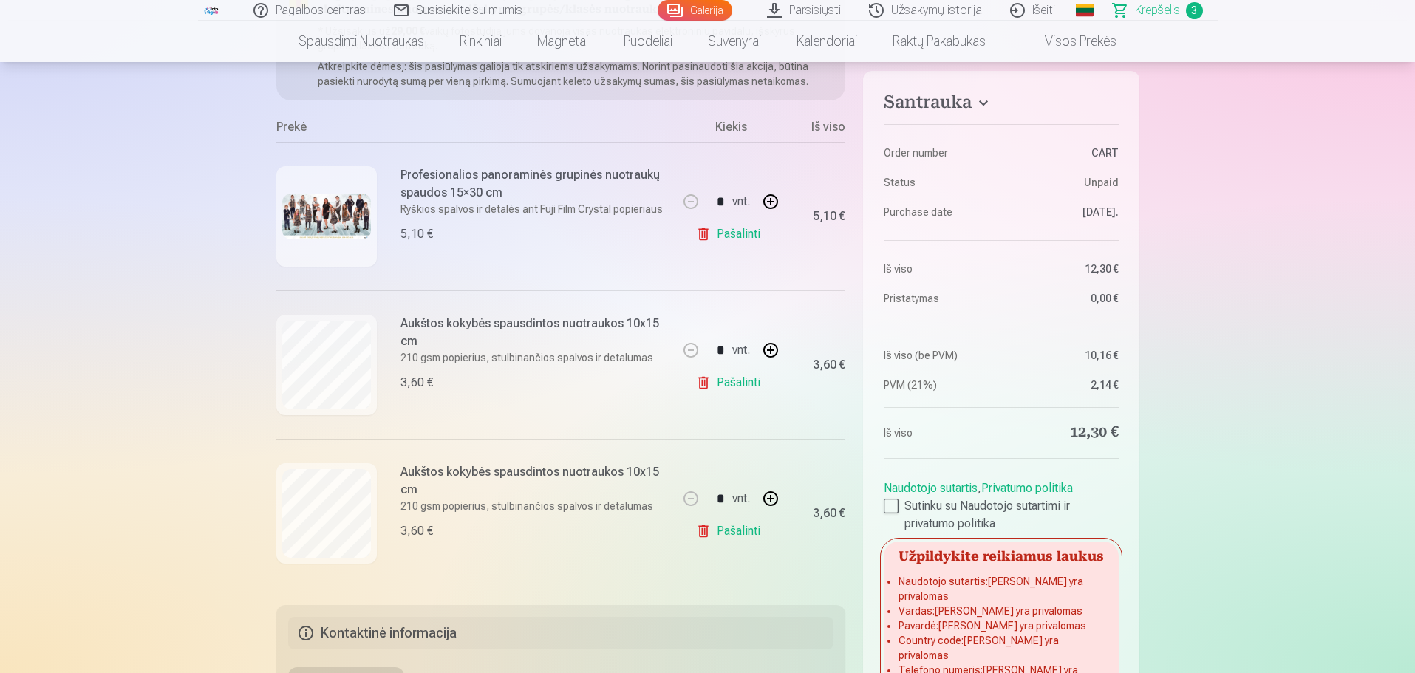
click at [902, 497] on div "Naudotojo sutartis , Privatumo politika Sutinku su Naudotojo sutartimi ir priva…" at bounding box center [1001, 503] width 234 height 59
click at [901, 502] on label "Sutinku su Naudotojo sutartimi ir privatumo politika" at bounding box center [1001, 514] width 234 height 35
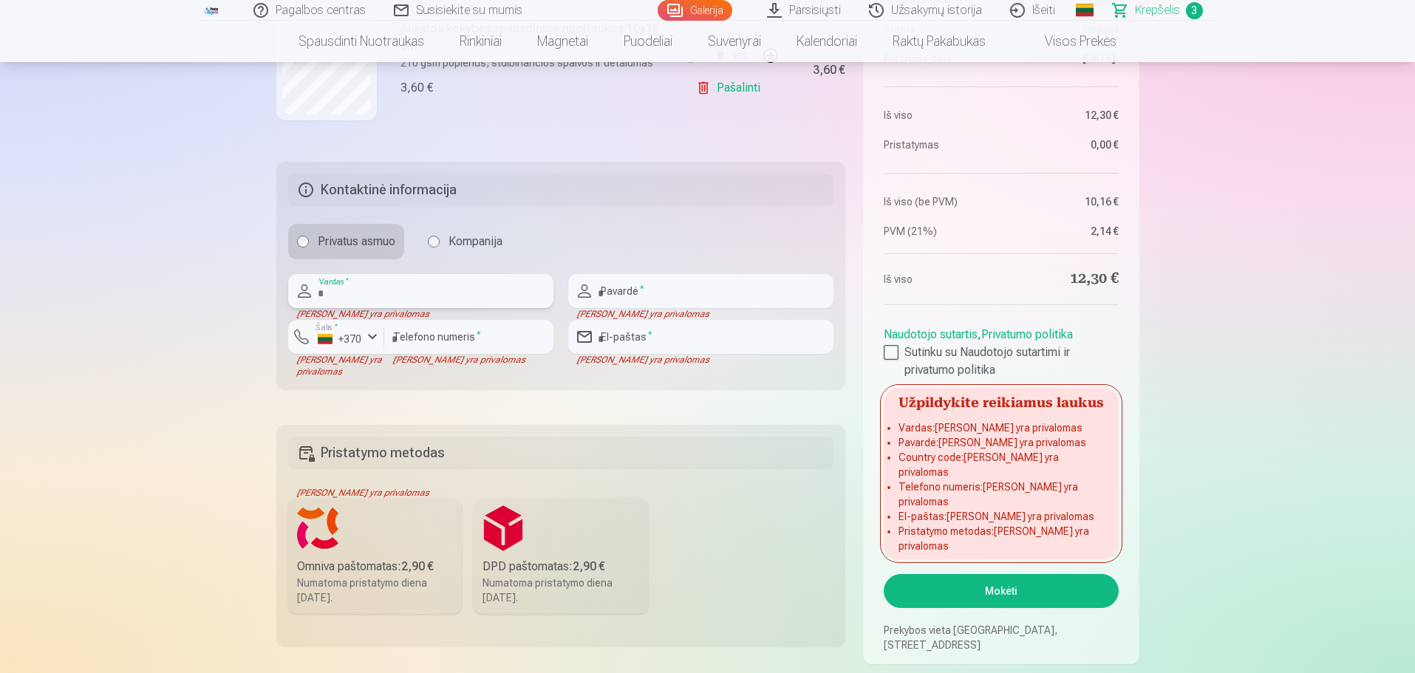
click at [474, 299] on input "text" at bounding box center [420, 291] width 265 height 34
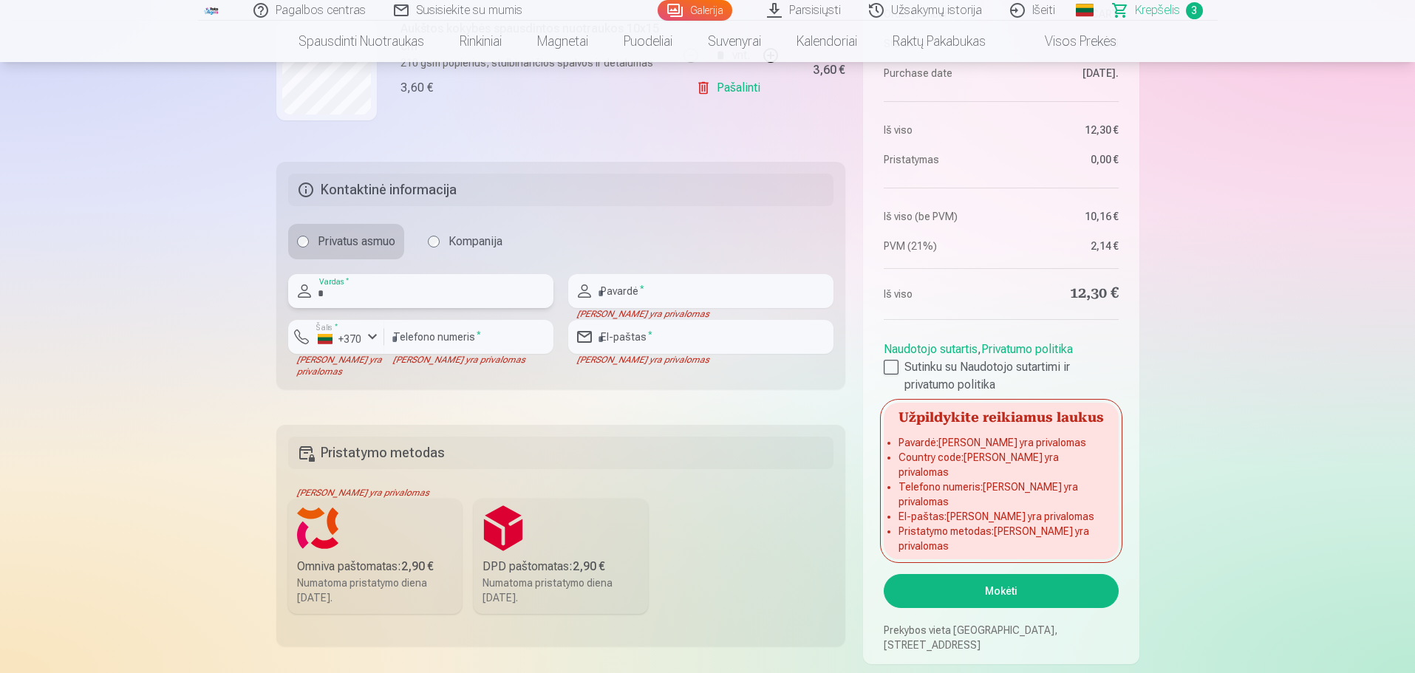
type input "********"
click at [618, 274] on input "text" at bounding box center [700, 291] width 265 height 34
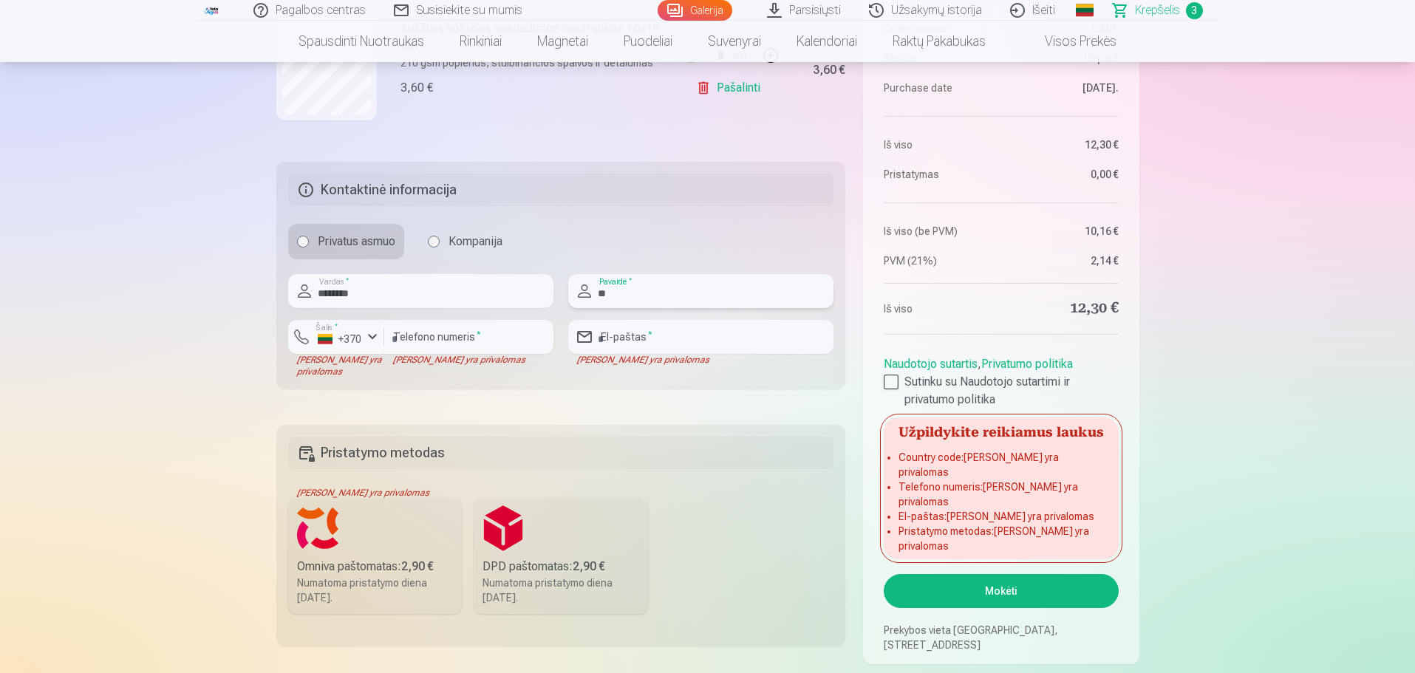
type input "*********"
click at [490, 338] on input "number" at bounding box center [468, 337] width 169 height 34
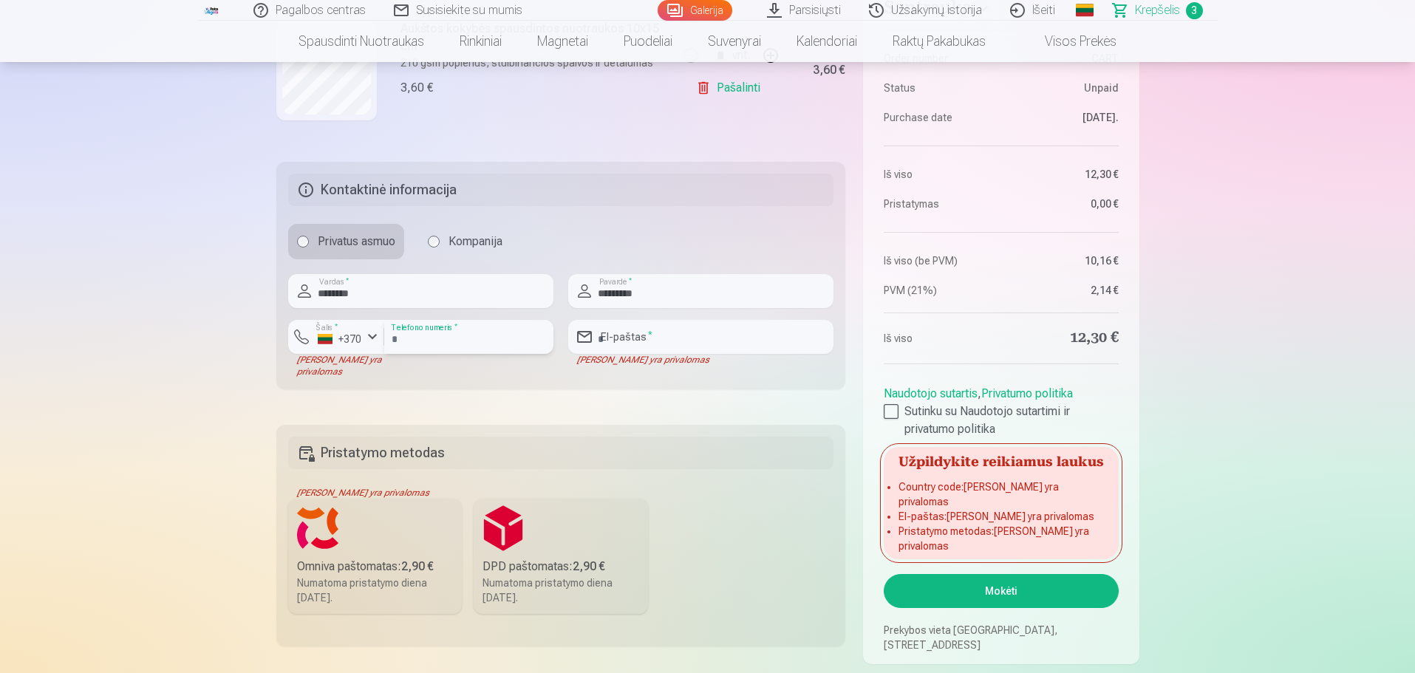
type input "********"
click at [658, 340] on input "email" at bounding box center [700, 337] width 265 height 34
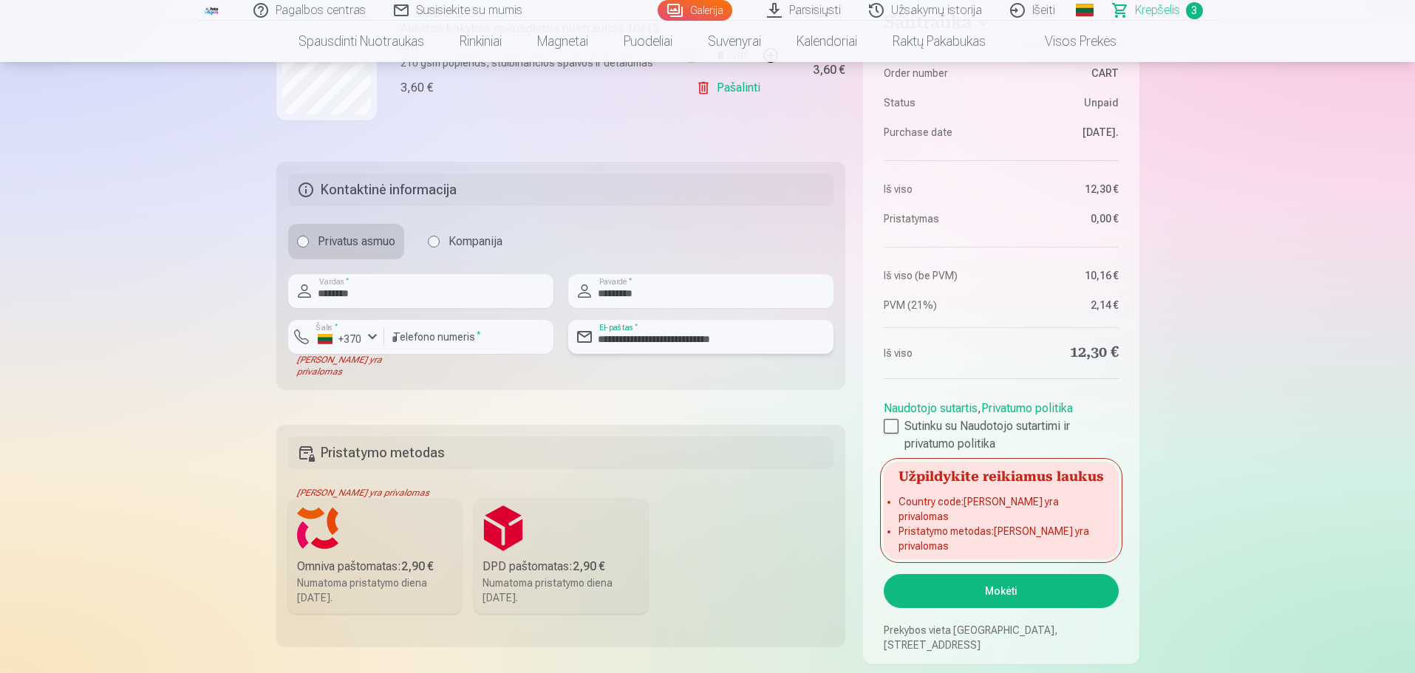
drag, startPoint x: 743, startPoint y: 343, endPoint x: 415, endPoint y: 371, distance: 329.3
click at [415, 371] on div "**********" at bounding box center [561, 325] width 546 height 103
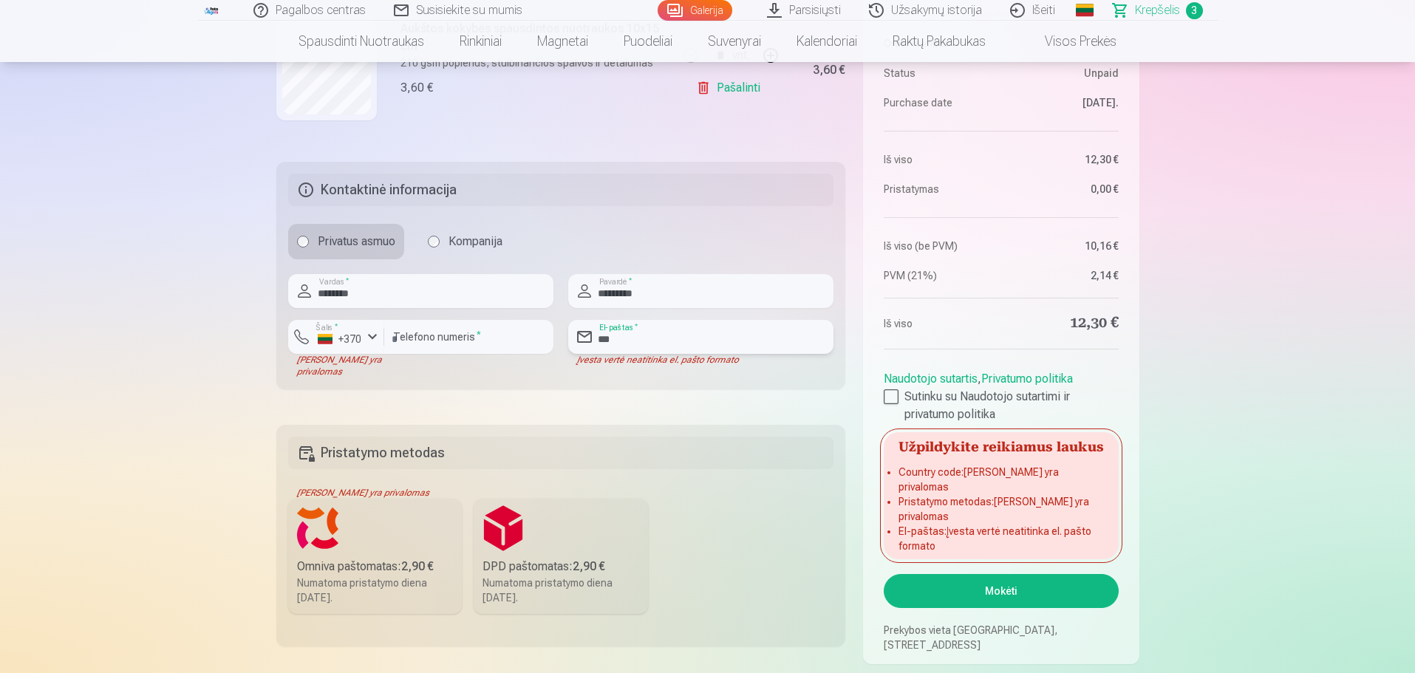
type input "**********"
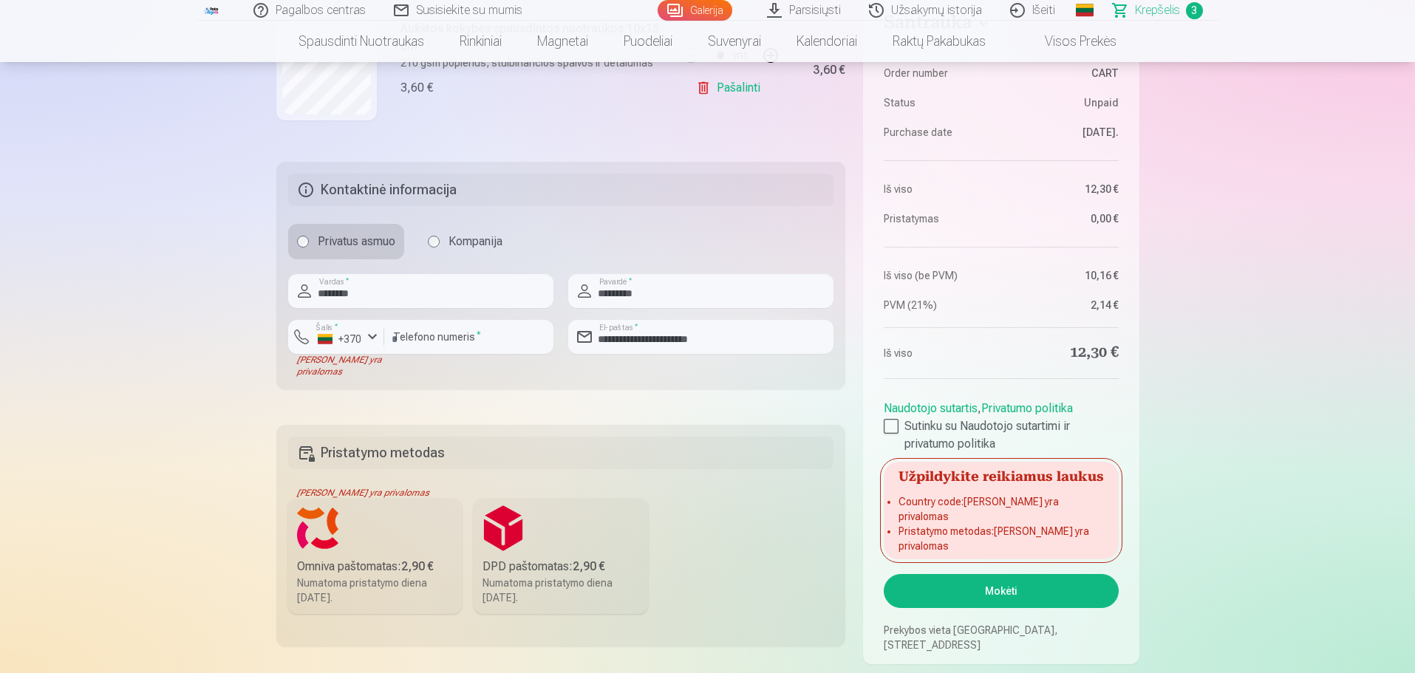
click at [366, 514] on label "Omniva paštomatas : 2,90 € Numatoma pristatymo diena [DATE]." at bounding box center [375, 556] width 174 height 115
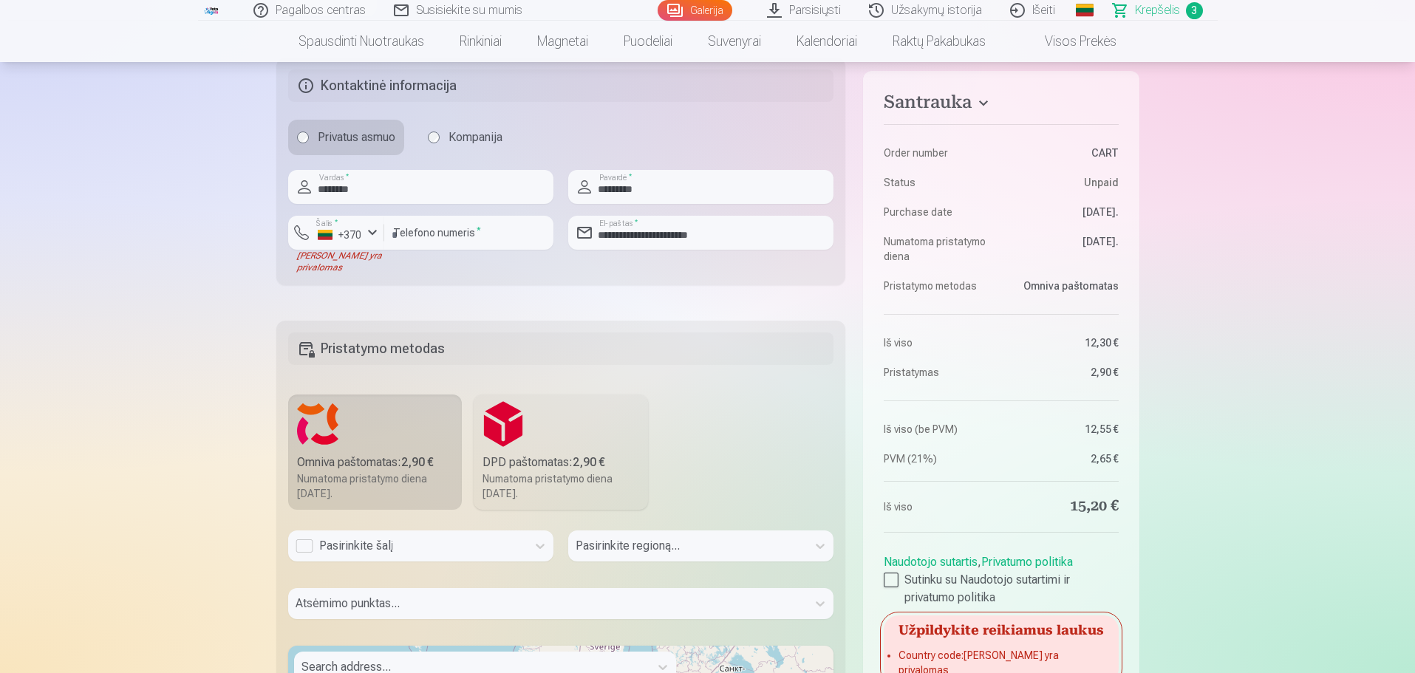
scroll to position [961, 0]
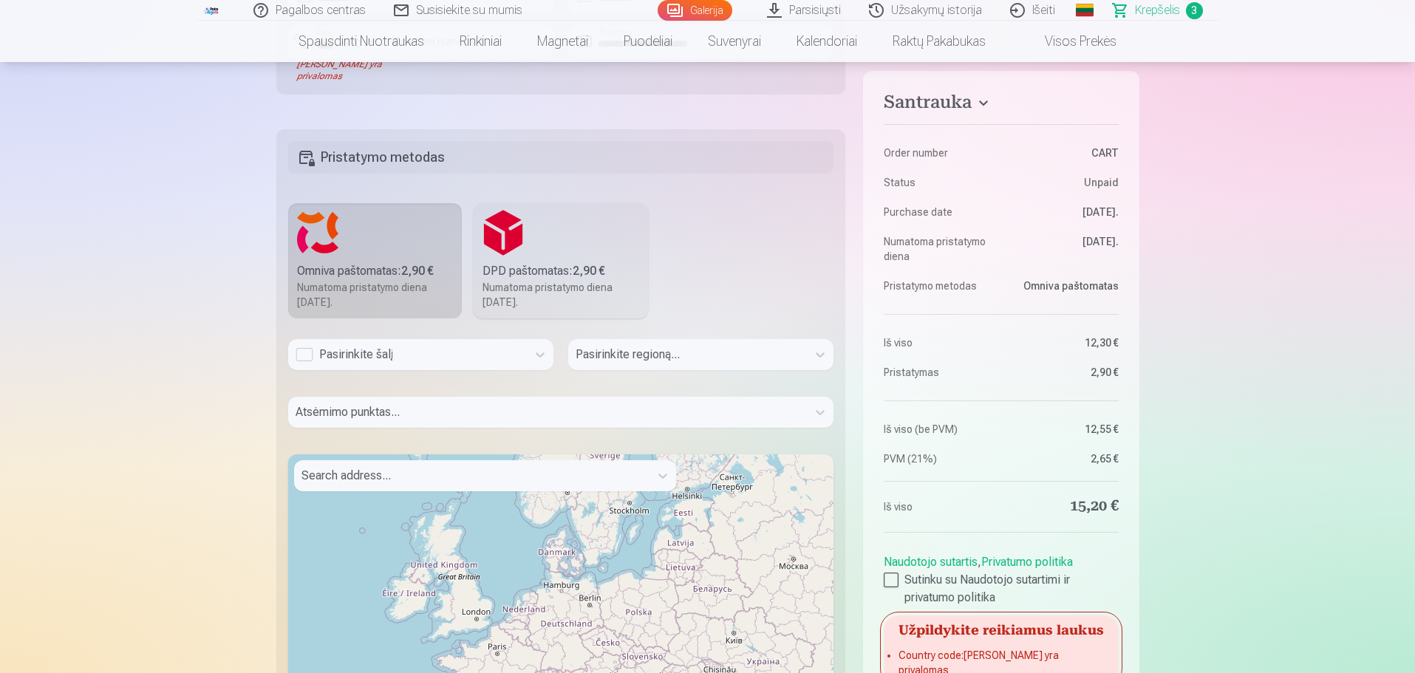
click at [384, 359] on div "Pasirinkite šalį" at bounding box center [408, 355] width 224 height 18
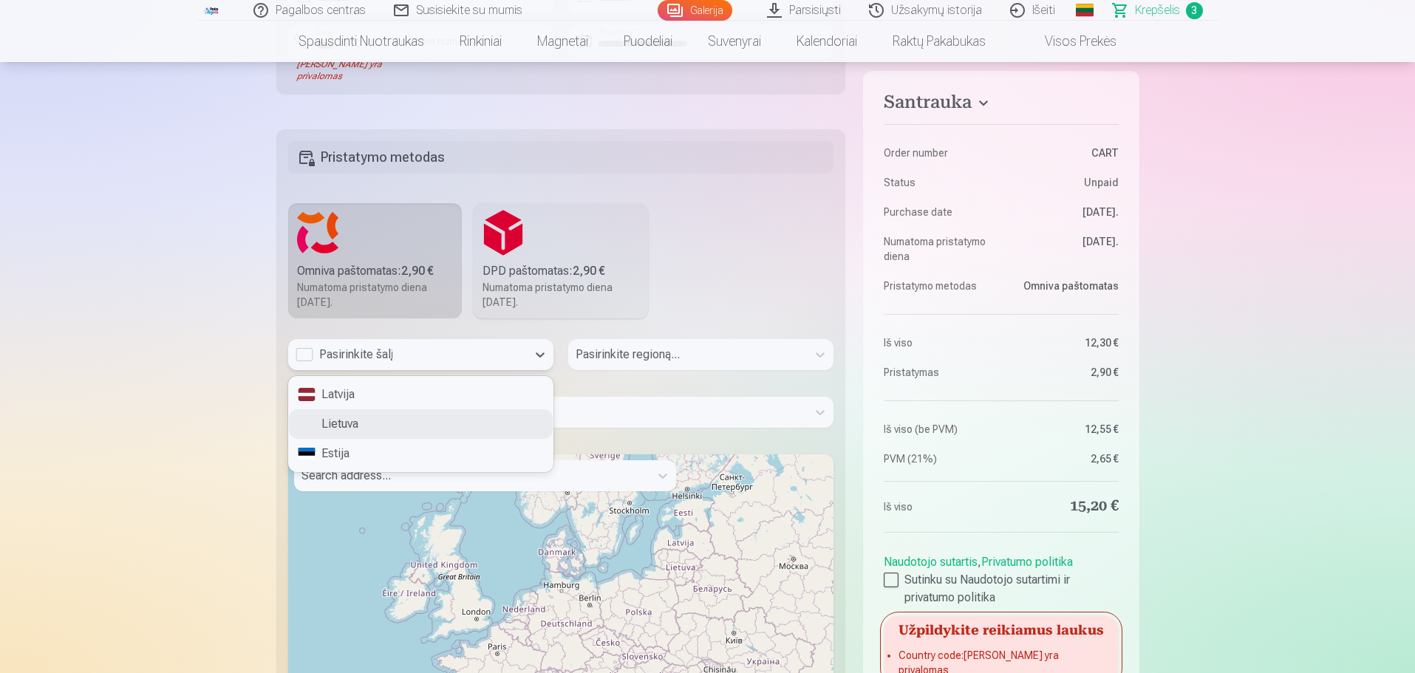
click at [361, 412] on div "Lietuva" at bounding box center [421, 424] width 264 height 30
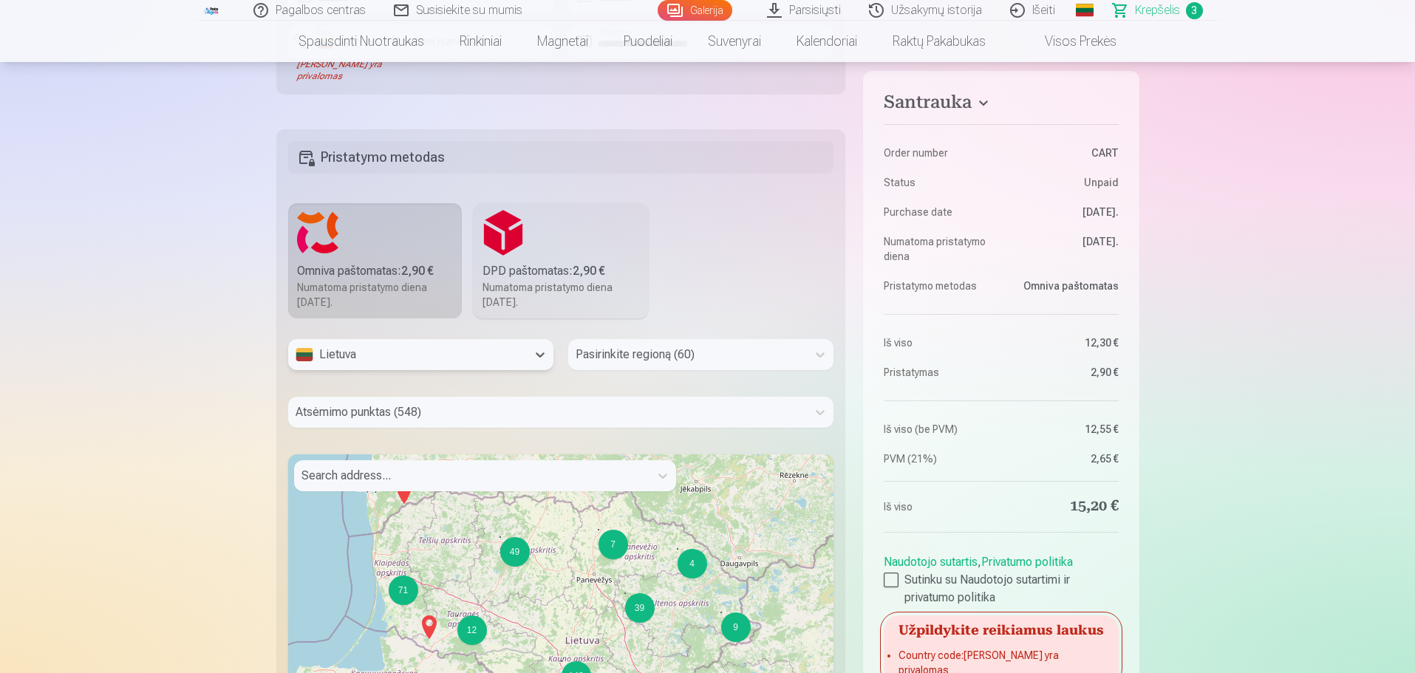
click at [662, 349] on div at bounding box center [688, 354] width 224 height 21
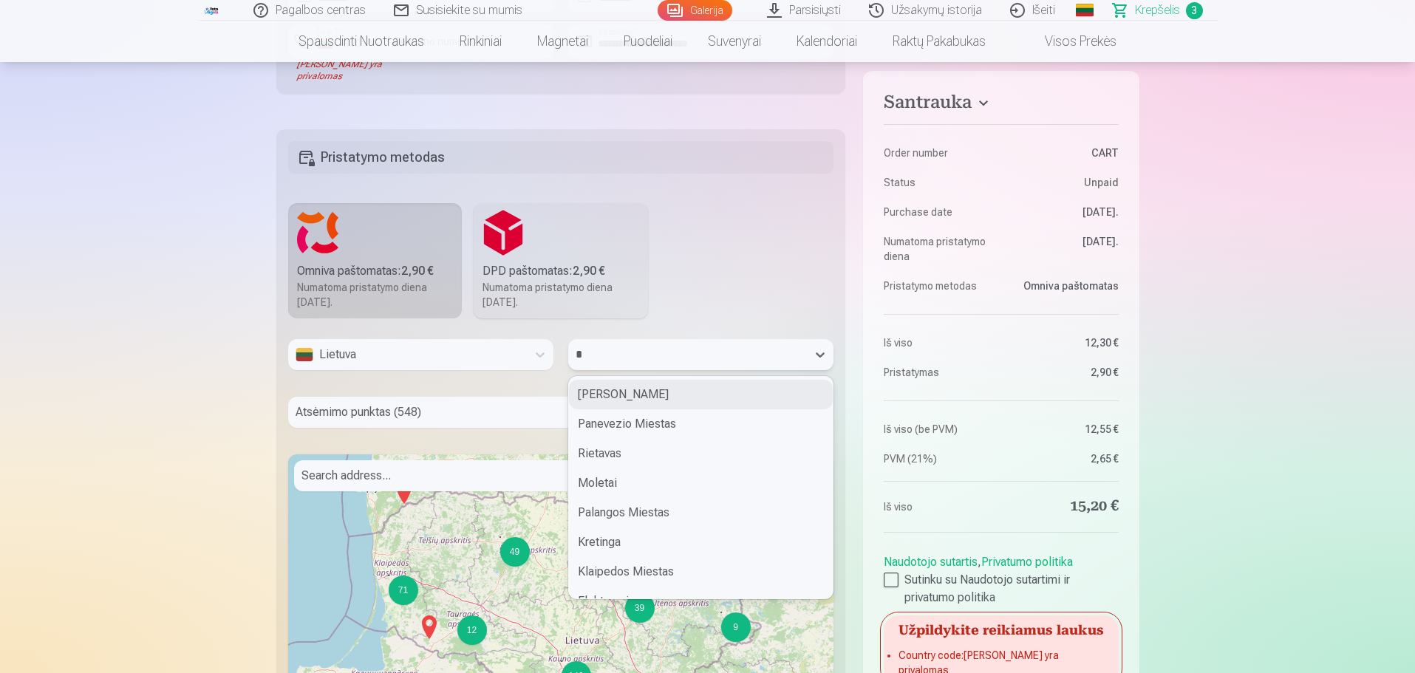
type input "**"
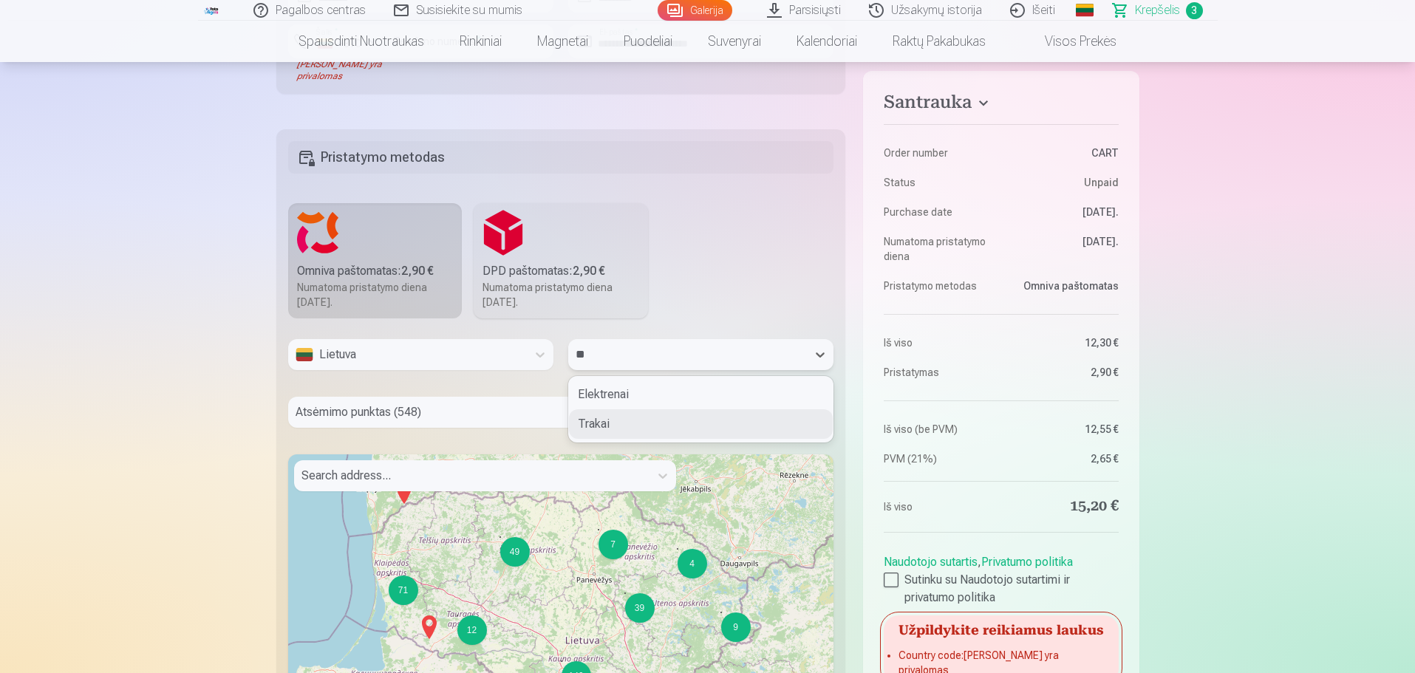
click at [593, 420] on div "Trakai" at bounding box center [701, 424] width 264 height 30
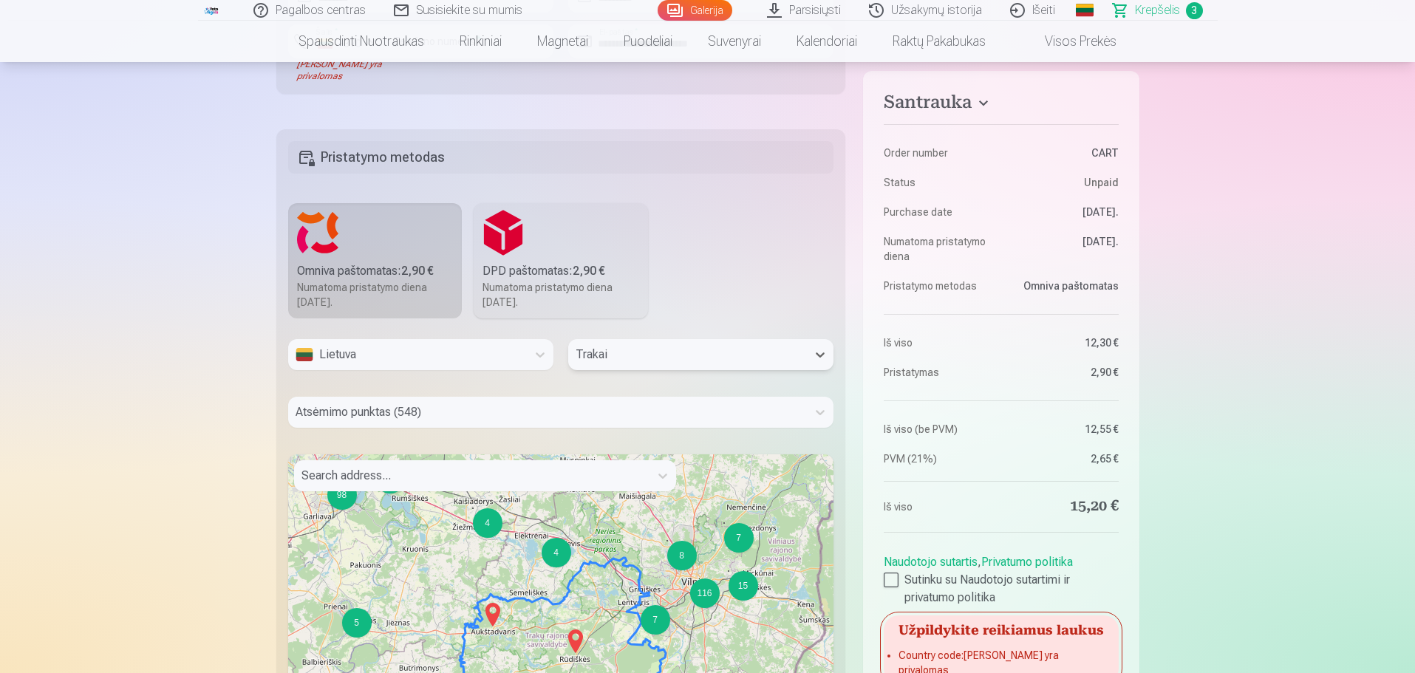
click at [469, 411] on div at bounding box center [548, 412] width 505 height 21
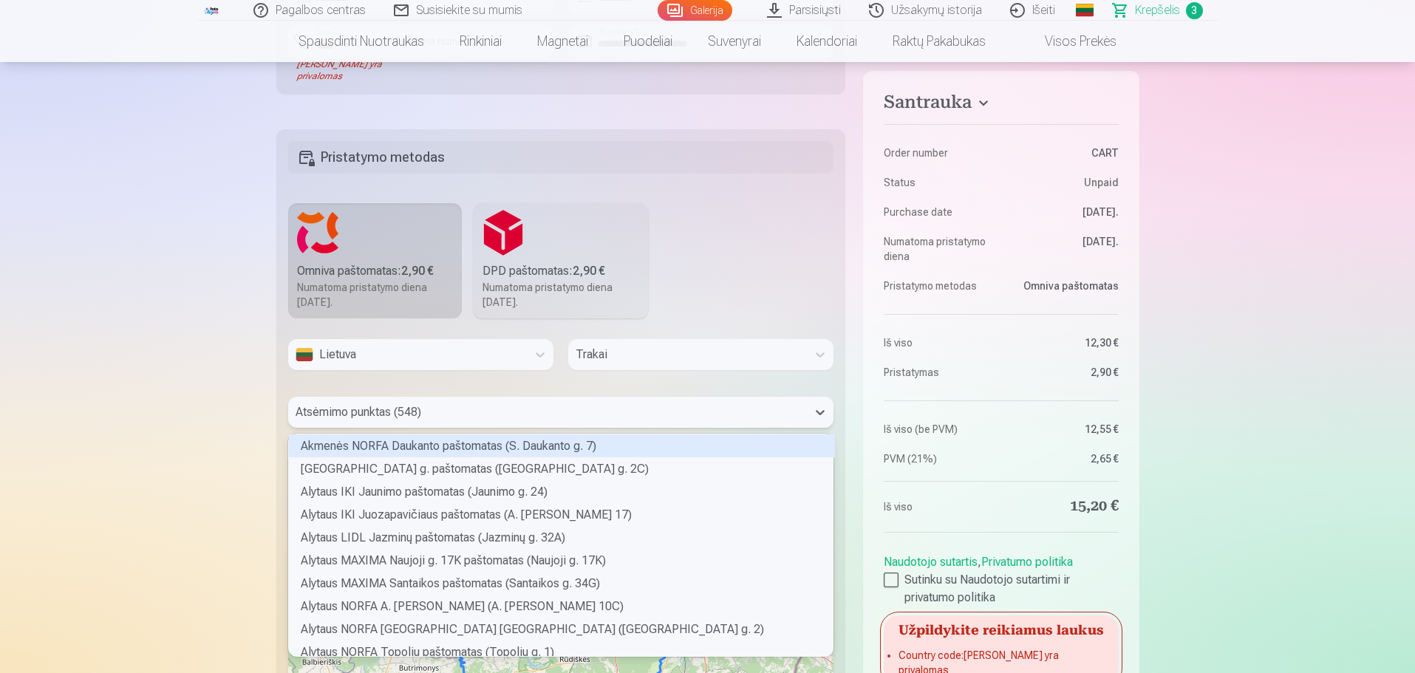
scroll to position [218, 540]
type input "***"
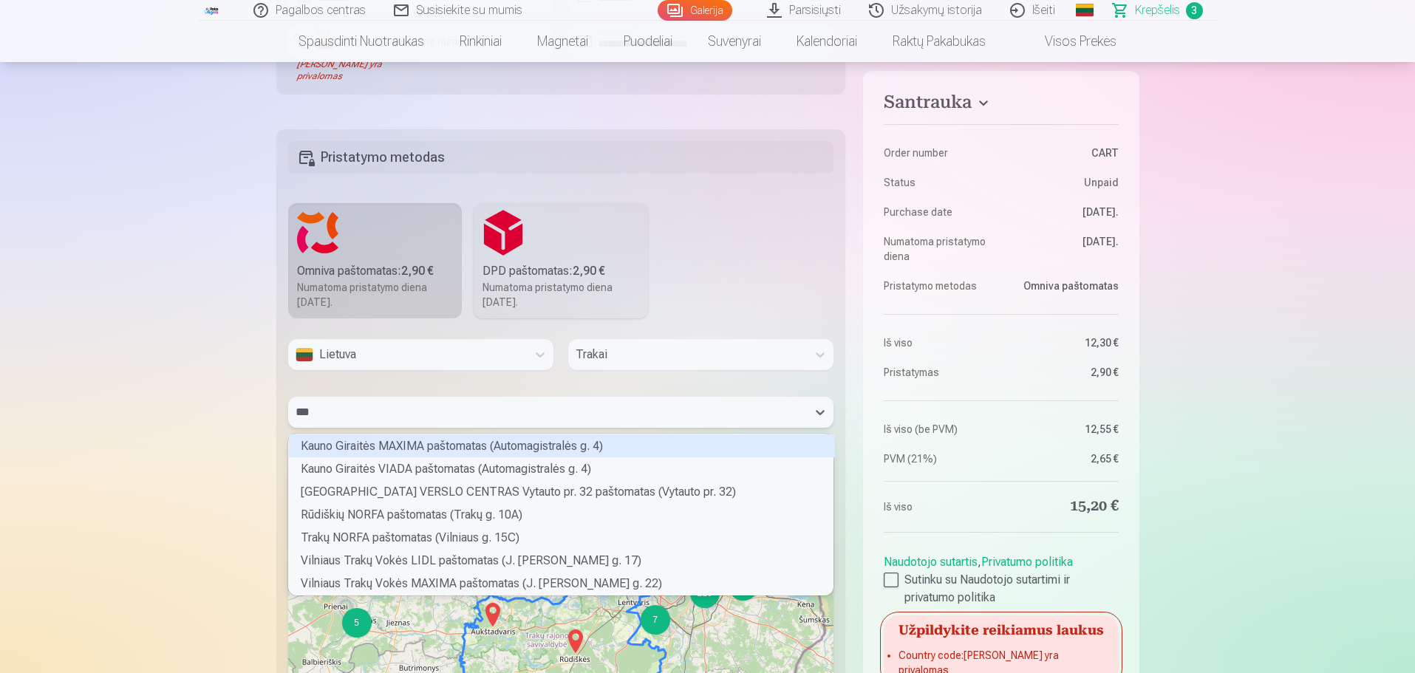
scroll to position [157, 540]
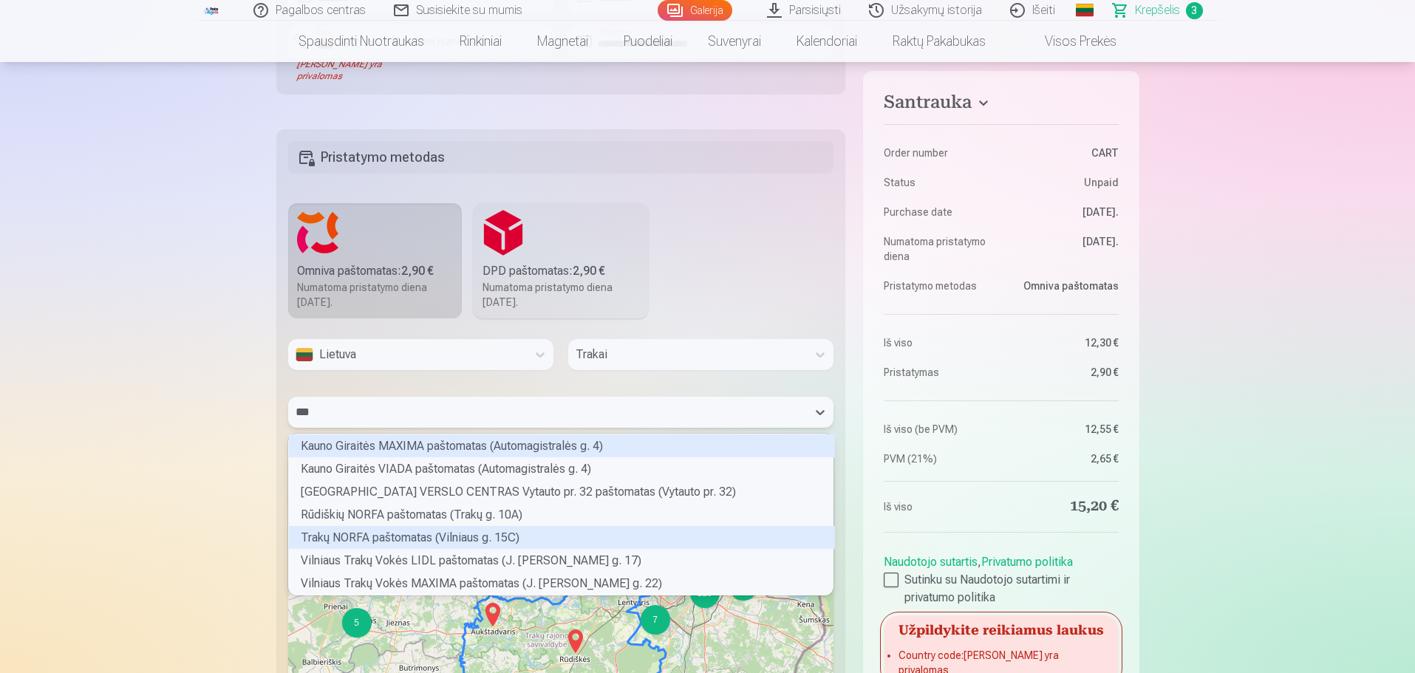
click at [430, 535] on div "Trakų NORFA paštomatas (Vilniaus g. 15C)" at bounding box center [562, 537] width 546 height 23
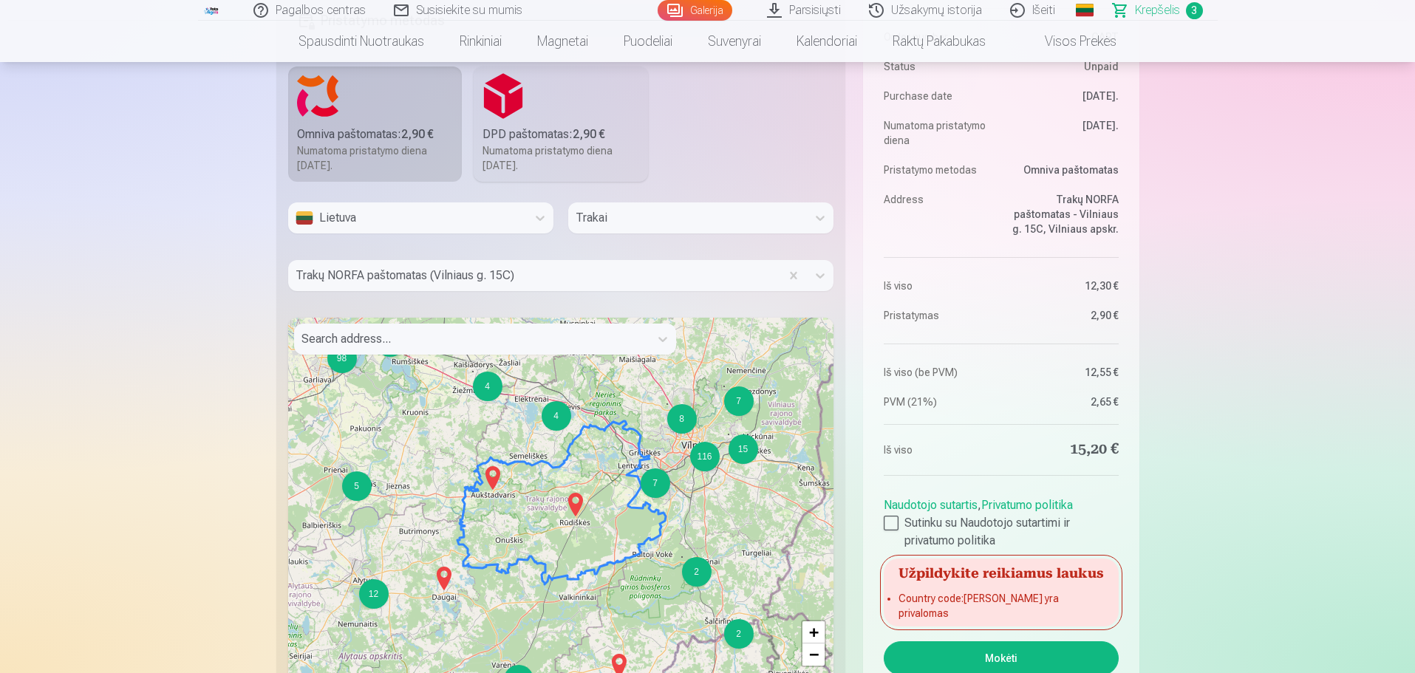
scroll to position [1256, 0]
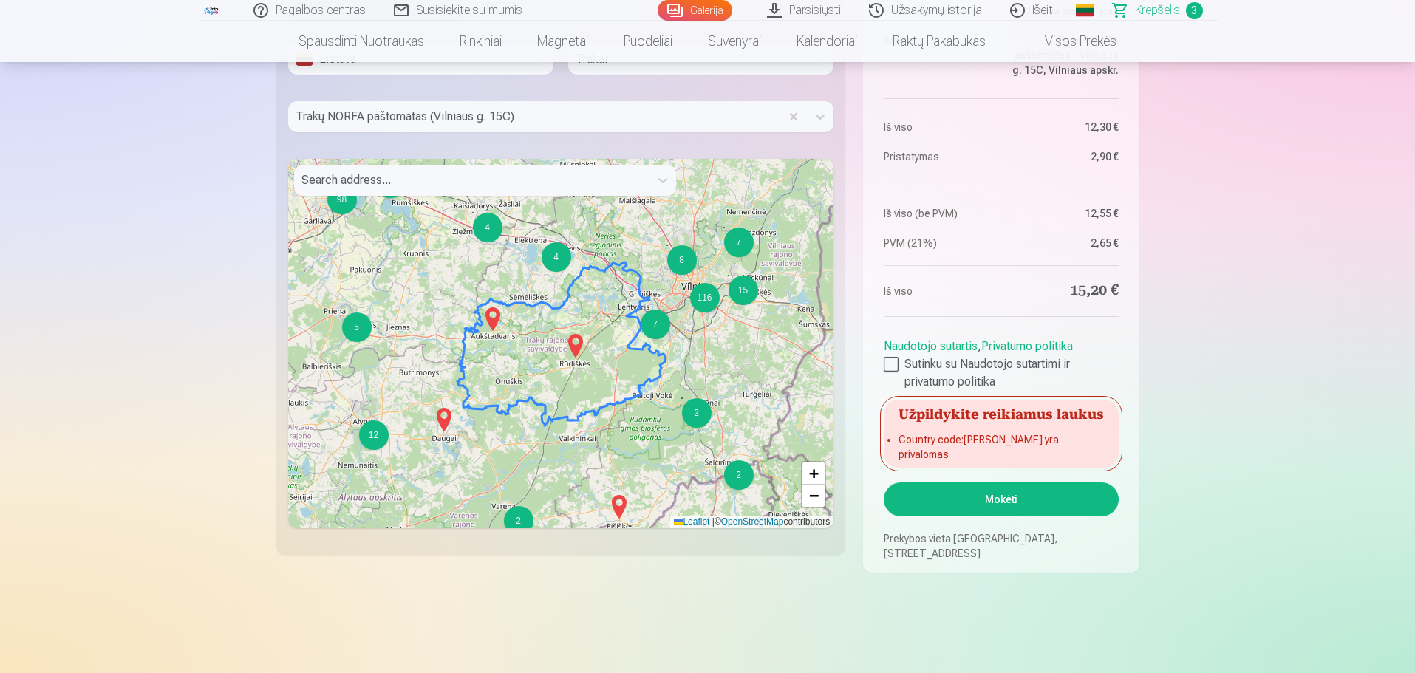
click at [979, 494] on button "Mokėti" at bounding box center [1001, 499] width 234 height 34
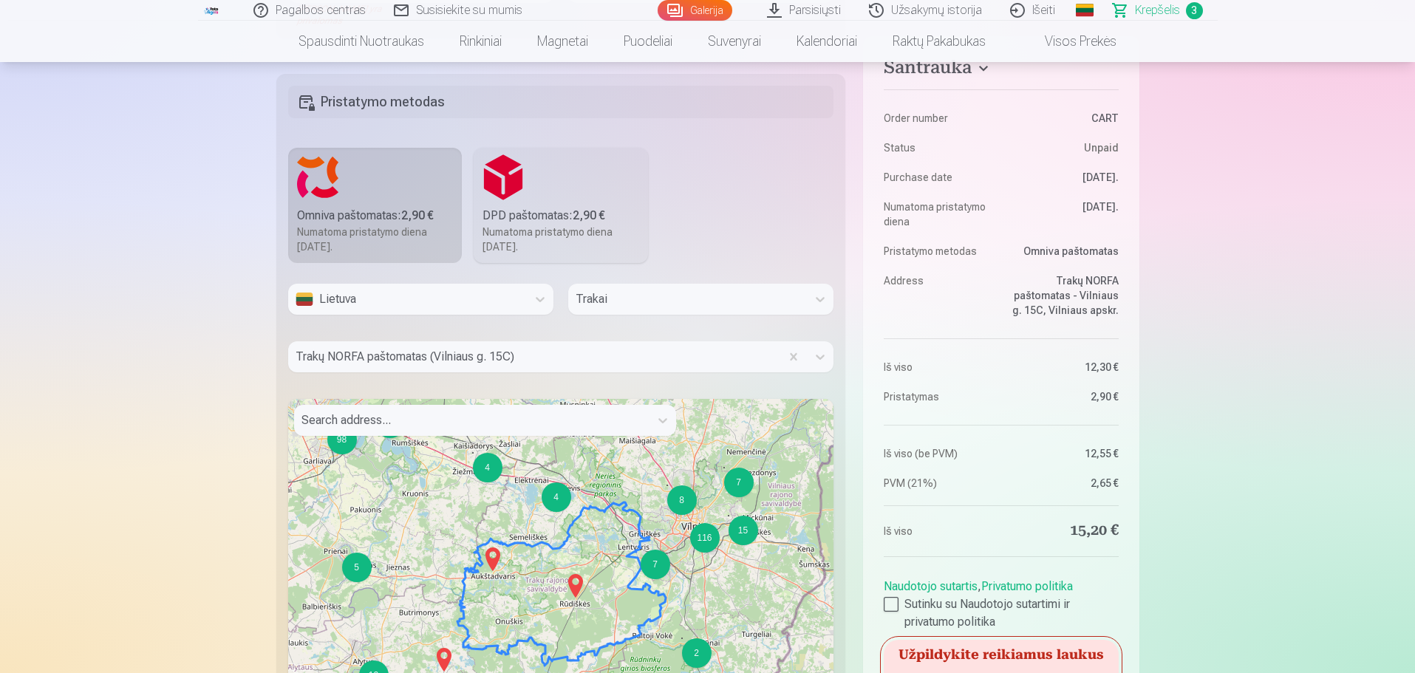
scroll to position [813, 0]
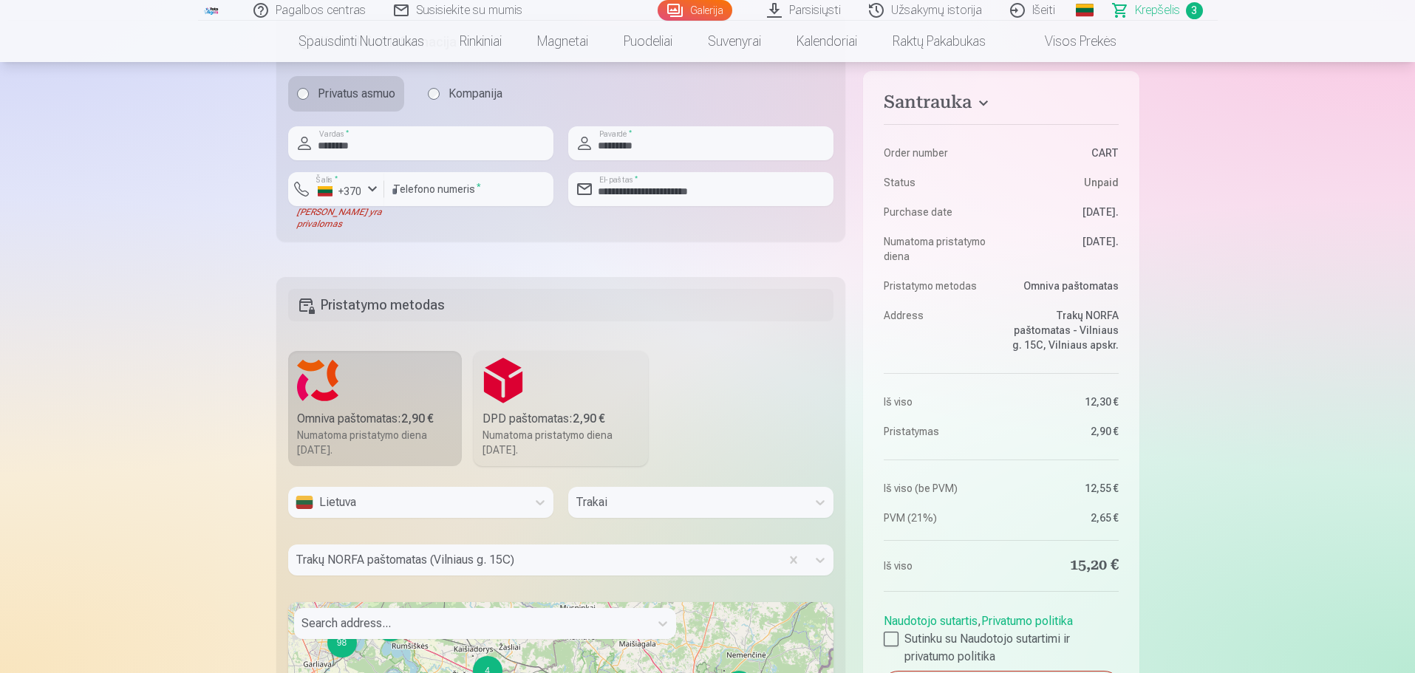
click at [315, 220] on div "[PERSON_NAME] yra privalomas" at bounding box center [336, 218] width 96 height 24
click at [322, 205] on button "Šalis * +370" at bounding box center [336, 189] width 96 height 34
click at [323, 229] on li "+370 Lietuva" at bounding box center [367, 224] width 134 height 30
click at [300, 187] on button "Šalis * +370" at bounding box center [336, 189] width 96 height 34
click at [410, 222] on li "+370 Lietuva" at bounding box center [367, 224] width 134 height 30
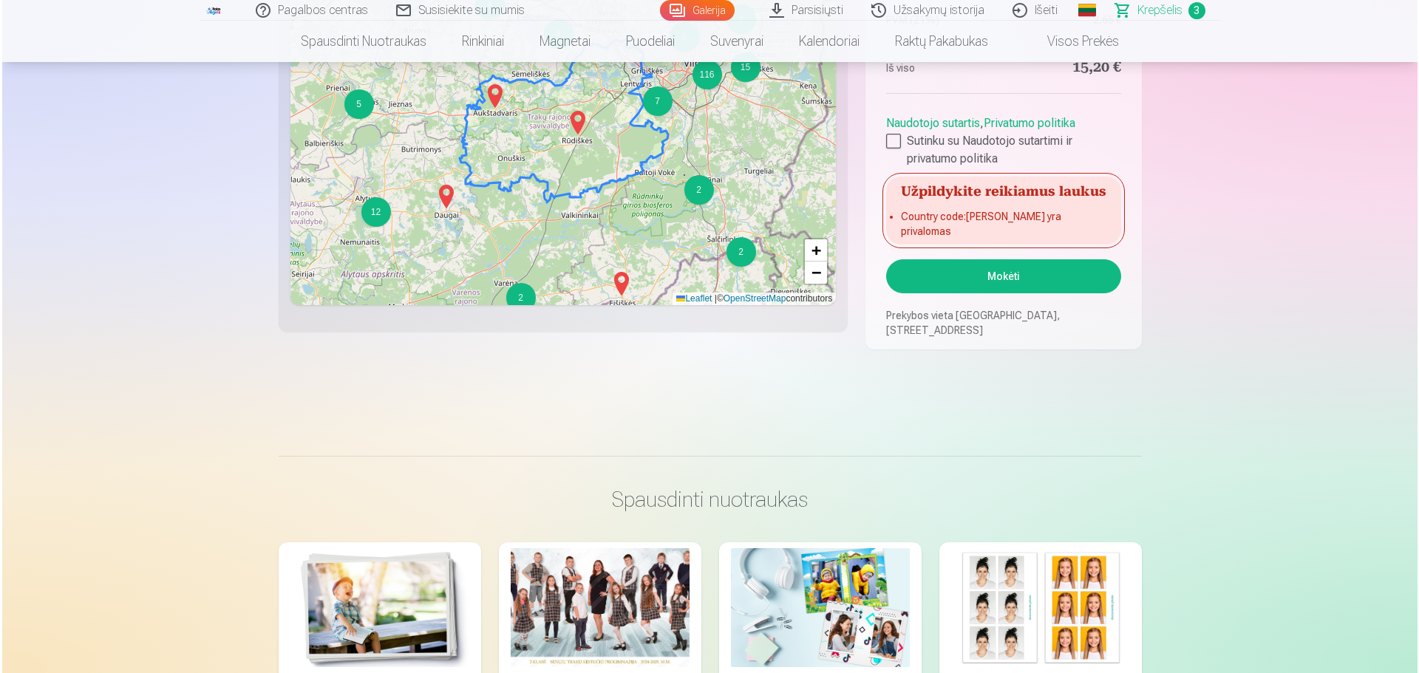
scroll to position [1478, 0]
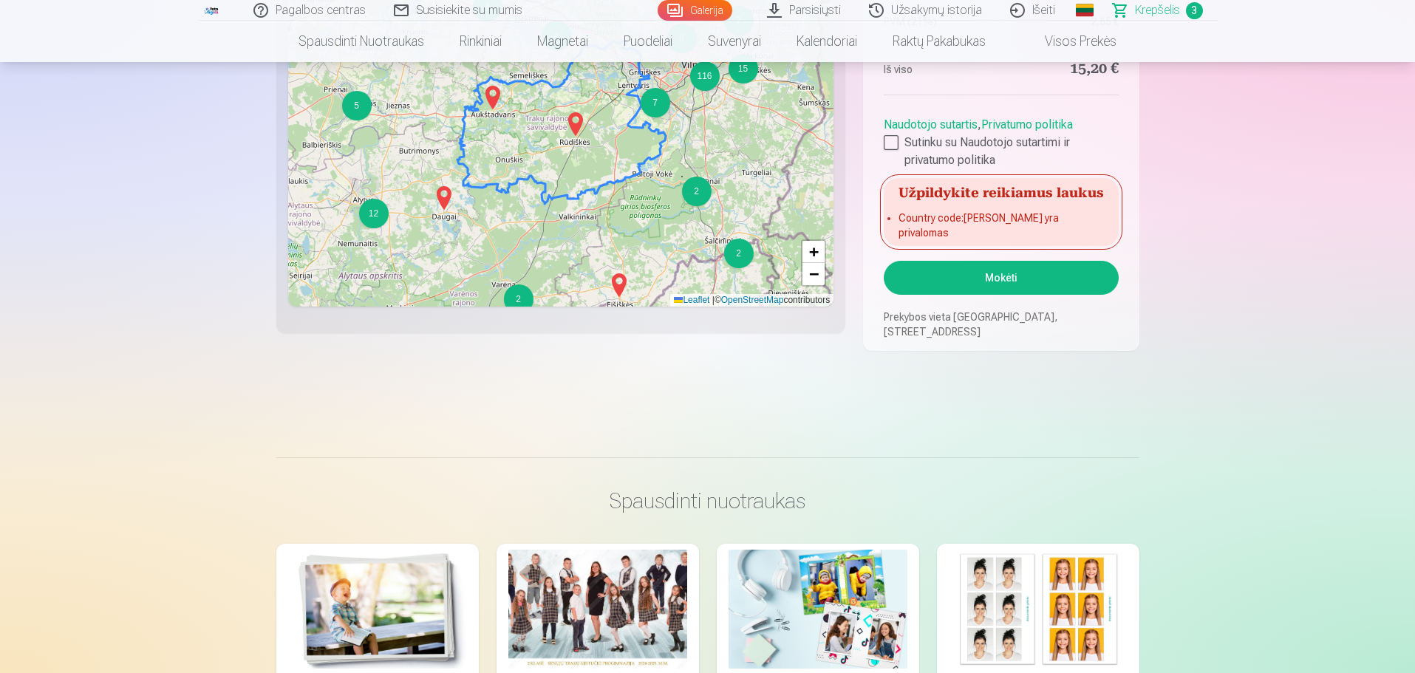
click at [959, 277] on button "Mokėti" at bounding box center [1001, 278] width 234 height 34
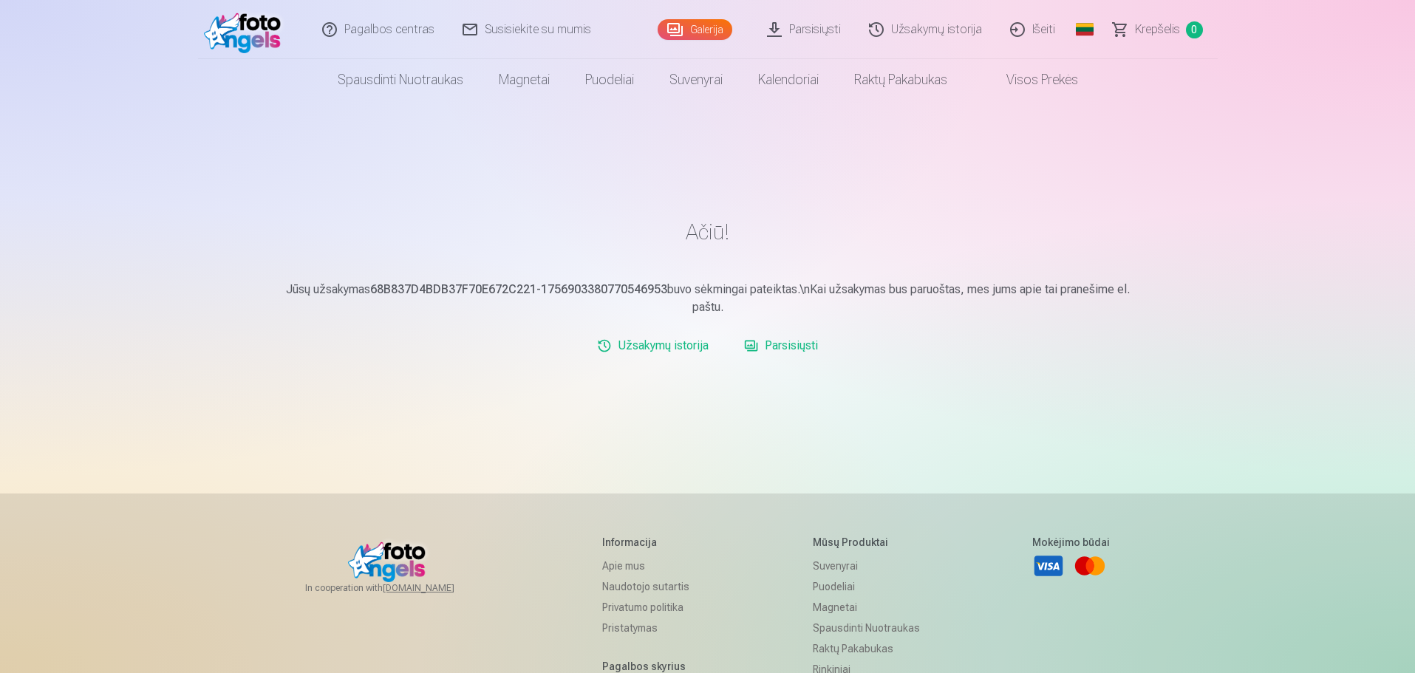
click at [769, 344] on link "Parsisiųsti" at bounding box center [781, 346] width 86 height 30
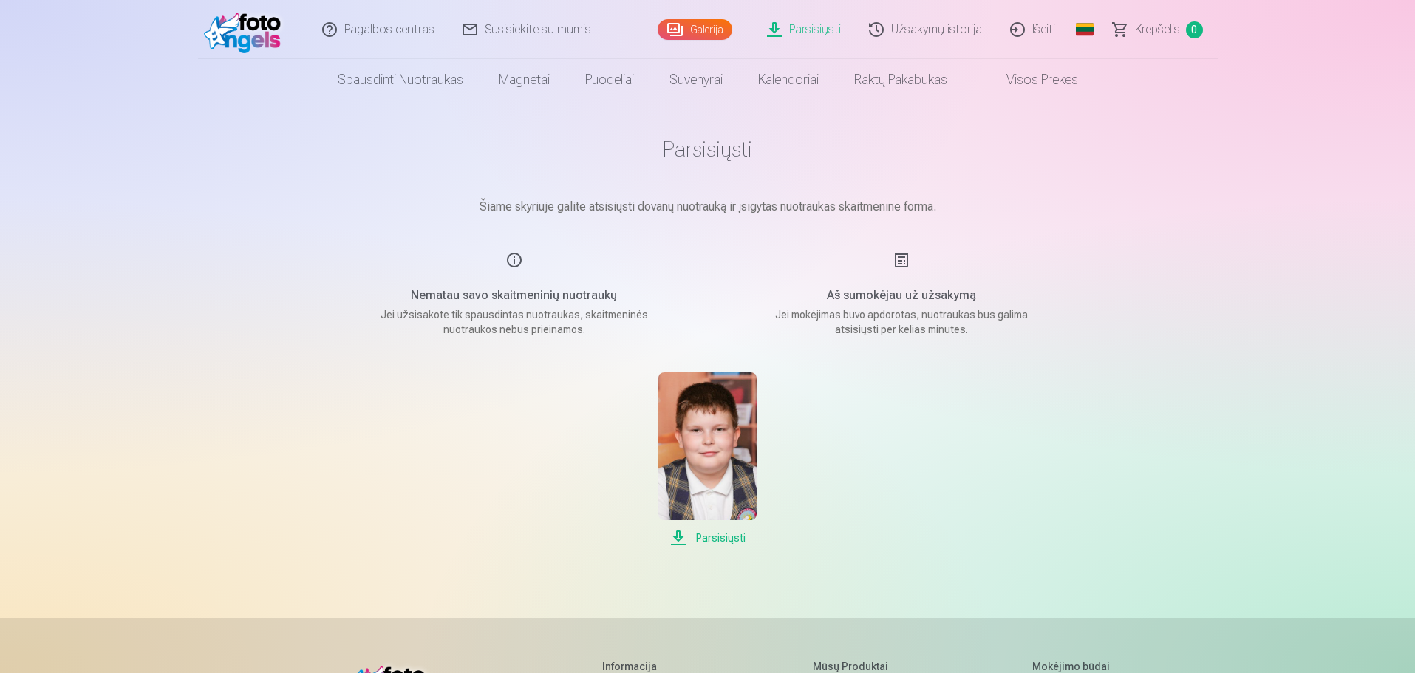
click at [938, 33] on link "Užsakymų istorija" at bounding box center [926, 29] width 141 height 59
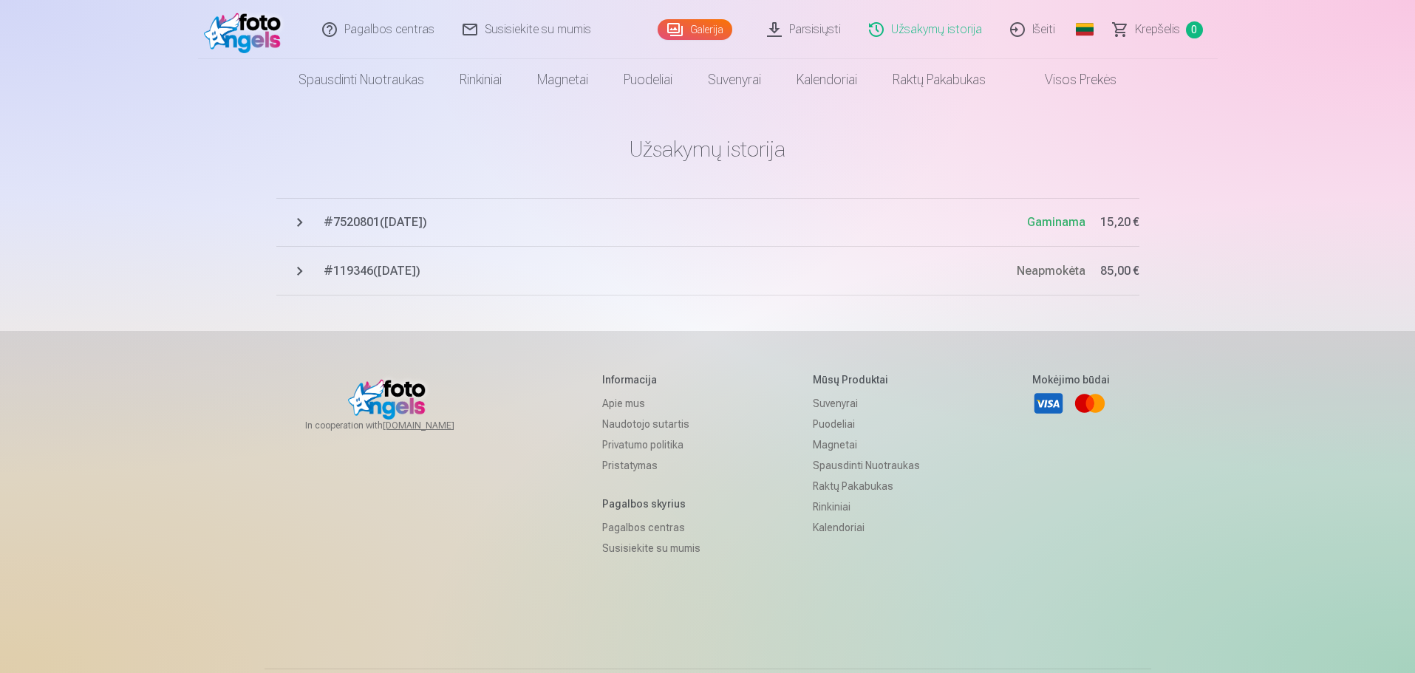
click at [392, 272] on span "# 119346 ( 2.09.2025 )" at bounding box center [670, 271] width 693 height 18
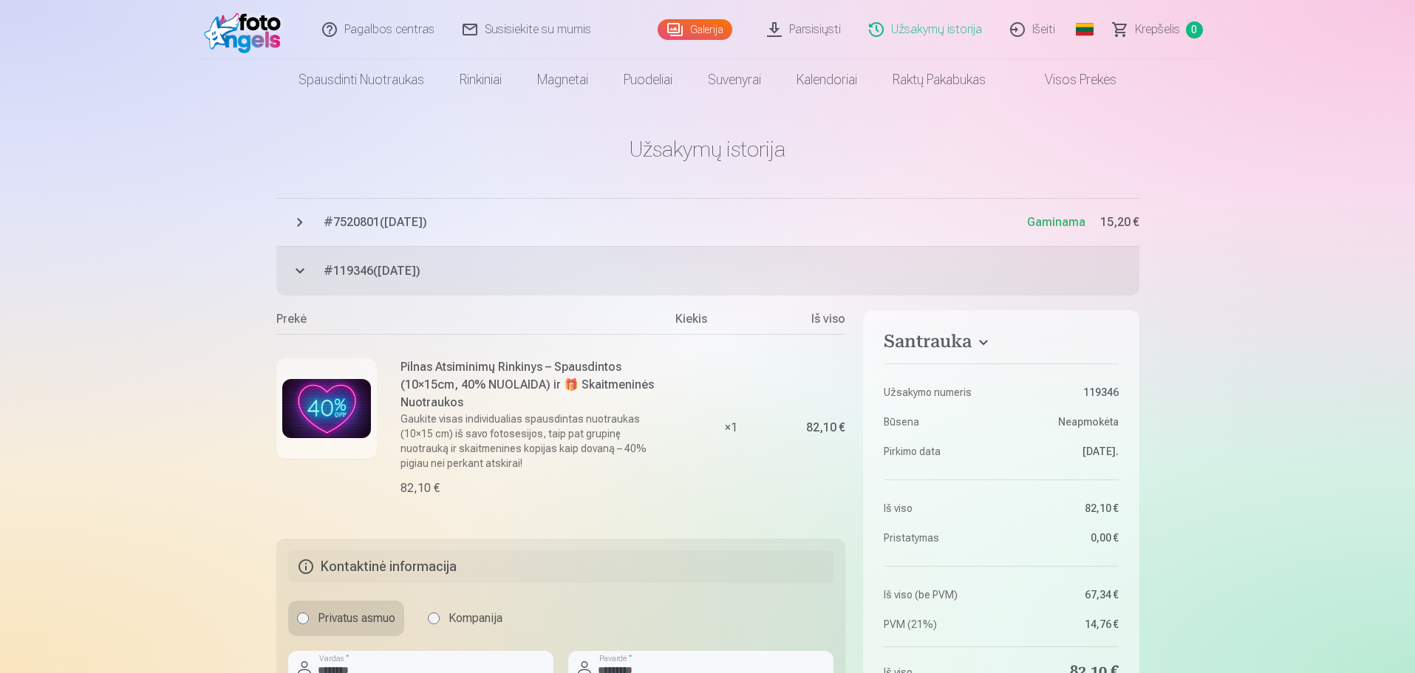
click at [1161, 32] on span "Krepšelis" at bounding box center [1157, 30] width 45 height 18
